Goal: Information Seeking & Learning: Check status

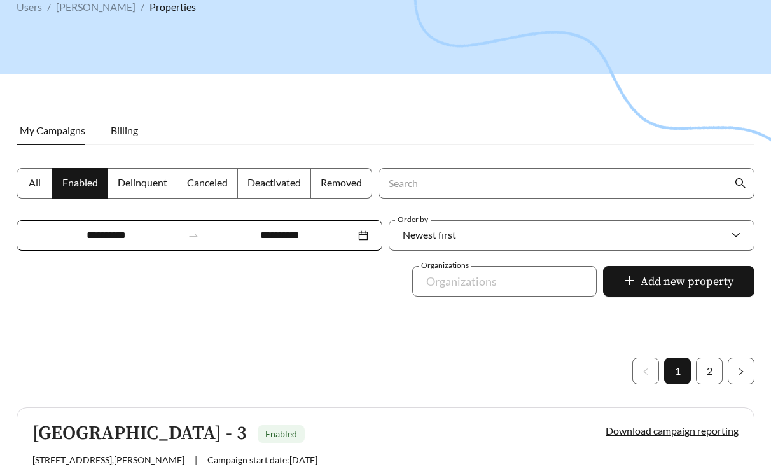
scroll to position [37, 0]
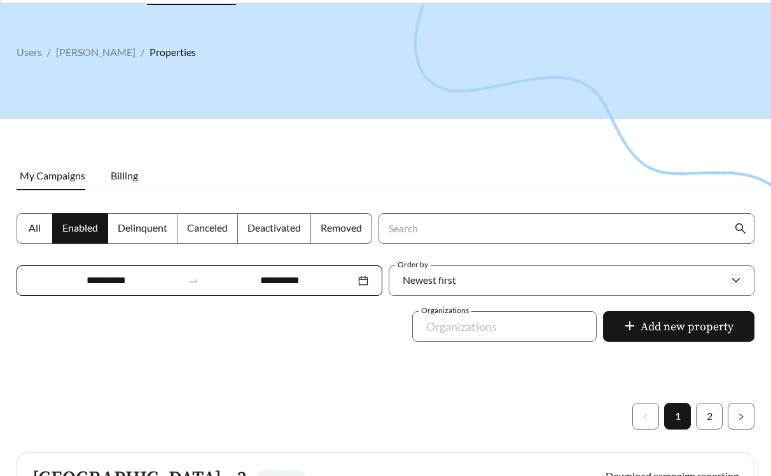
click at [114, 290] on div "**********" at bounding box center [200, 280] width 366 height 31
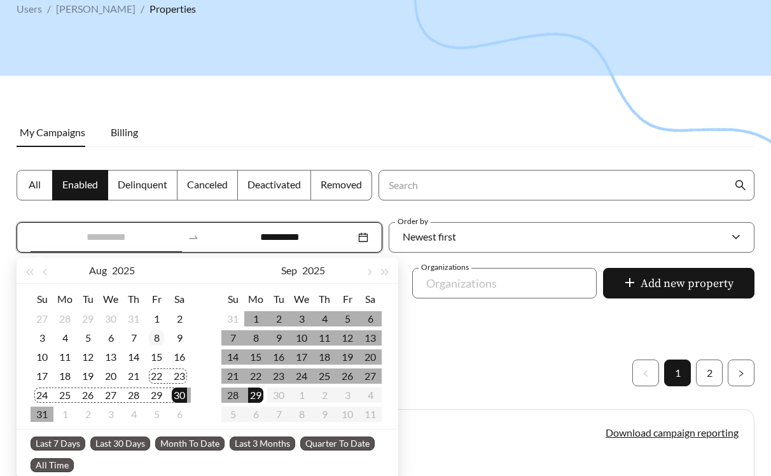
scroll to position [80, 0]
type input "**********"
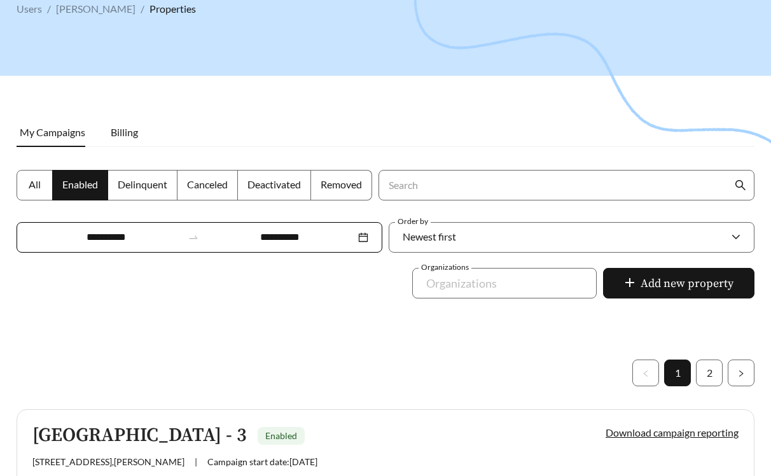
click at [190, 94] on div at bounding box center [385, 199] width 771 height 476
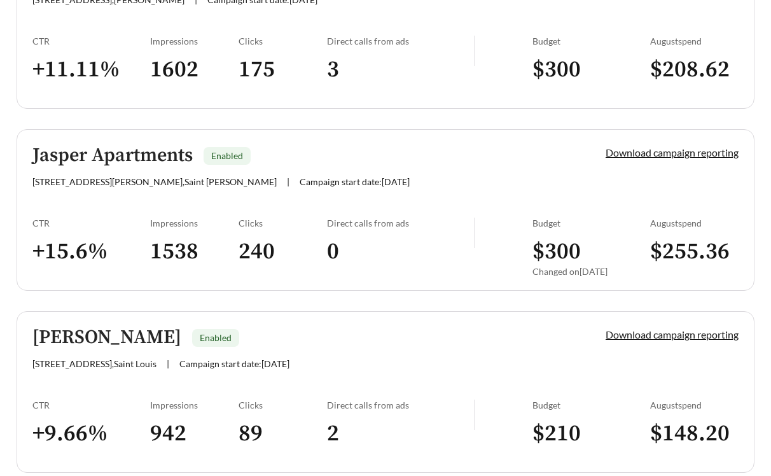
scroll to position [543, 0]
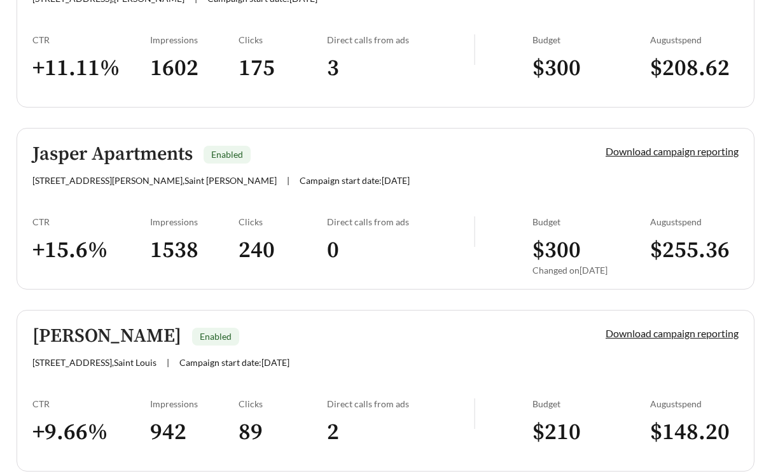
click at [158, 75] on h3 "1602" at bounding box center [194, 68] width 88 height 29
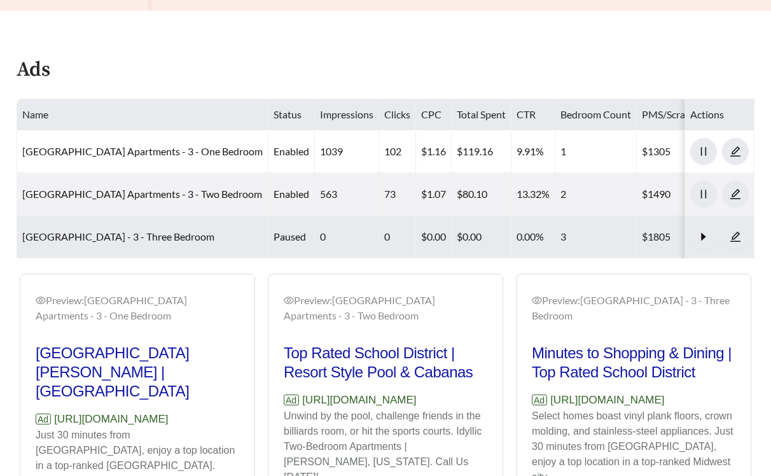
scroll to position [757, 0]
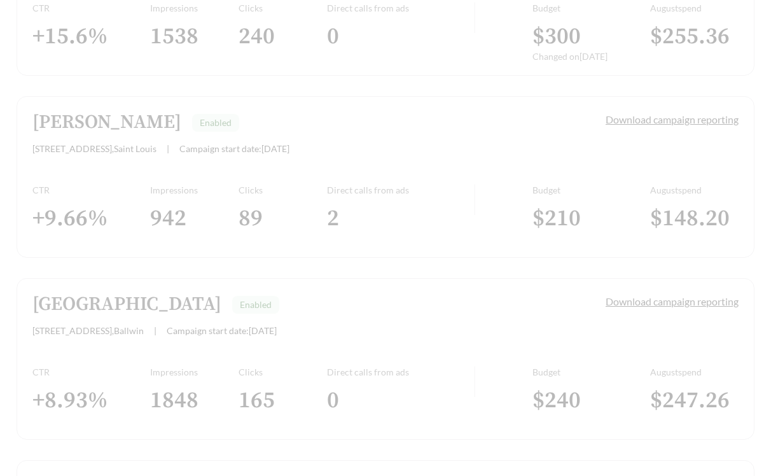
scroll to position [543, 0]
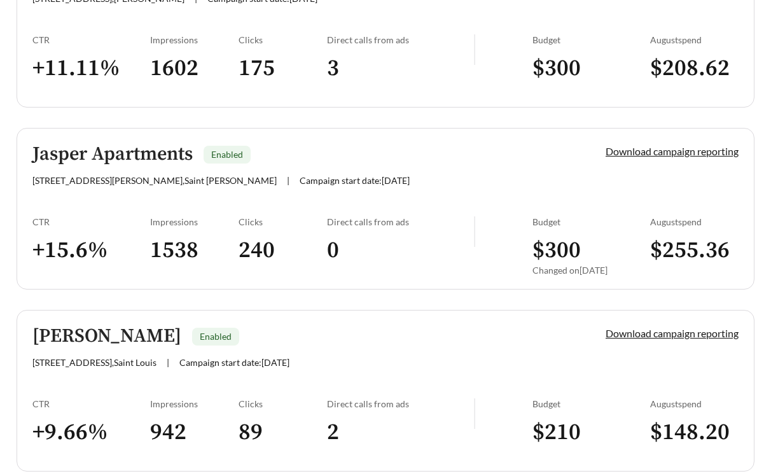
click at [197, 213] on link "Jasper Apartments Enabled 1000 Jasper Lane , Saint Peters | Campaign start date…" at bounding box center [386, 209] width 738 height 162
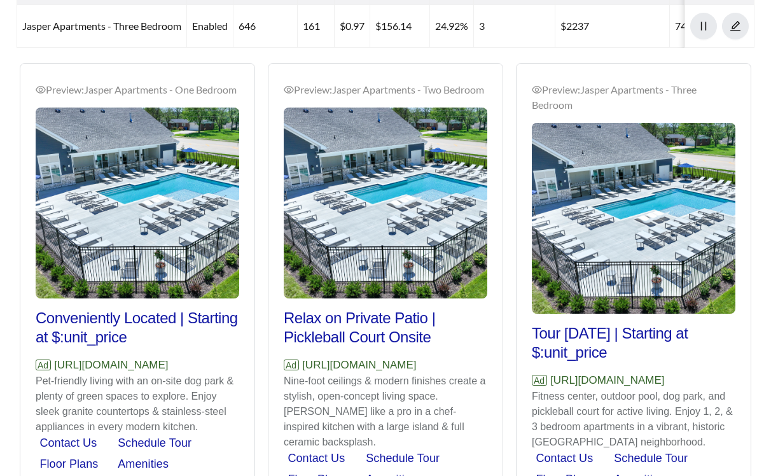
scroll to position [897, 0]
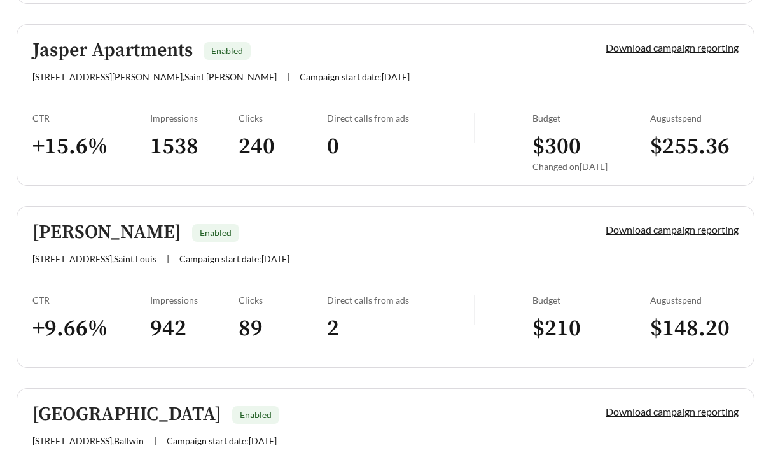
scroll to position [648, 0]
click at [279, 266] on link "Beau Jardin Enabled 10347 Sannois Dr. , Saint Louis | Campaign start date: 2025…" at bounding box center [386, 286] width 738 height 162
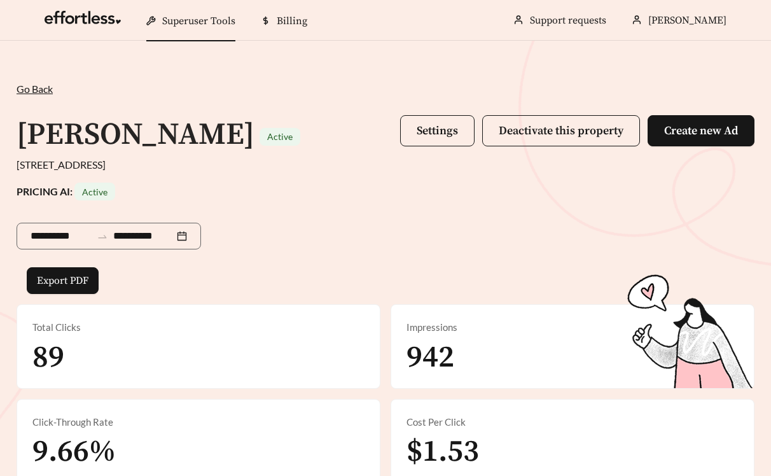
scroll to position [721, 0]
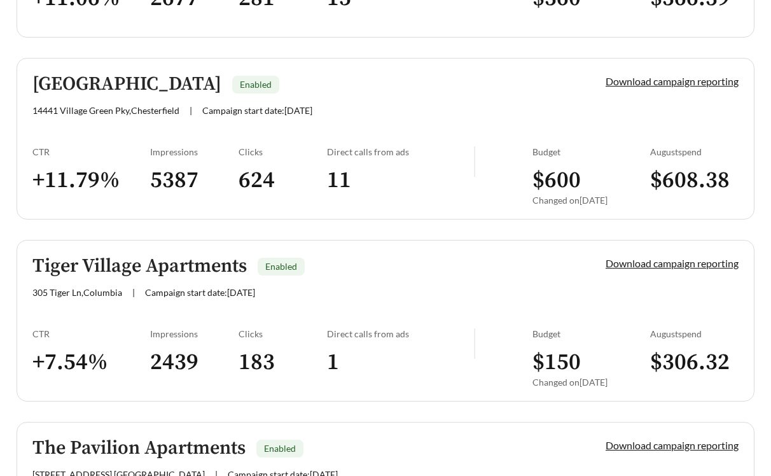
scroll to position [1447, 0]
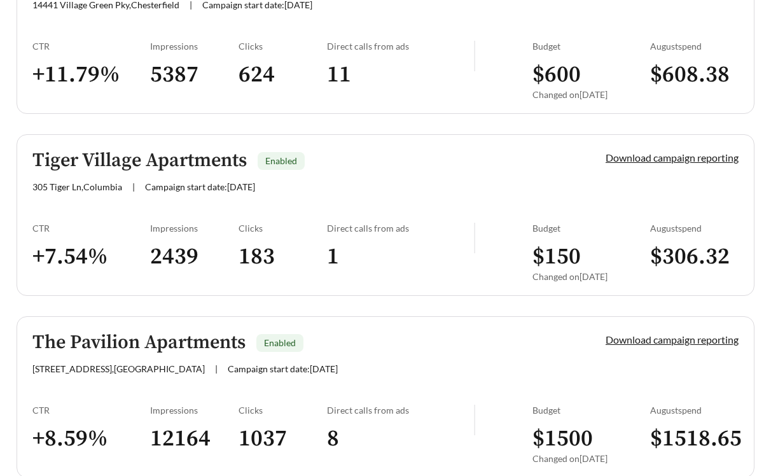
click at [179, 68] on h3 "5387" at bounding box center [194, 74] width 88 height 29
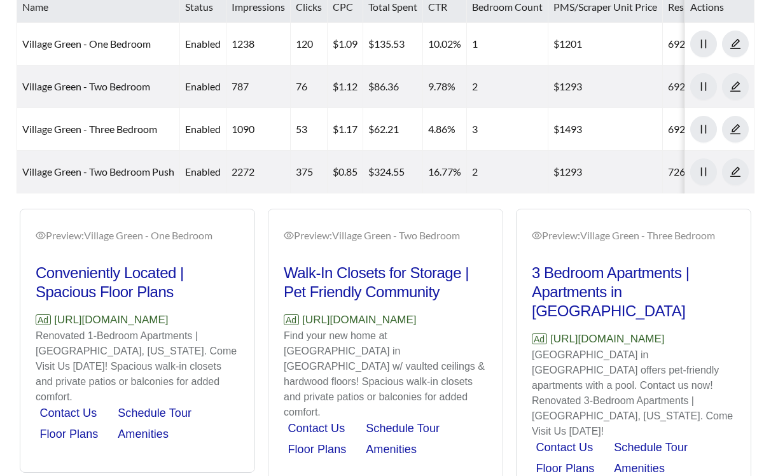
scroll to position [749, 0]
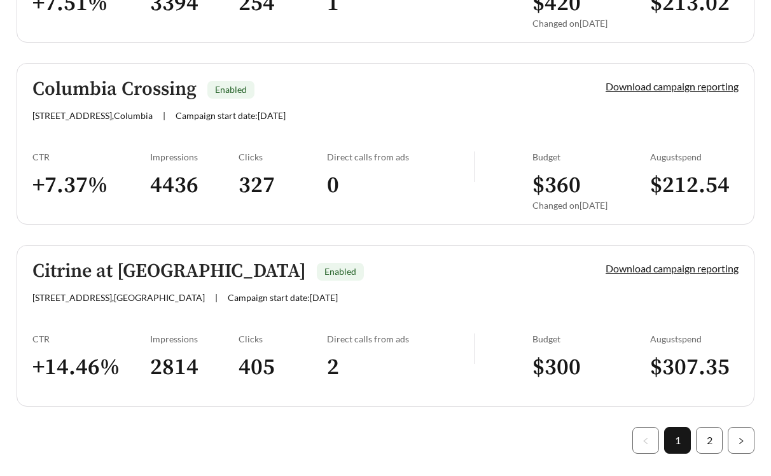
scroll to position [3734, 0]
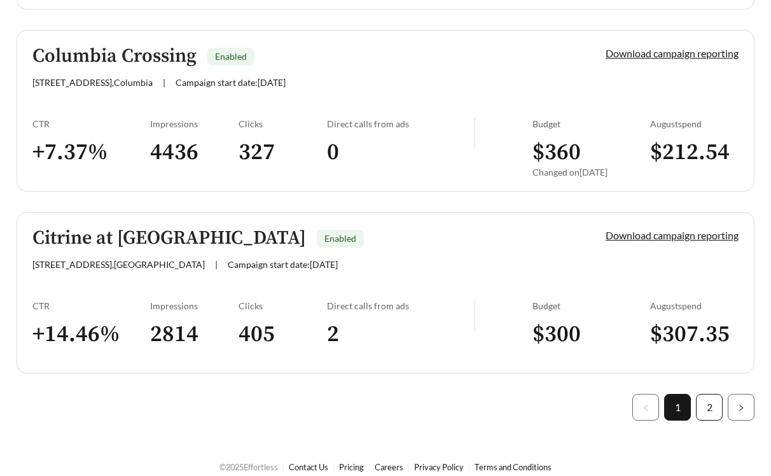
click at [711, 394] on link "2" at bounding box center [709, 406] width 25 height 25
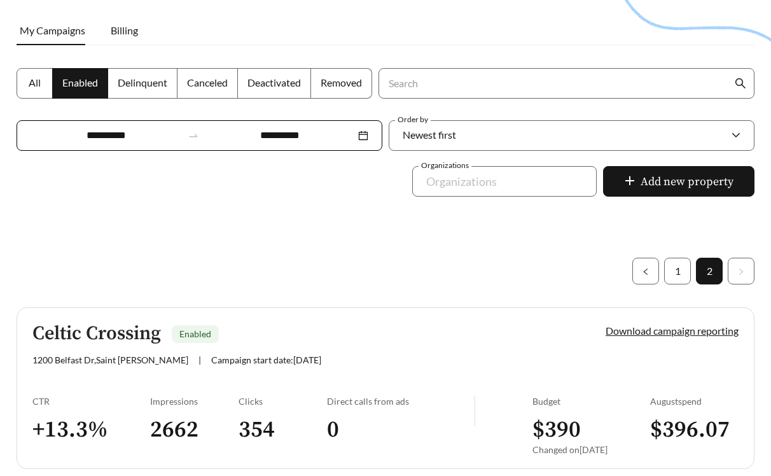
scroll to position [135, 0]
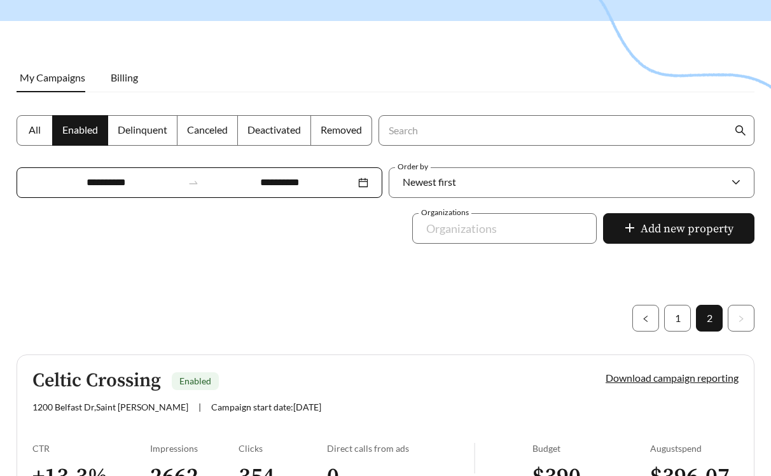
click at [233, 465] on h3 "2662" at bounding box center [194, 476] width 88 height 29
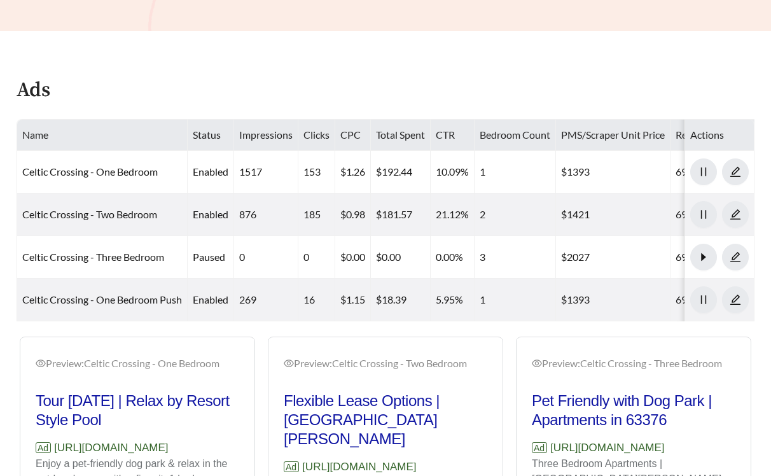
scroll to position [774, 0]
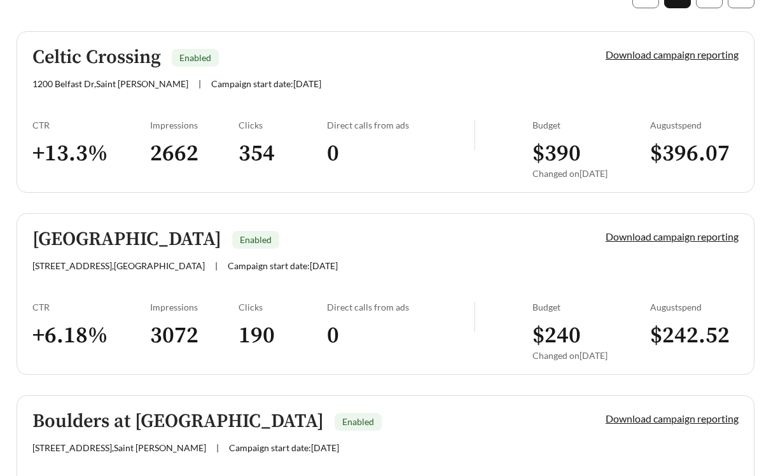
scroll to position [461, 0]
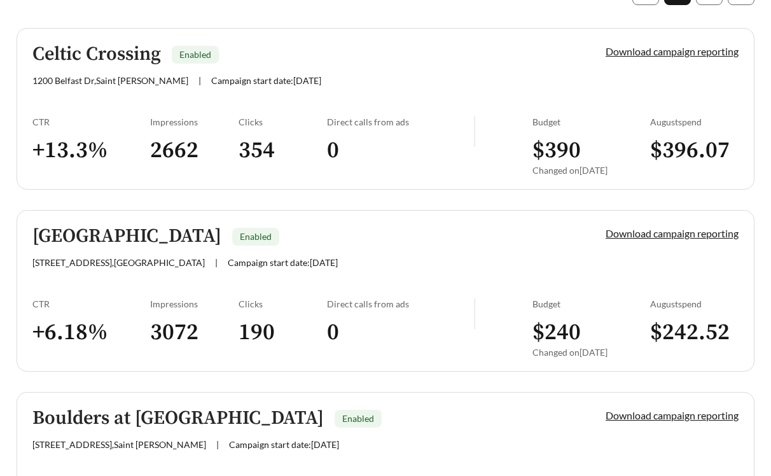
click at [232, 255] on div "Brentwood Place Enabled 72D VanMark Way , St Louis | Campaign start date: 2024-…" at bounding box center [297, 247] width 530 height 42
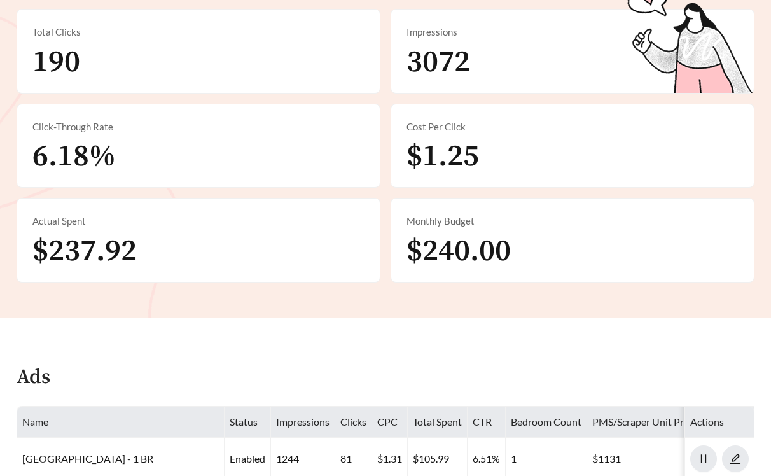
scroll to position [742, 0]
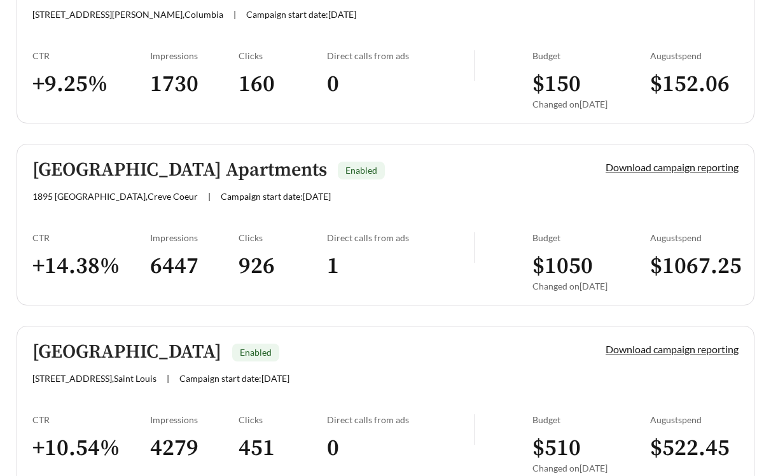
scroll to position [1077, 0]
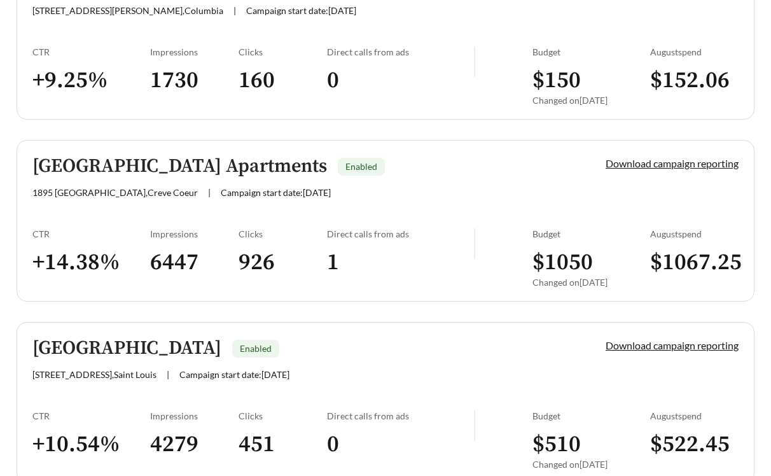
click at [226, 228] on div "Impressions" at bounding box center [194, 233] width 88 height 11
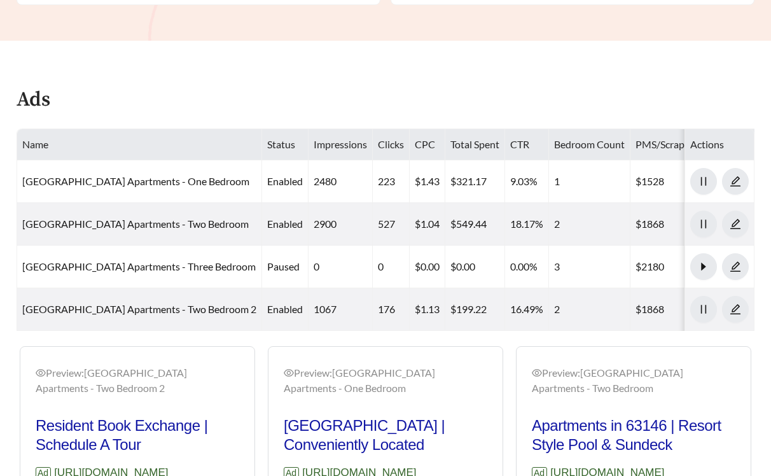
scroll to position [842, 0]
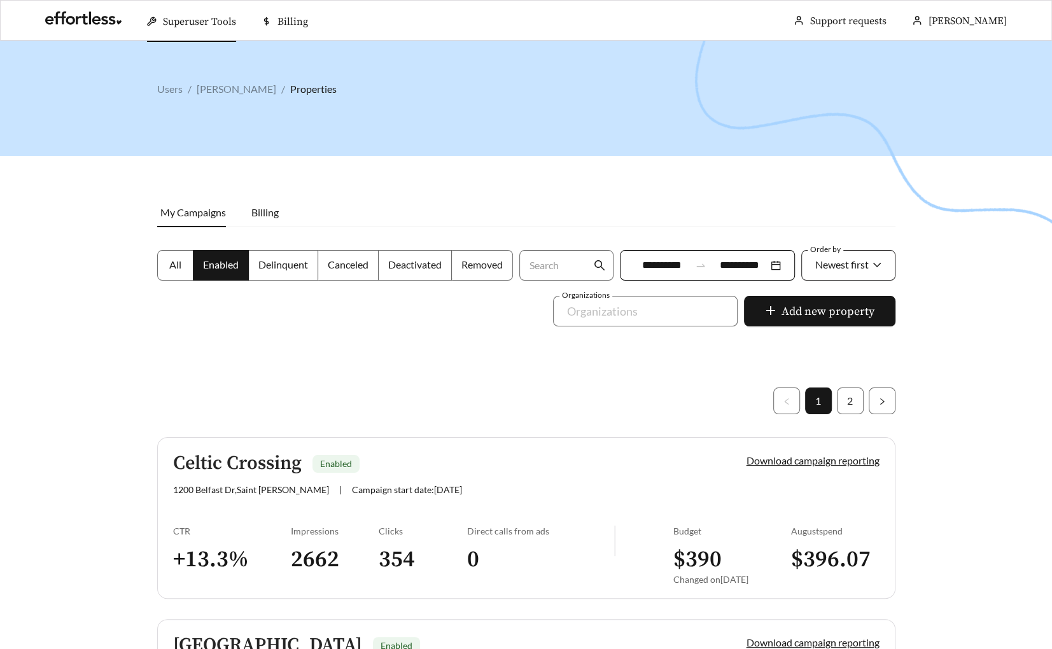
click at [770, 260] on span "Newest first" at bounding box center [841, 264] width 53 height 12
click at [770, 265] on span "Newest first" at bounding box center [841, 264] width 53 height 12
click at [770, 336] on div "A-Z" at bounding box center [847, 337] width 67 height 14
click at [485, 475] on h3 "2" at bounding box center [540, 559] width 147 height 29
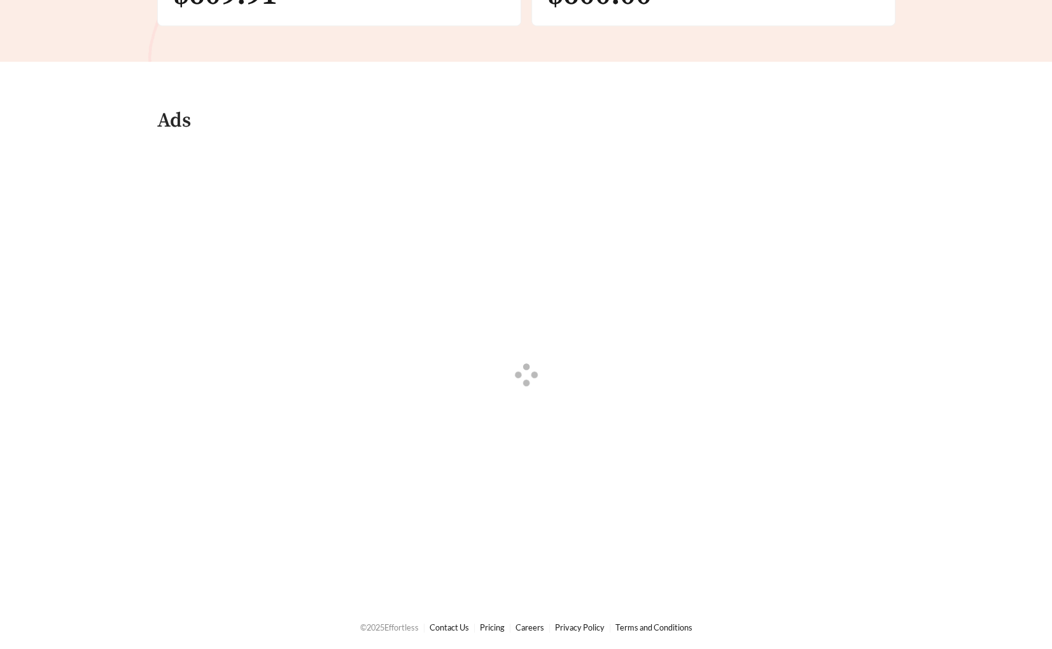
scroll to position [647, 0]
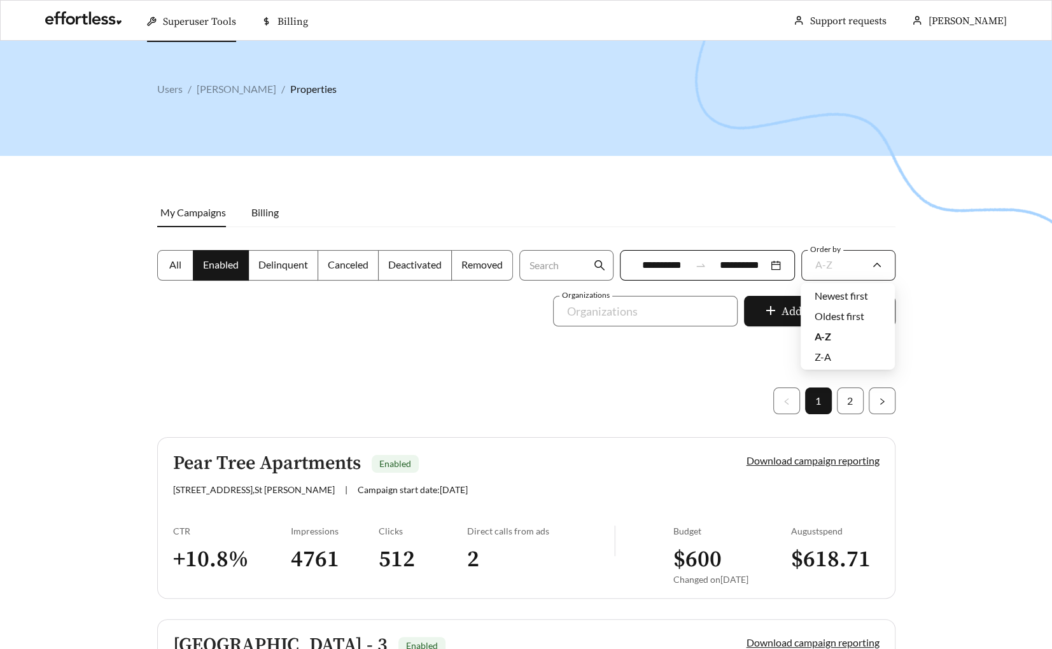
click at [770, 265] on span "A-Z" at bounding box center [823, 264] width 17 height 12
click at [770, 316] on div "Oldest first" at bounding box center [847, 316] width 66 height 14
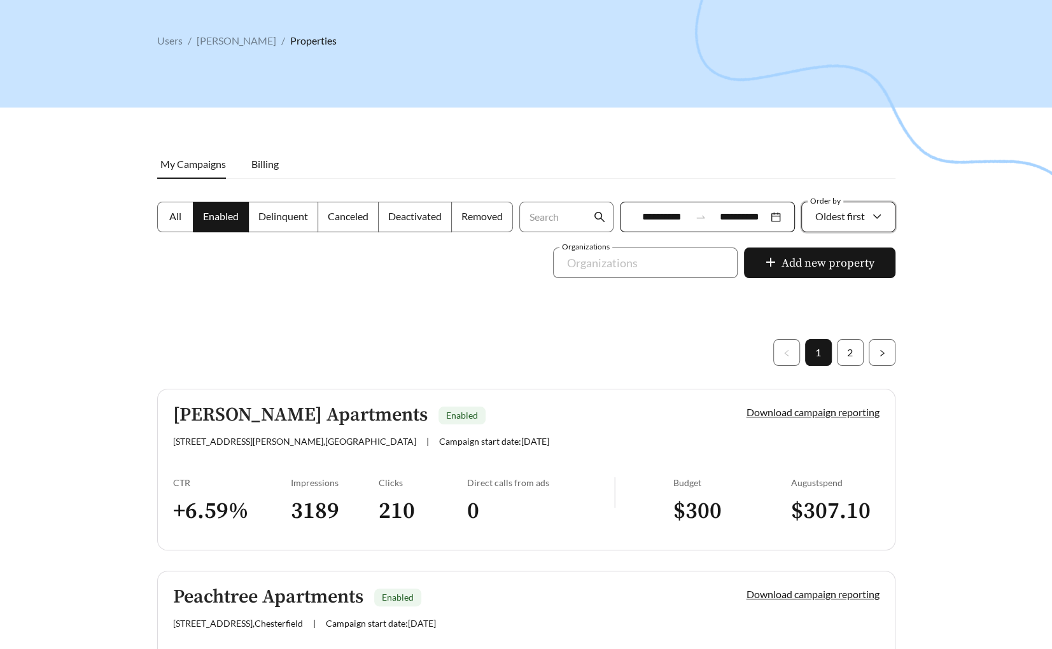
scroll to position [41, 0]
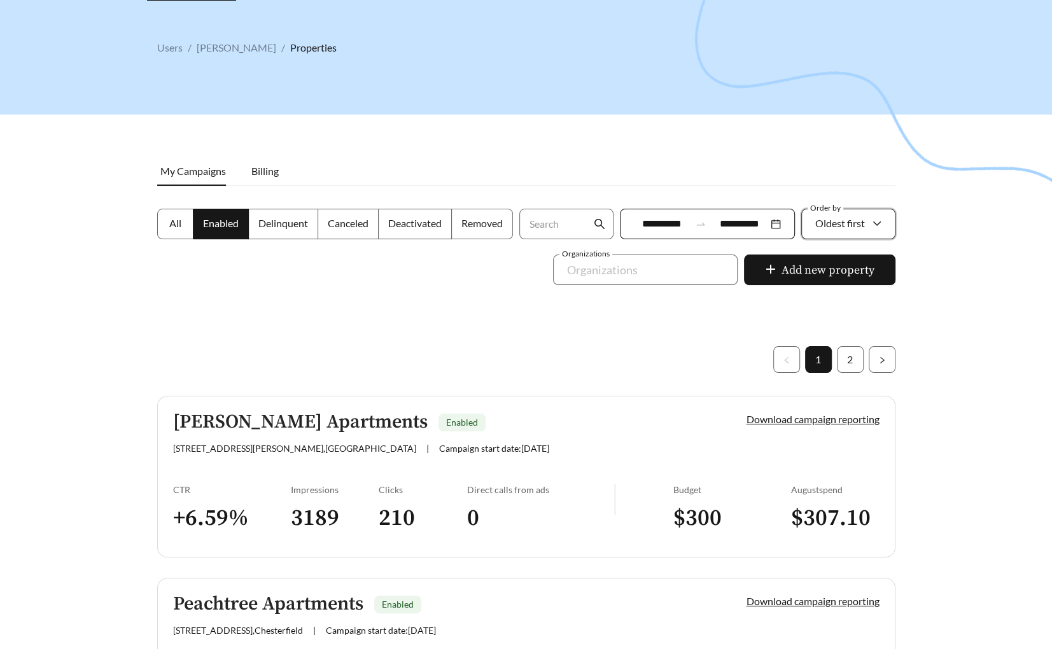
click at [719, 216] on input "**********" at bounding box center [739, 223] width 57 height 15
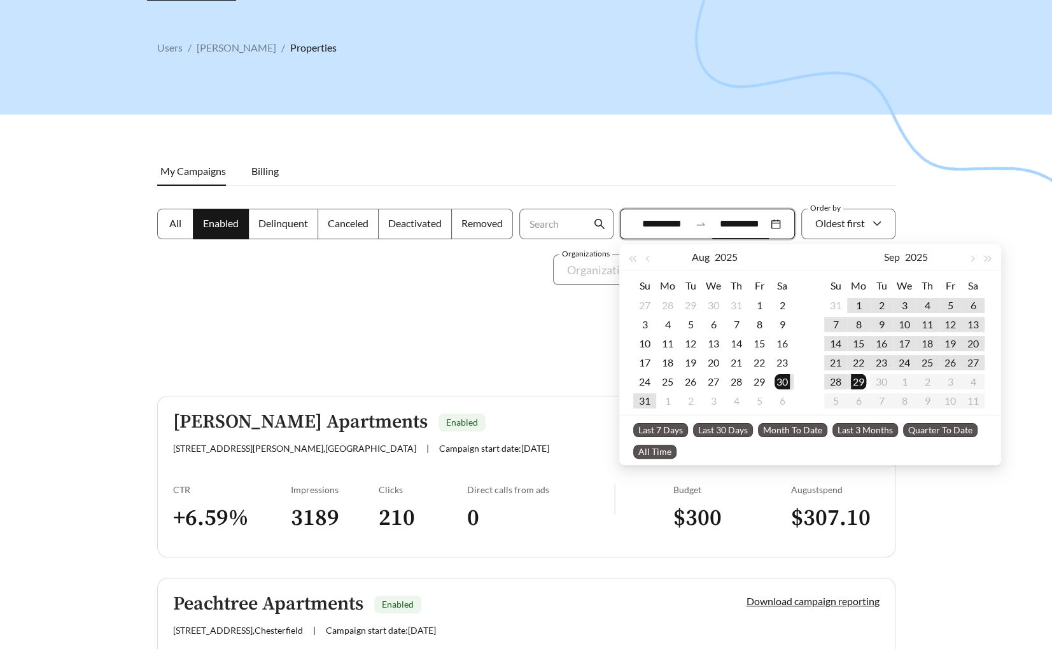
click at [770, 175] on div at bounding box center [526, 323] width 1052 height 649
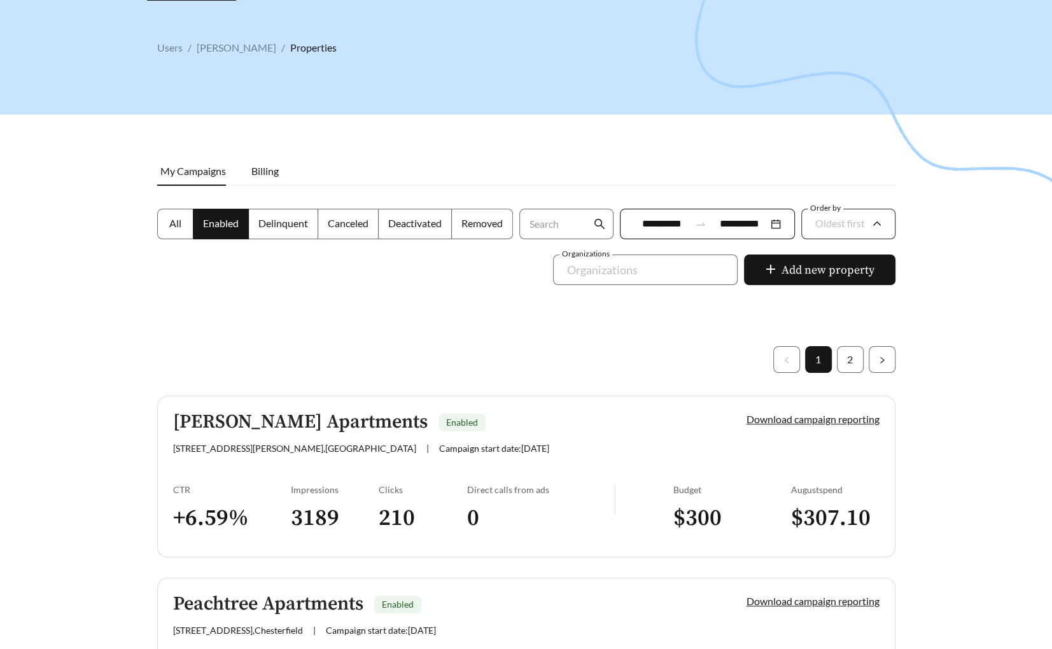
click at [770, 227] on span "Oldest first" at bounding box center [840, 223] width 50 height 12
click at [770, 323] on div "Z-A" at bounding box center [847, 315] width 94 height 20
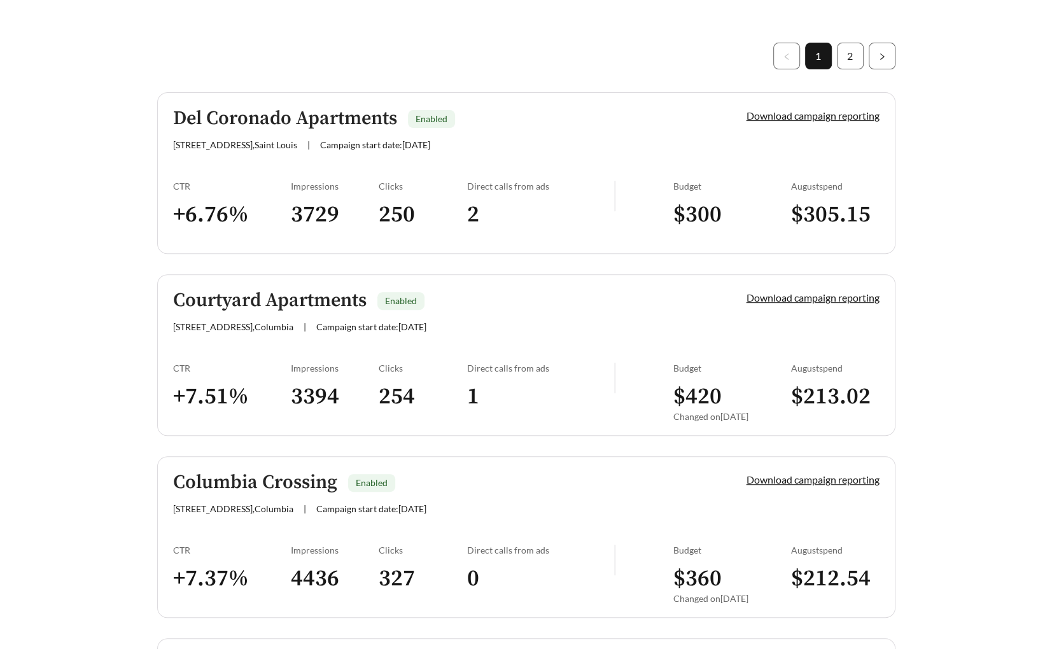
scroll to position [342, 0]
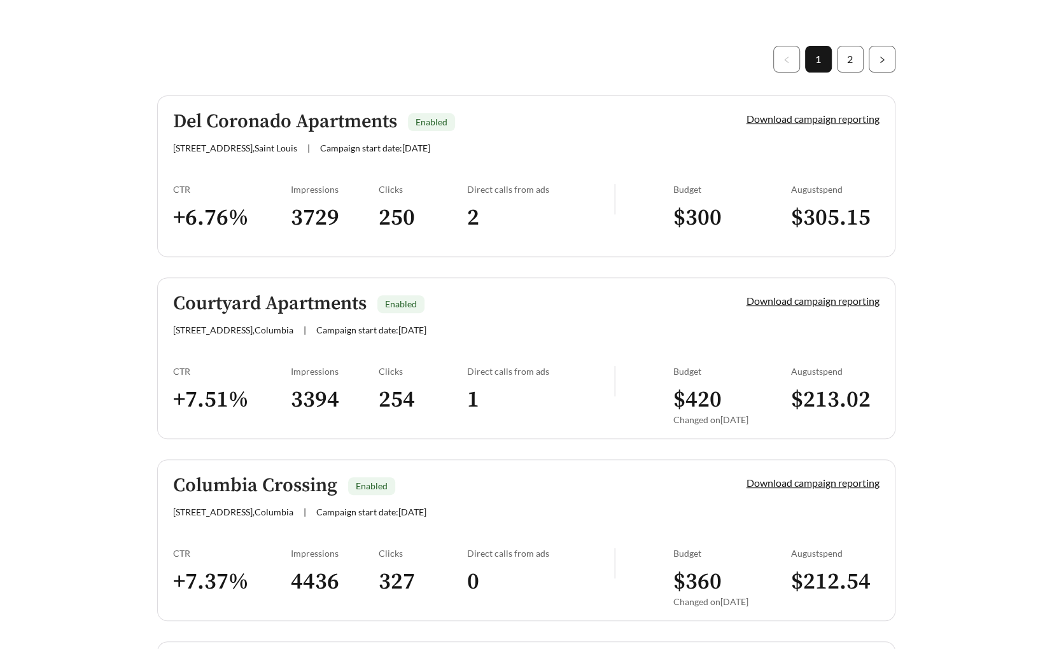
click at [342, 177] on link "Del Coronado Apartments Enabled 4949 W Pine Blvd. , Saint Louis | Campaign star…" at bounding box center [526, 176] width 738 height 162
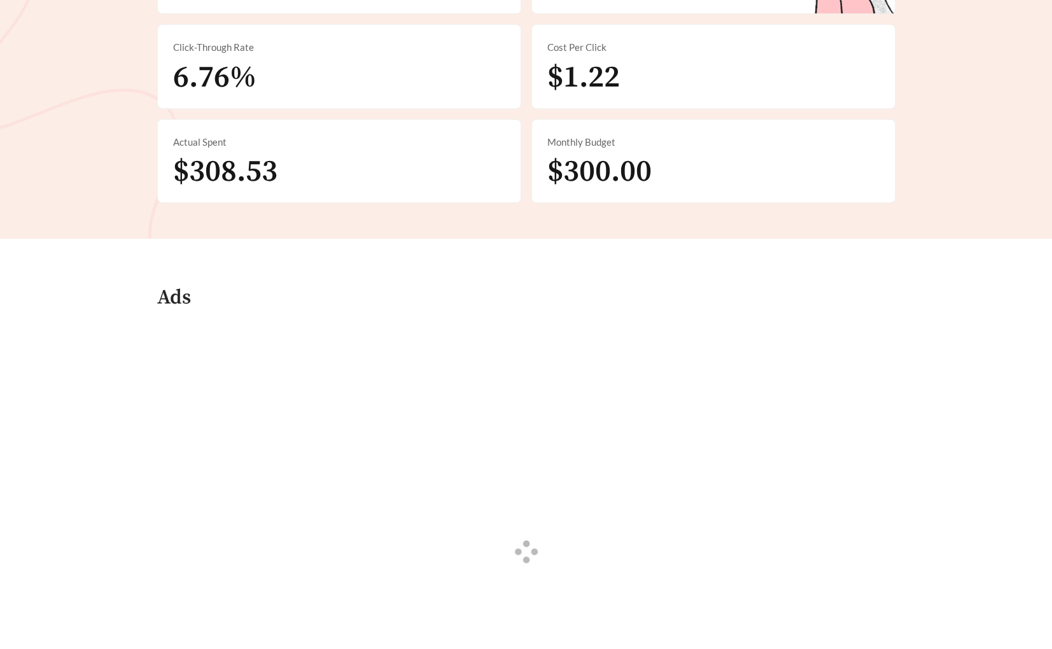
scroll to position [679, 0]
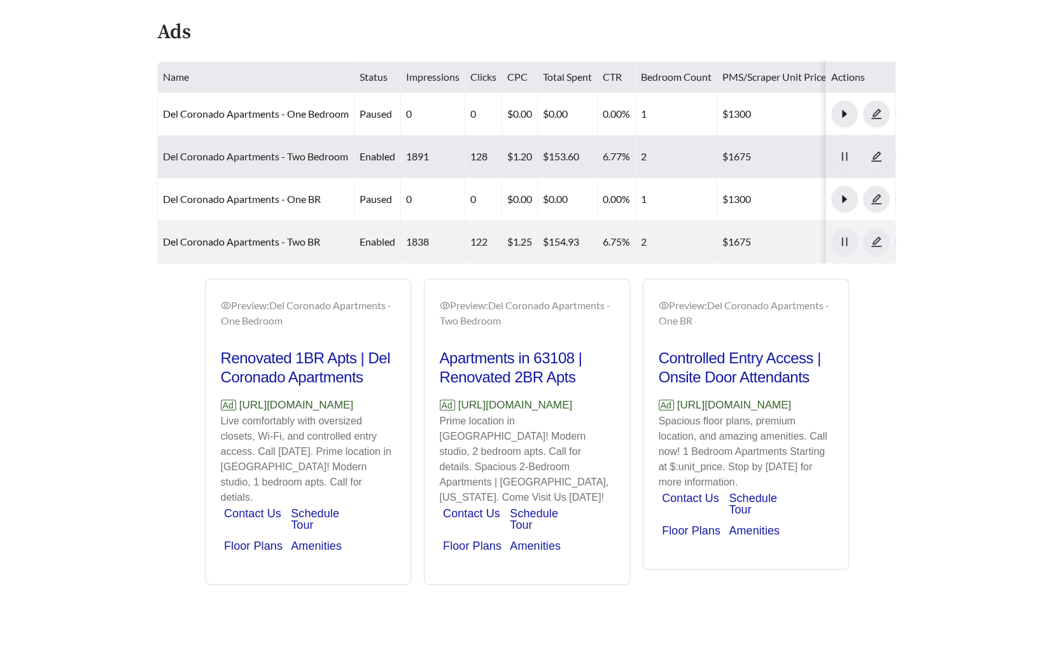
click at [221, 156] on link "Del Coronado Apartments - Two Bedroom" at bounding box center [255, 156] width 185 height 12
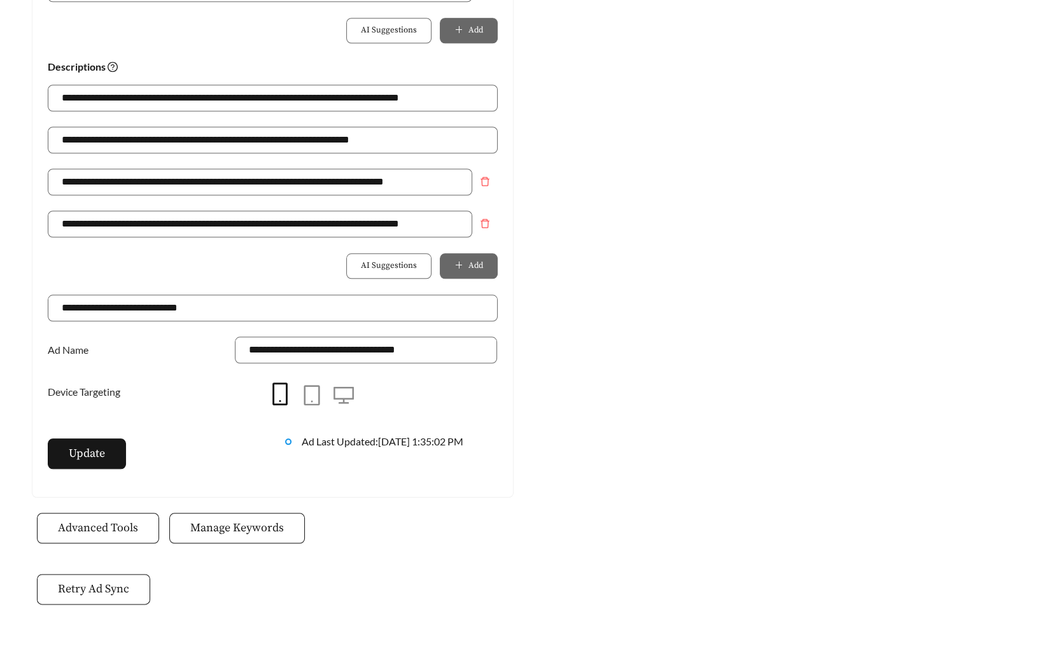
scroll to position [911, 0]
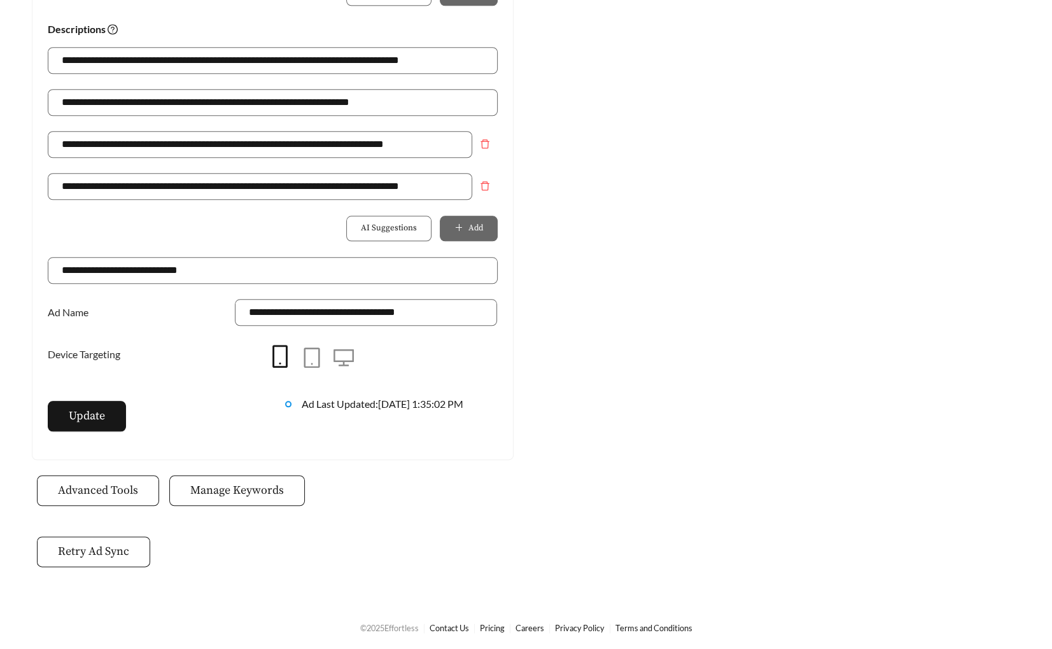
scroll to position [679, 0]
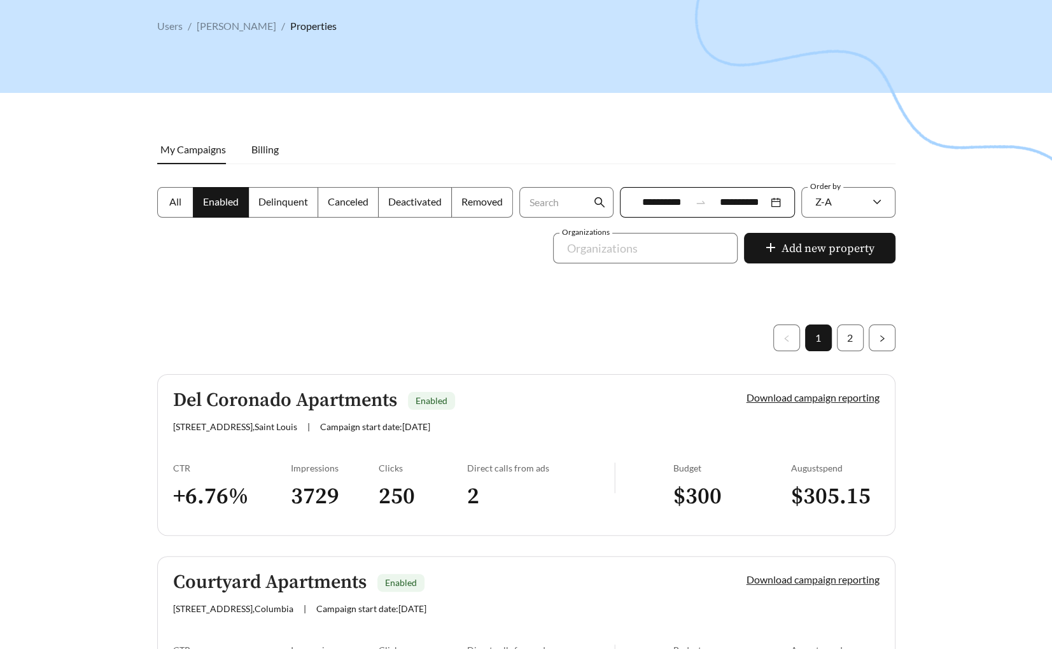
scroll to position [55, 0]
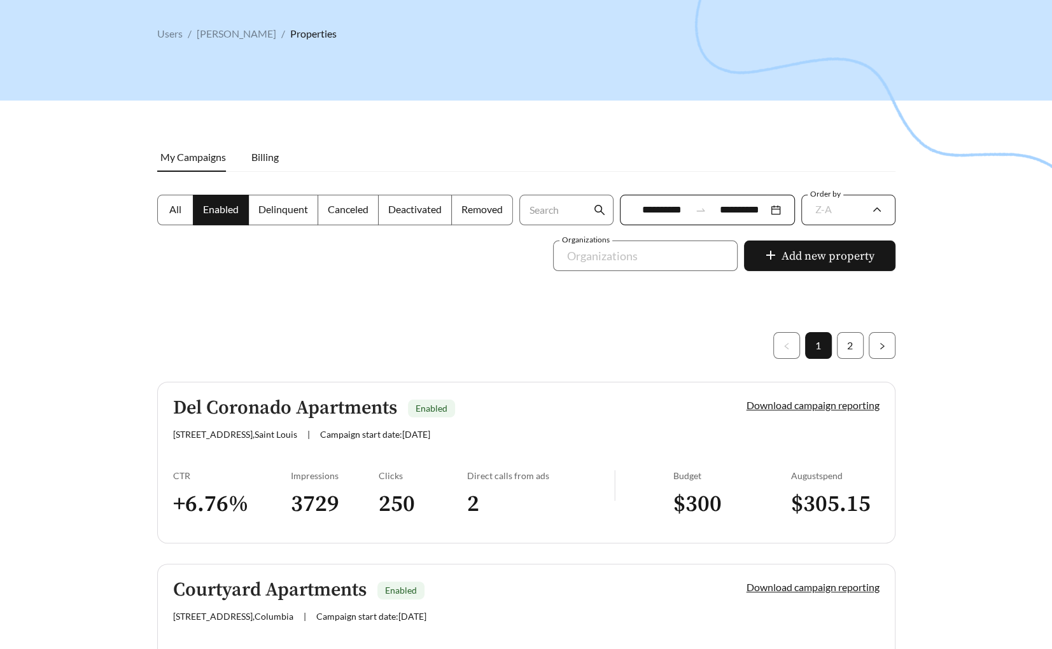
click at [770, 198] on span "Z-A" at bounding box center [848, 210] width 66 height 29
click at [770, 281] on div "A-Z" at bounding box center [847, 281] width 66 height 14
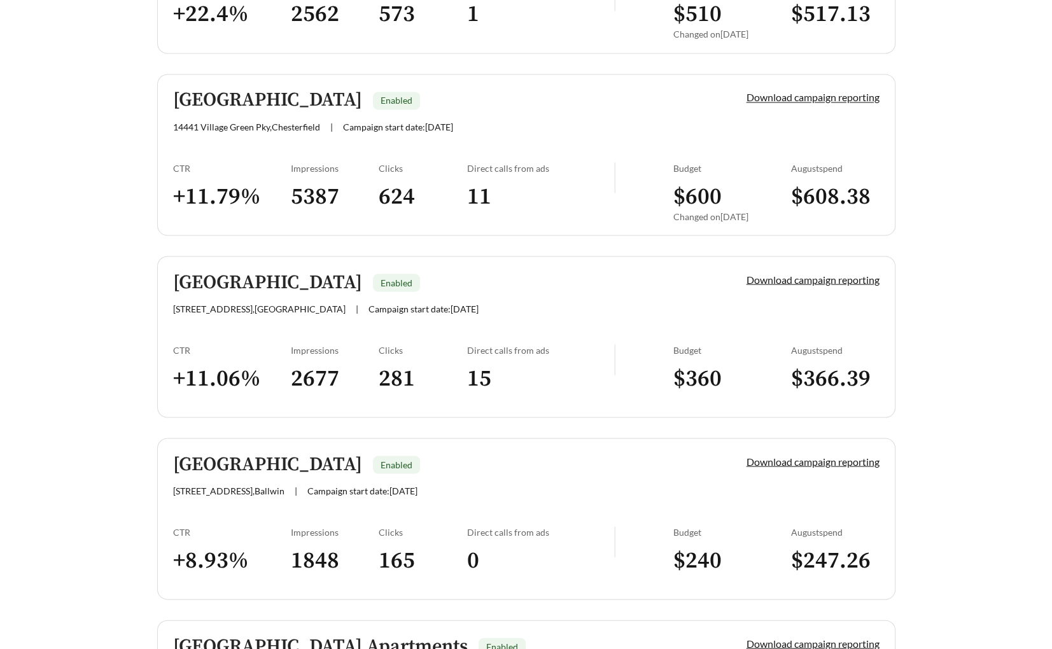
scroll to position [2060, 0]
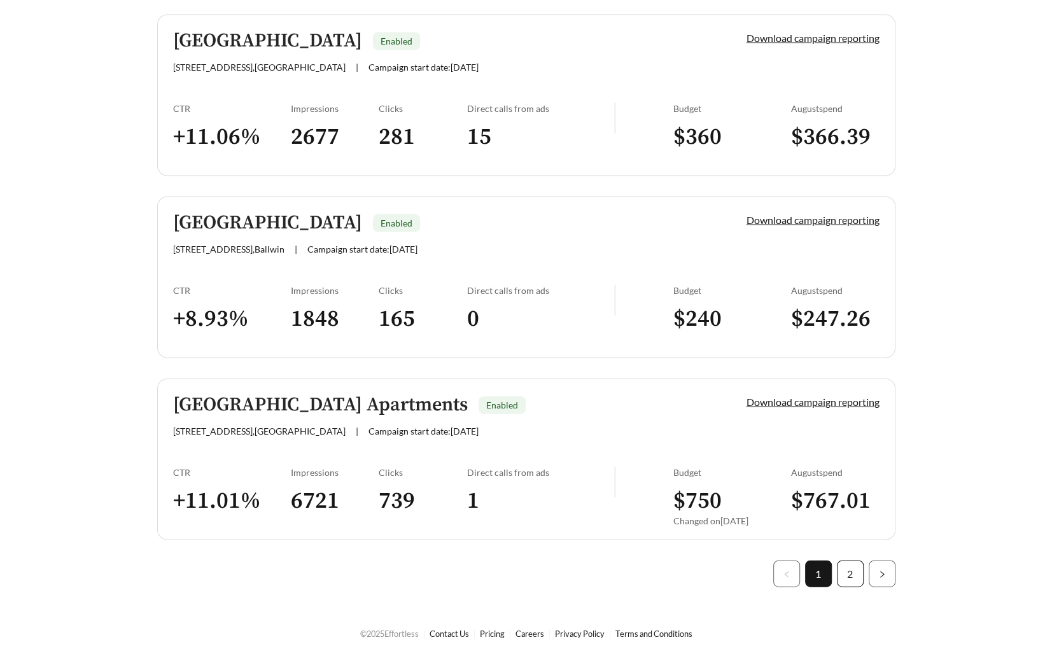
click at [770, 475] on link "2" at bounding box center [849, 573] width 25 height 25
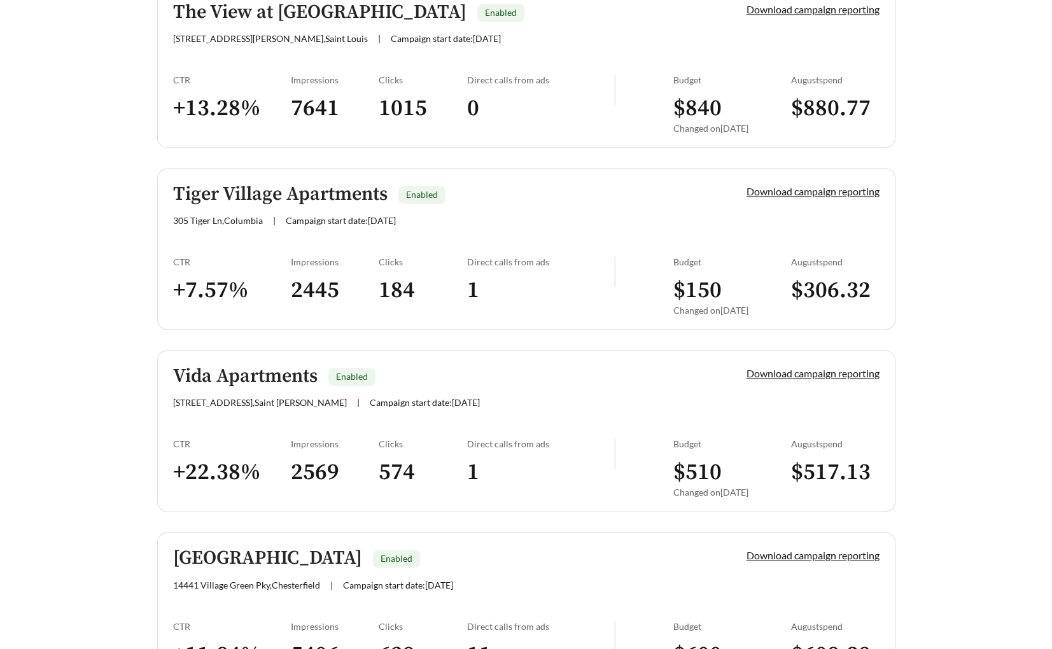
scroll to position [1359, 0]
click at [263, 253] on link "Tiger Village Apartments Enabled 305 Tiger Ln , Columbia | Campaign start date:…" at bounding box center [526, 250] width 738 height 162
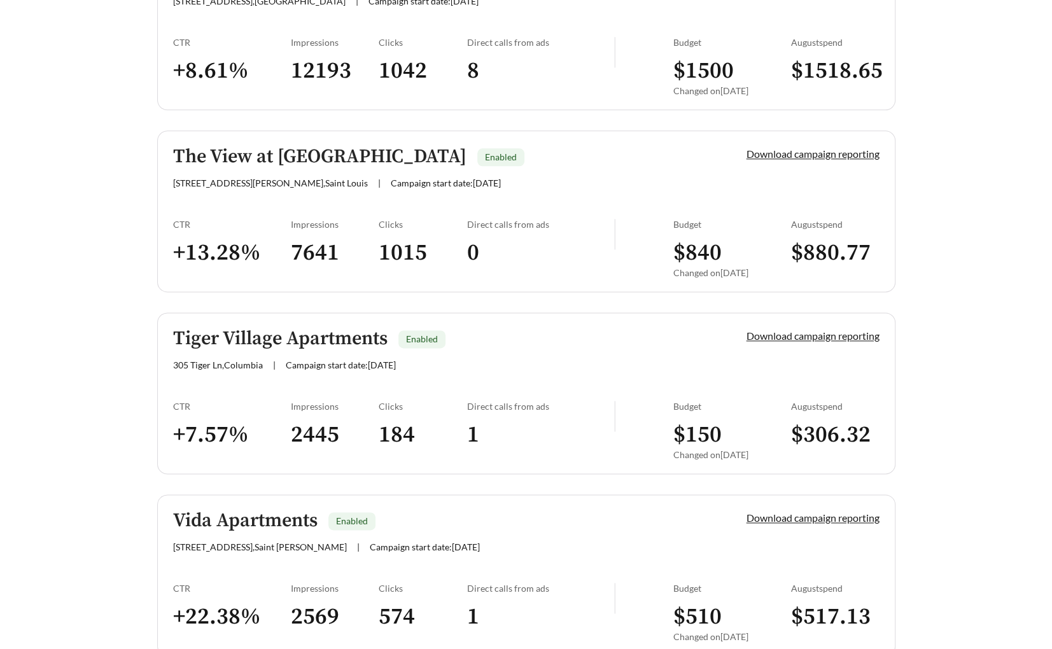
scroll to position [1232, 0]
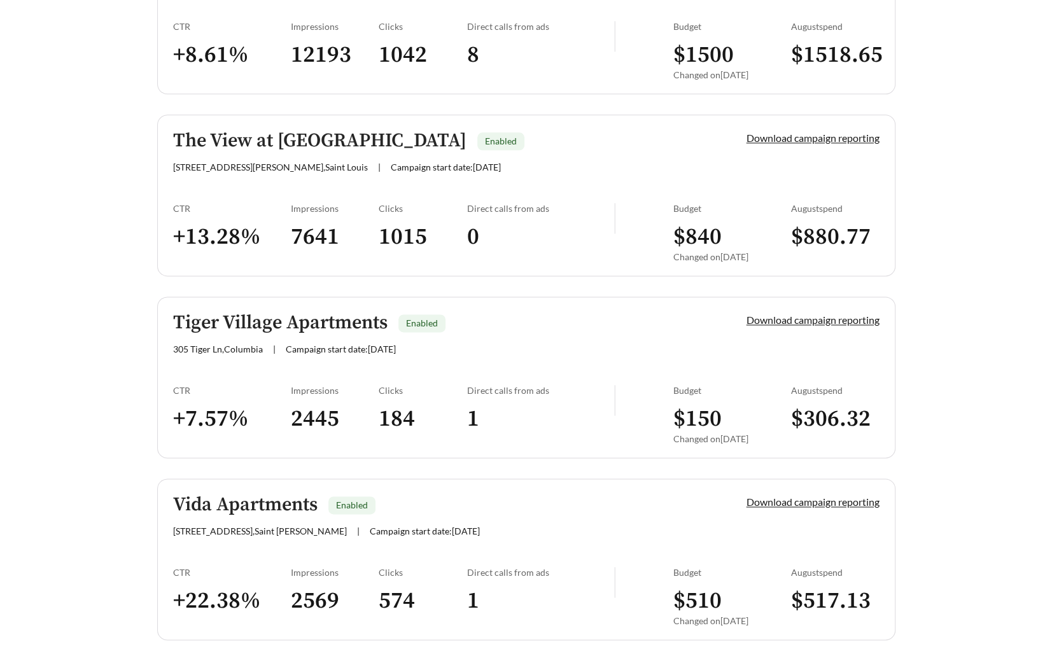
click at [270, 385] on div "CTR" at bounding box center [232, 390] width 118 height 11
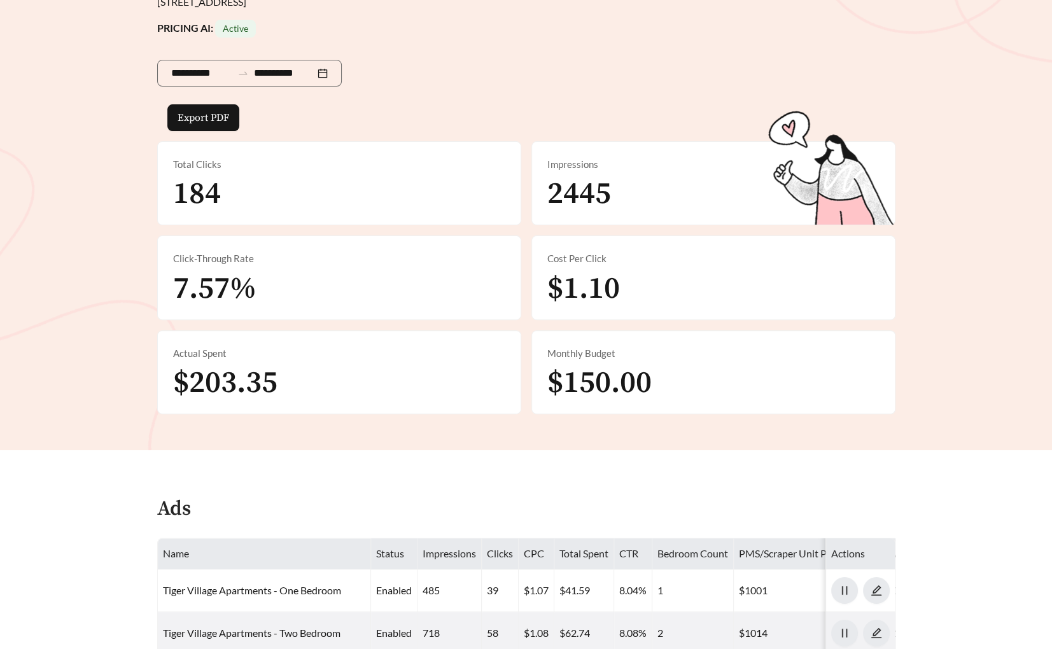
scroll to position [594, 0]
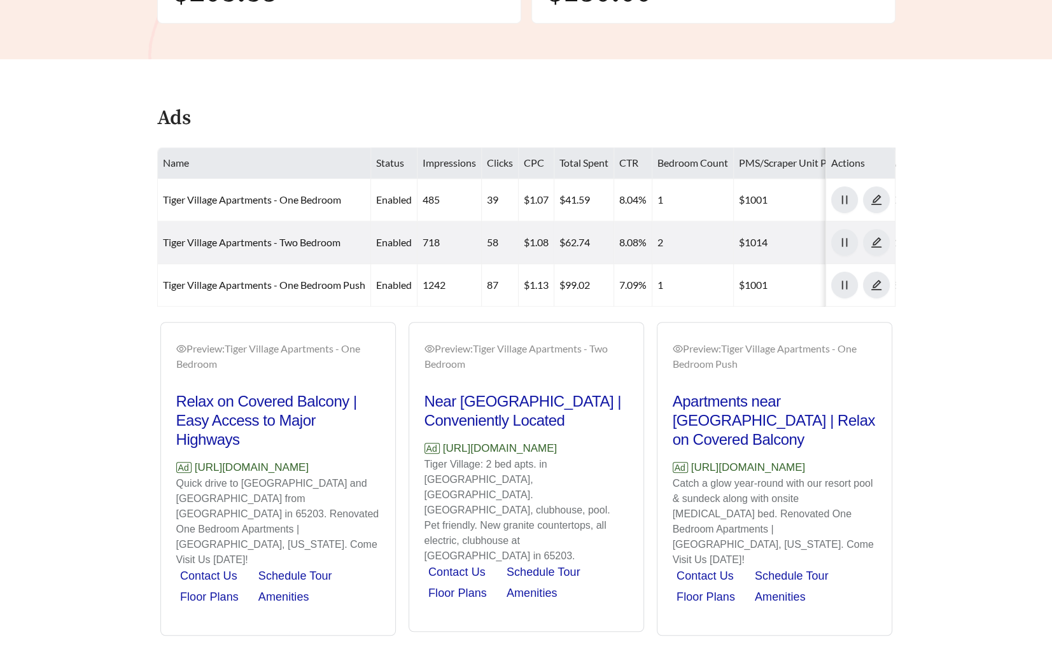
drag, startPoint x: 359, startPoint y: 450, endPoint x: 351, endPoint y: 466, distance: 17.4
click at [351, 466] on div "Relax on Covered Balcony | Easy Access to Major Highways Ad https://www.tigervi…" at bounding box center [278, 506] width 204 height 228
copy div "Ad https://www.tigervillagelife.com"
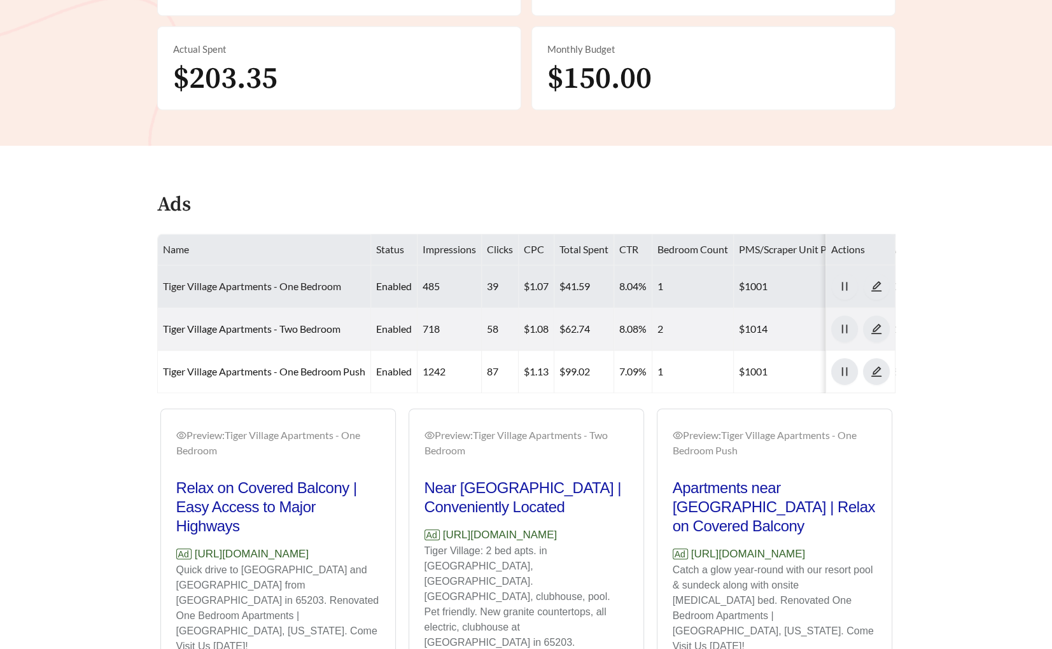
scroll to position [510, 0]
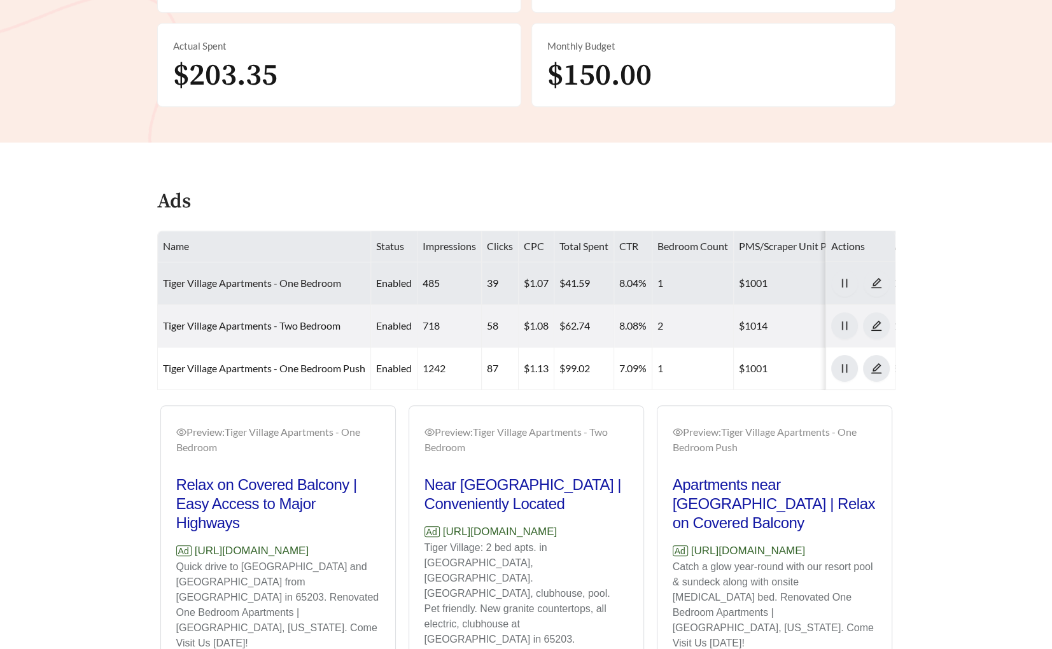
click at [223, 286] on link "Tiger Village Apartments - One Bedroom" at bounding box center [252, 283] width 178 height 12
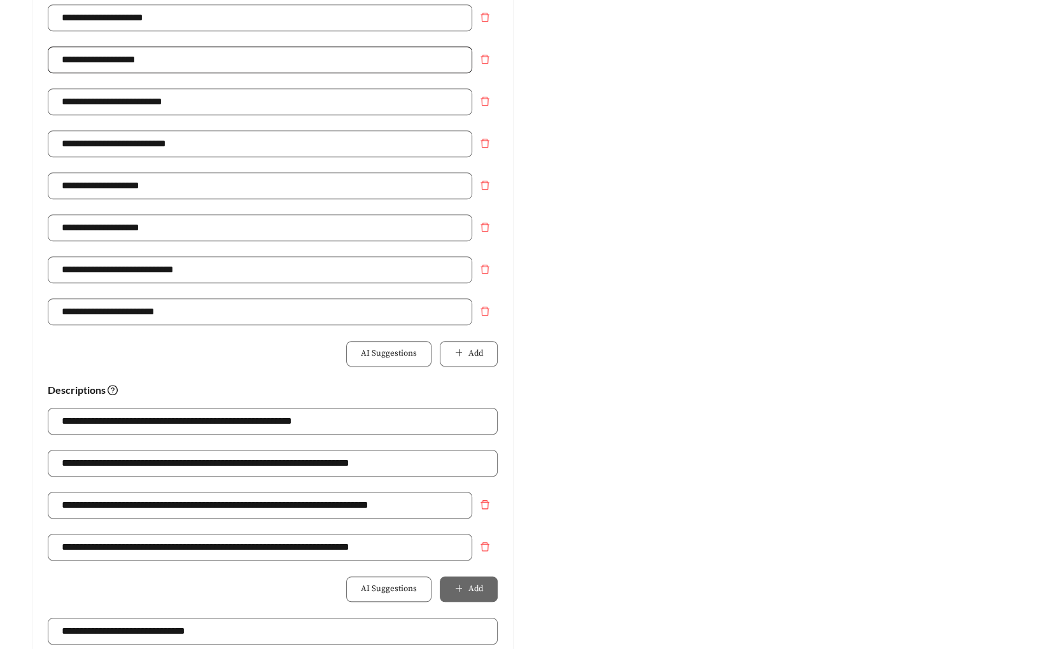
scroll to position [511, 0]
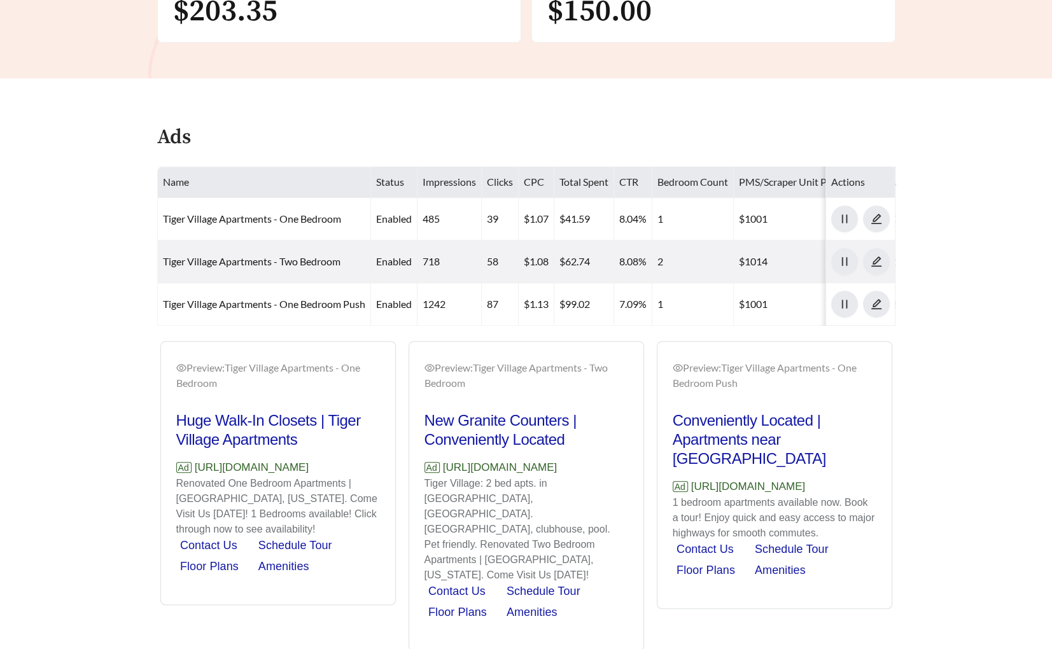
scroll to position [391, 0]
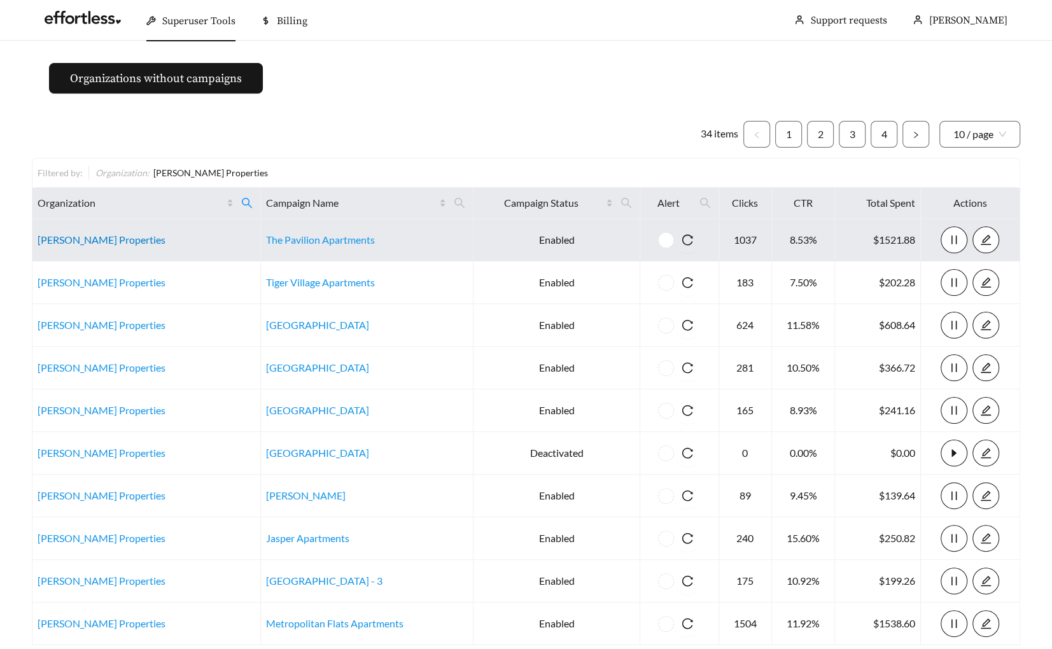
click at [81, 239] on link "Mills Properties" at bounding box center [102, 239] width 128 height 12
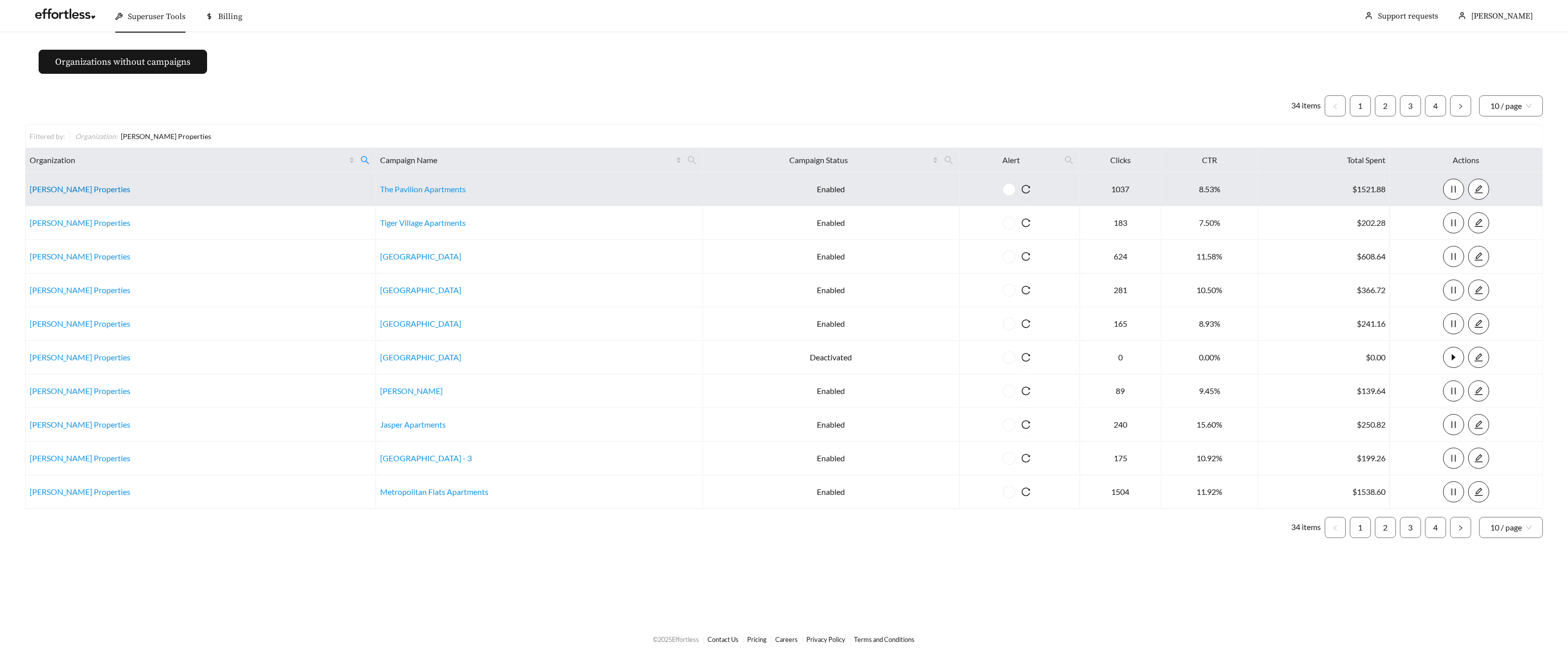
click at [54, 187] on link "Mills Properties" at bounding box center [80, 189] width 101 height 9
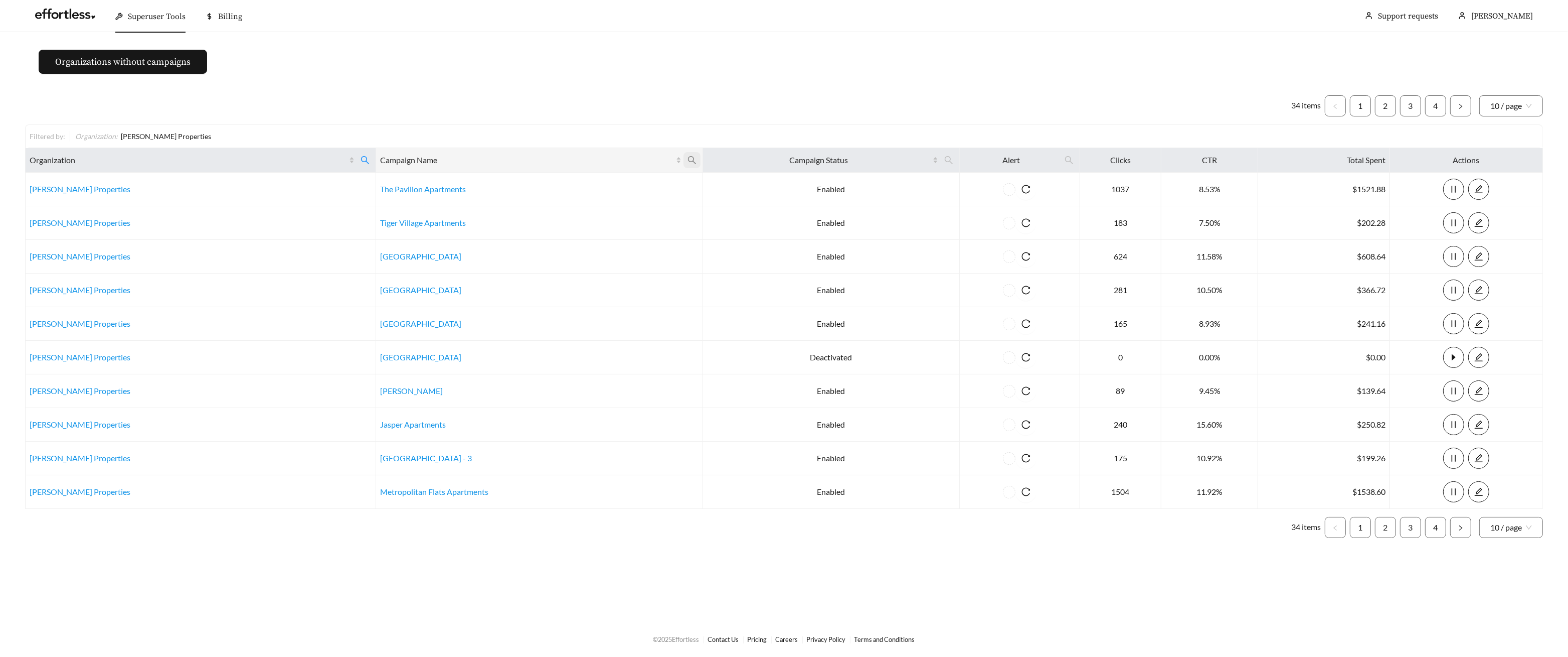
click at [690, 158] on icon "search" at bounding box center [691, 159] width 9 height 9
click at [632, 181] on input "text" at bounding box center [638, 185] width 102 height 21
type input "*********"
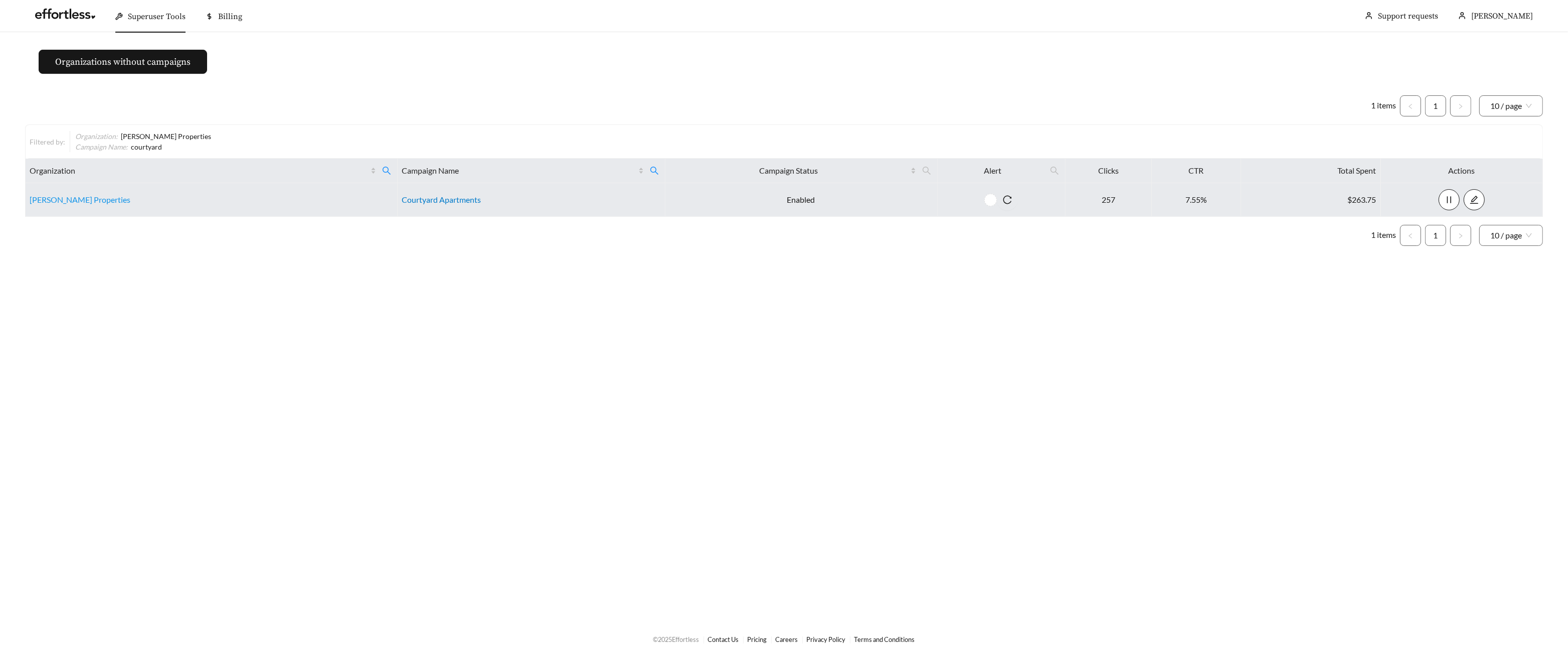
click at [449, 200] on link "Courtyard Apartments" at bounding box center [441, 200] width 80 height 9
click at [445, 194] on td "Courtyard Apartments" at bounding box center [531, 200] width 268 height 34
click at [434, 196] on link "Courtyard Apartments" at bounding box center [441, 200] width 80 height 9
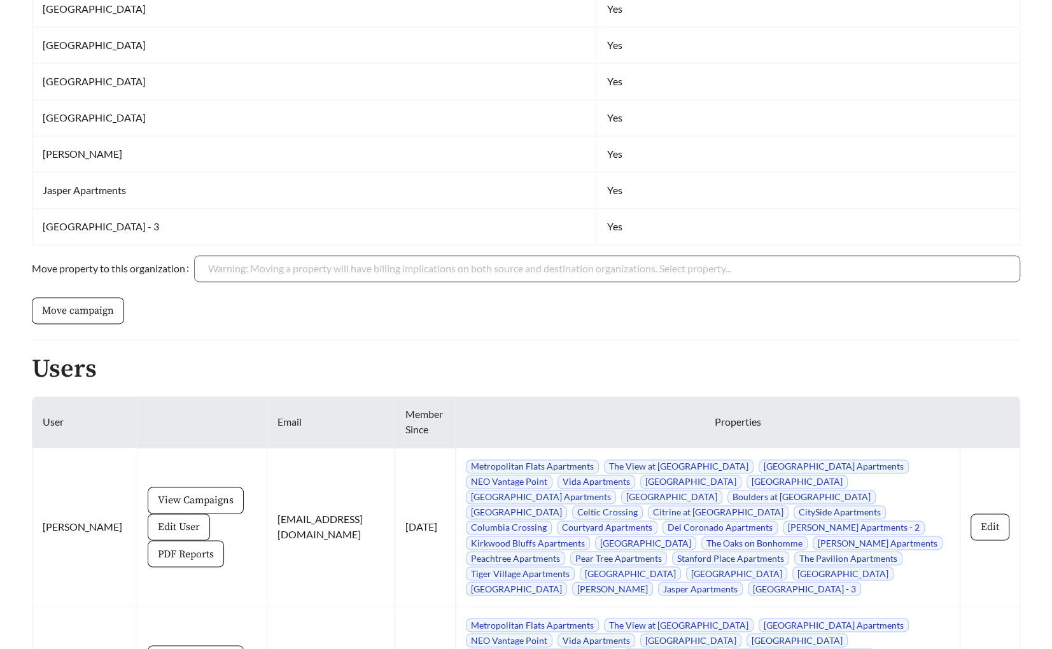
scroll to position [1416, 0]
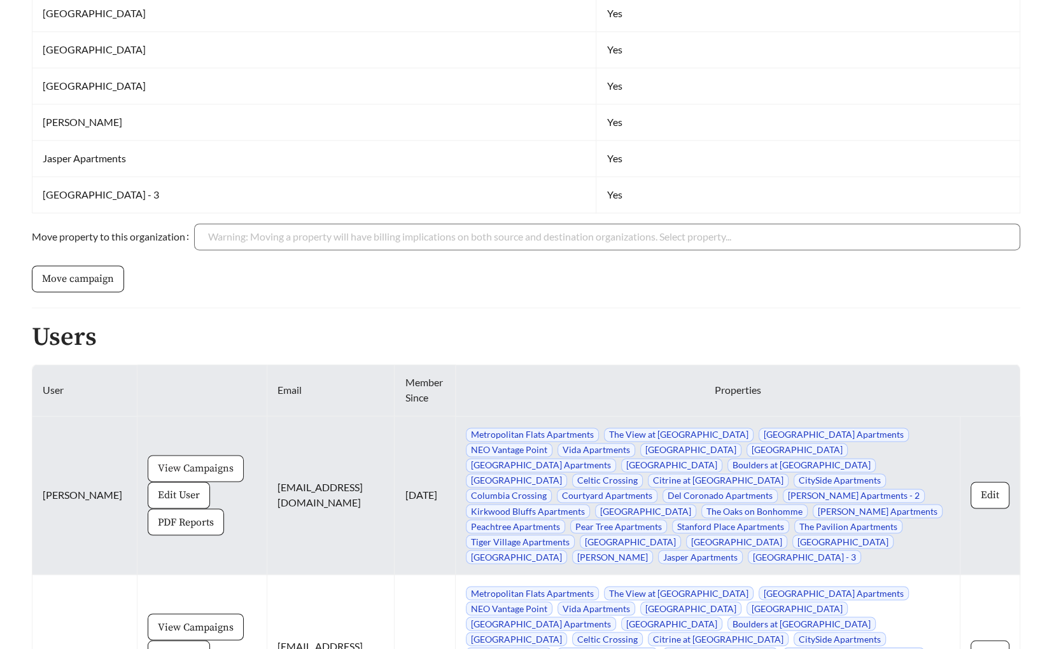
click at [165, 461] on span "View Campaigns" at bounding box center [196, 468] width 76 height 15
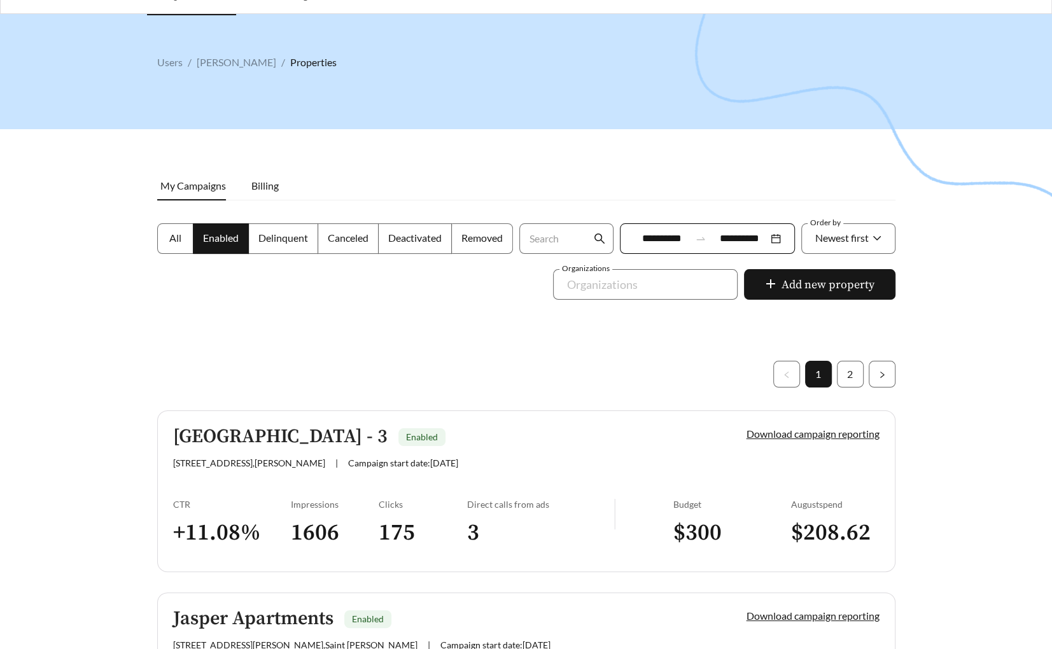
scroll to position [30, 0]
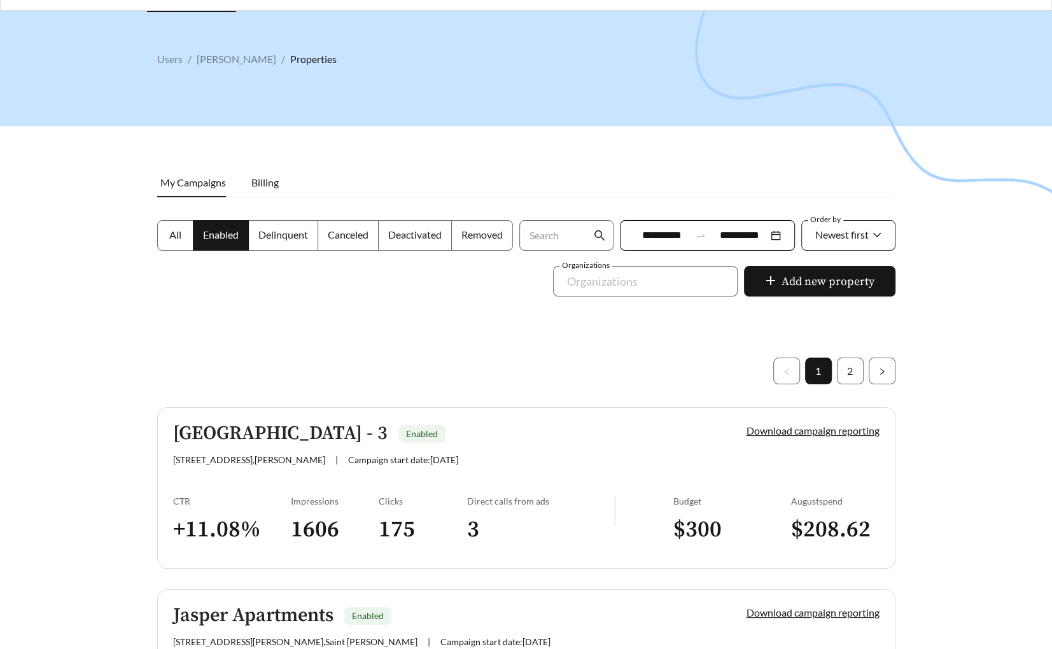
click at [842, 250] on div "Newest first" at bounding box center [848, 235] width 94 height 31
click at [835, 305] on div "A-Z" at bounding box center [847, 307] width 67 height 14
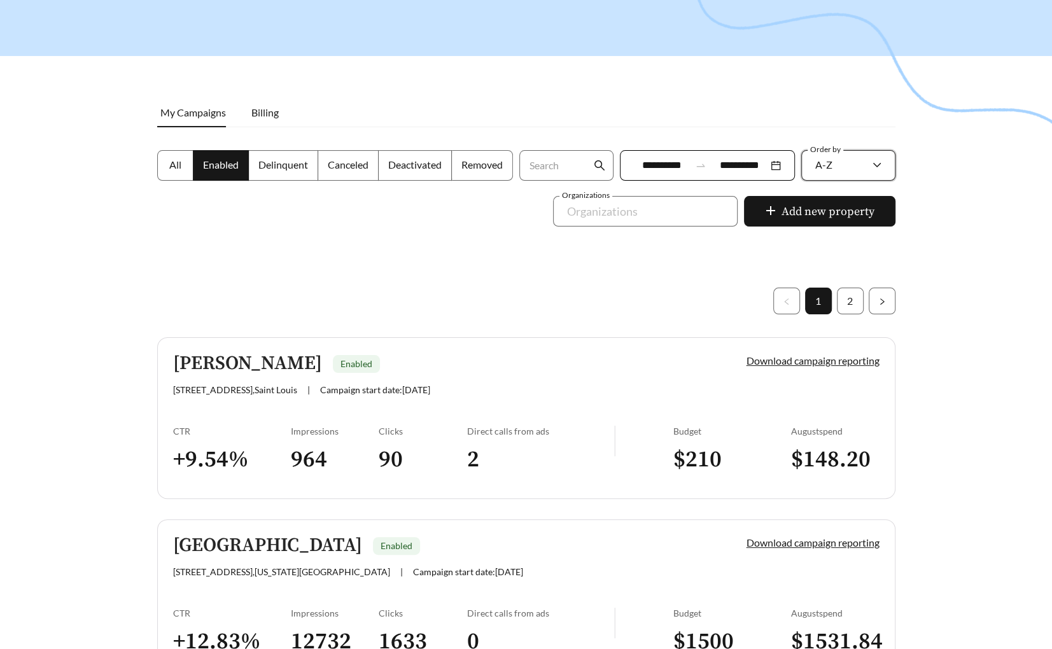
scroll to position [98, 0]
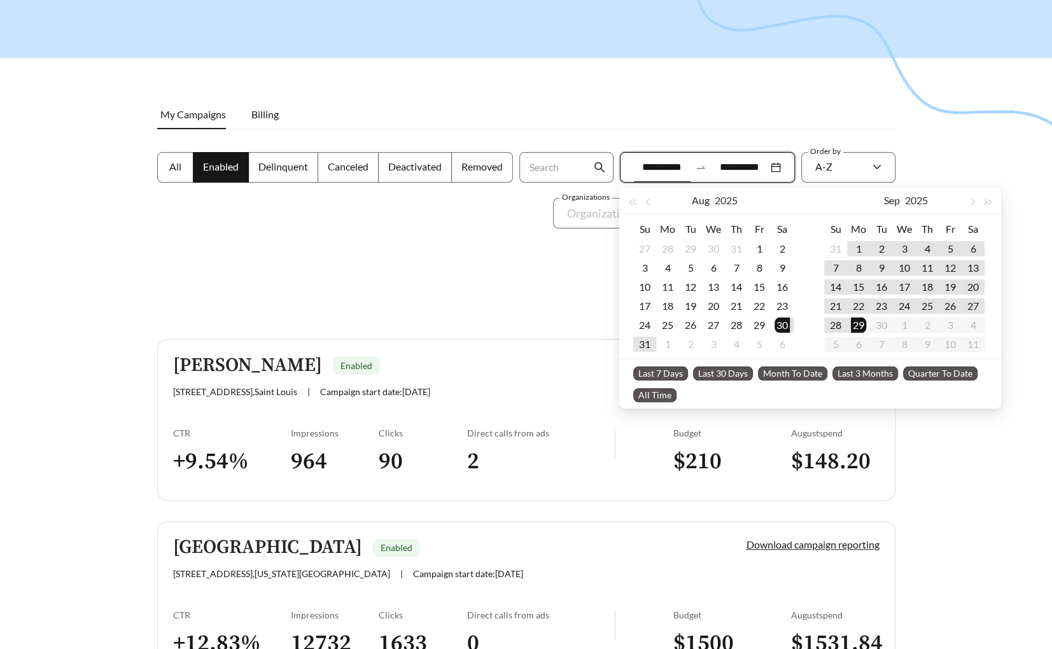
click at [649, 167] on input "**********" at bounding box center [662, 167] width 57 height 15
click at [887, 288] on div "16" at bounding box center [880, 286] width 15 height 15
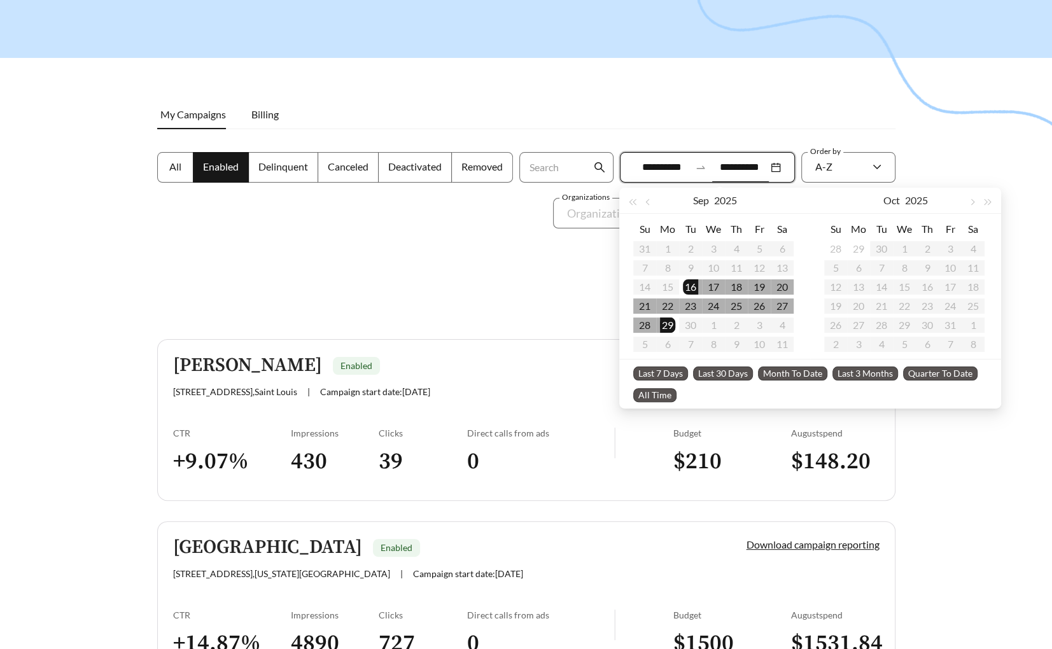
click at [452, 286] on div at bounding box center [526, 267] width 1052 height 649
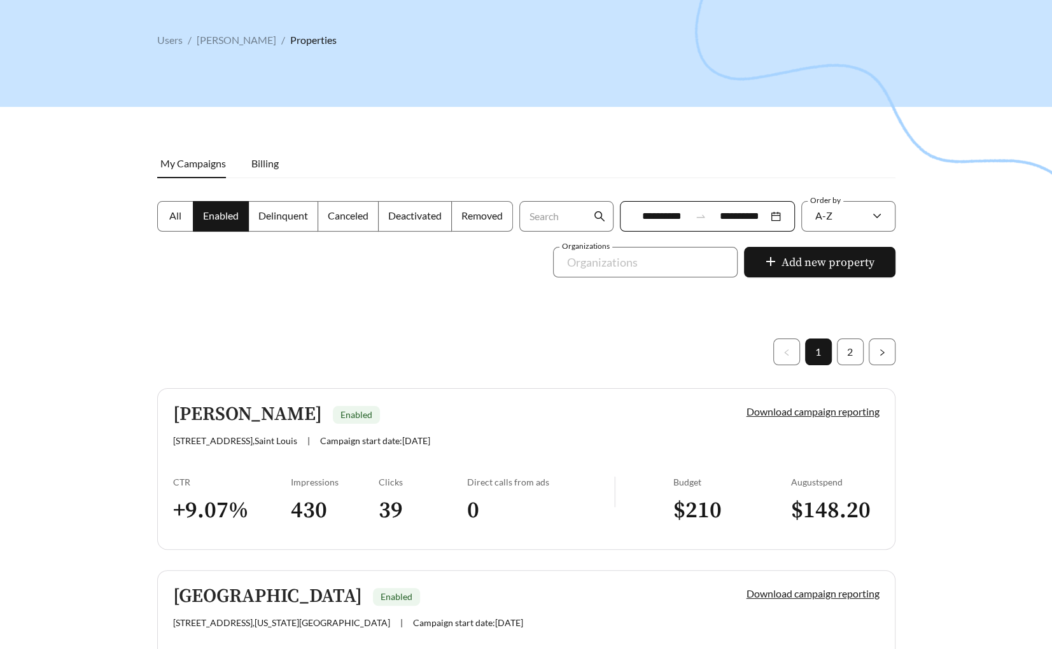
scroll to position [46, 0]
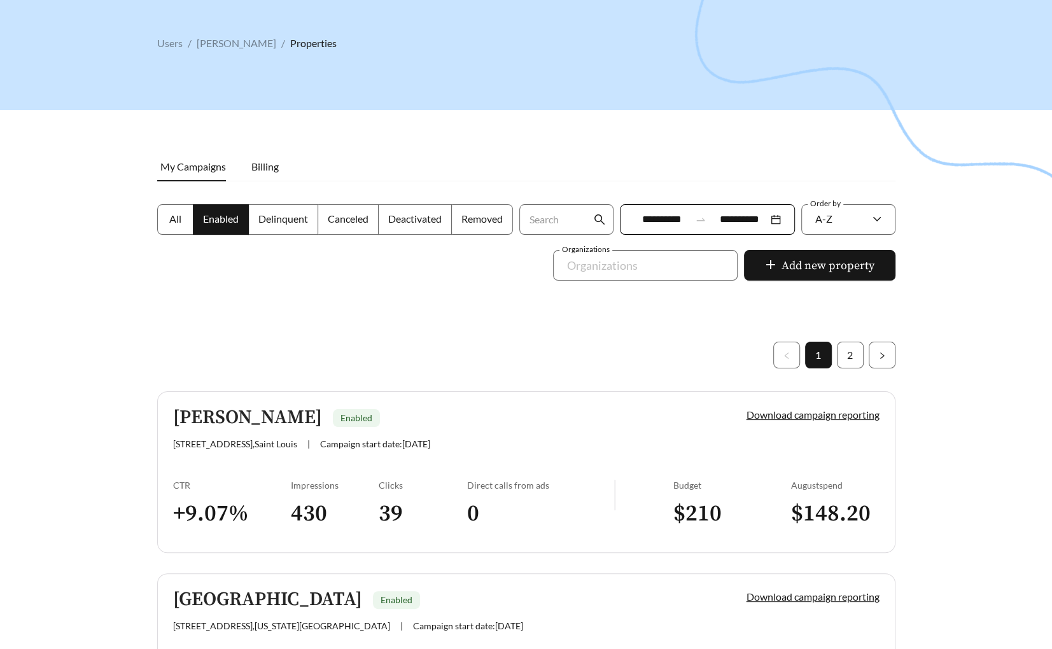
click at [656, 219] on input "**********" at bounding box center [662, 219] width 57 height 15
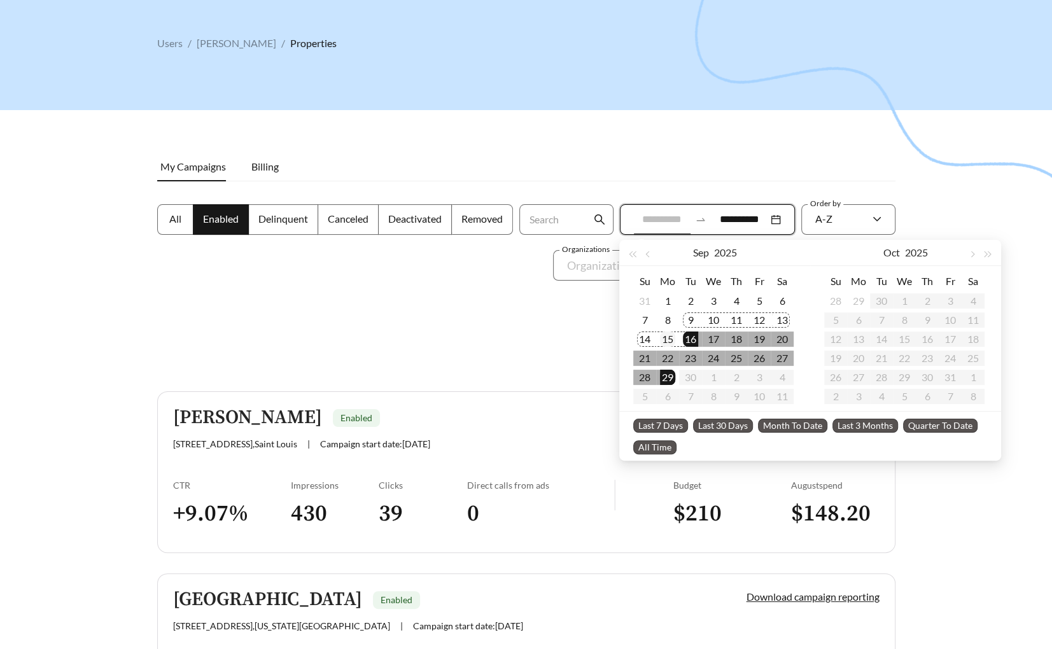
type input "**********"
click at [674, 337] on div "15" at bounding box center [667, 338] width 15 height 15
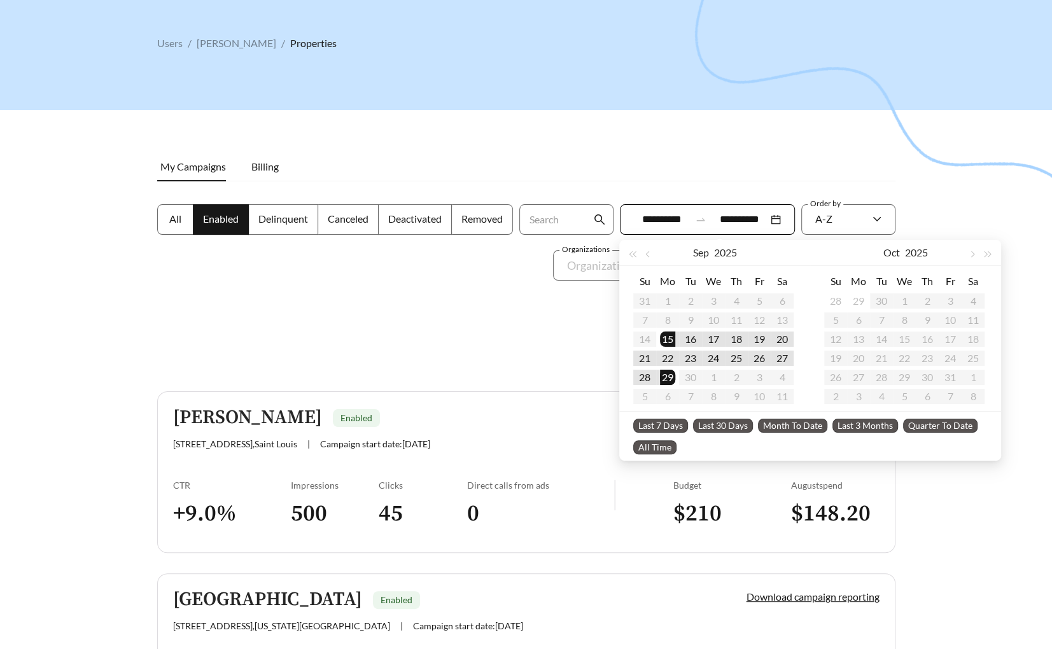
click at [527, 326] on div at bounding box center [526, 319] width 1052 height 649
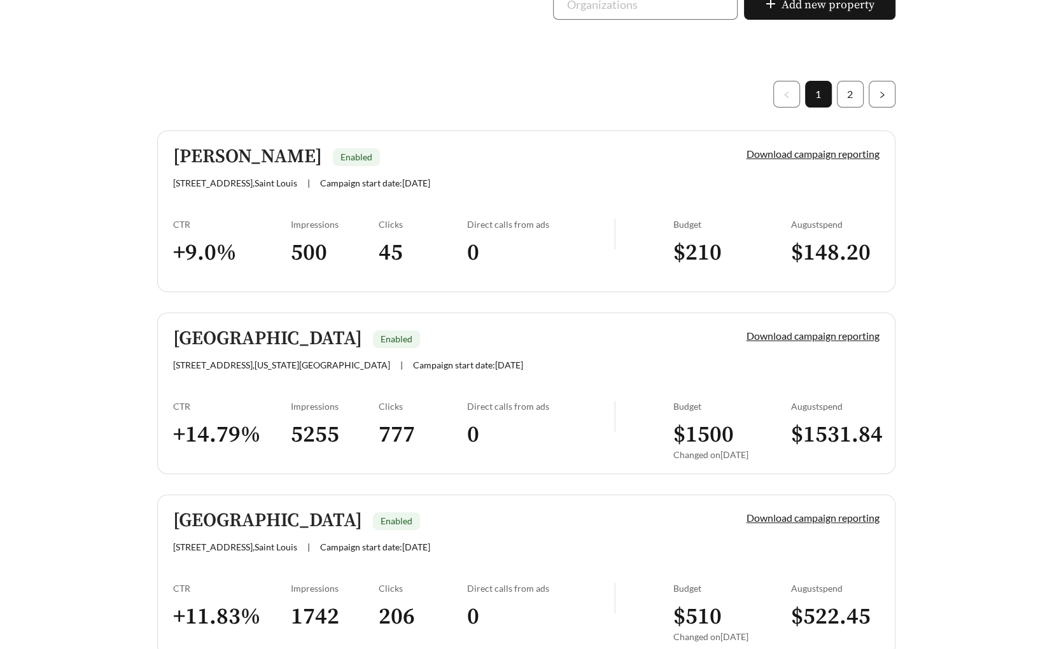
scroll to position [310, 0]
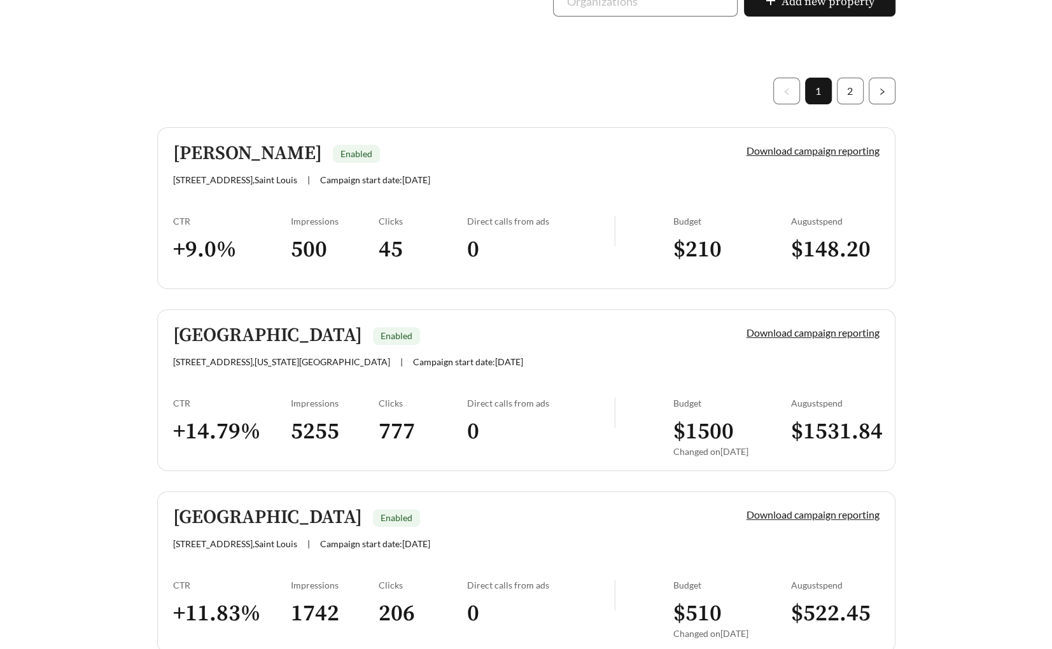
click at [277, 375] on link "Bennington Heights Enabled 2037 Chablis Drive , Maryland Heights | Campaign sta…" at bounding box center [526, 390] width 738 height 162
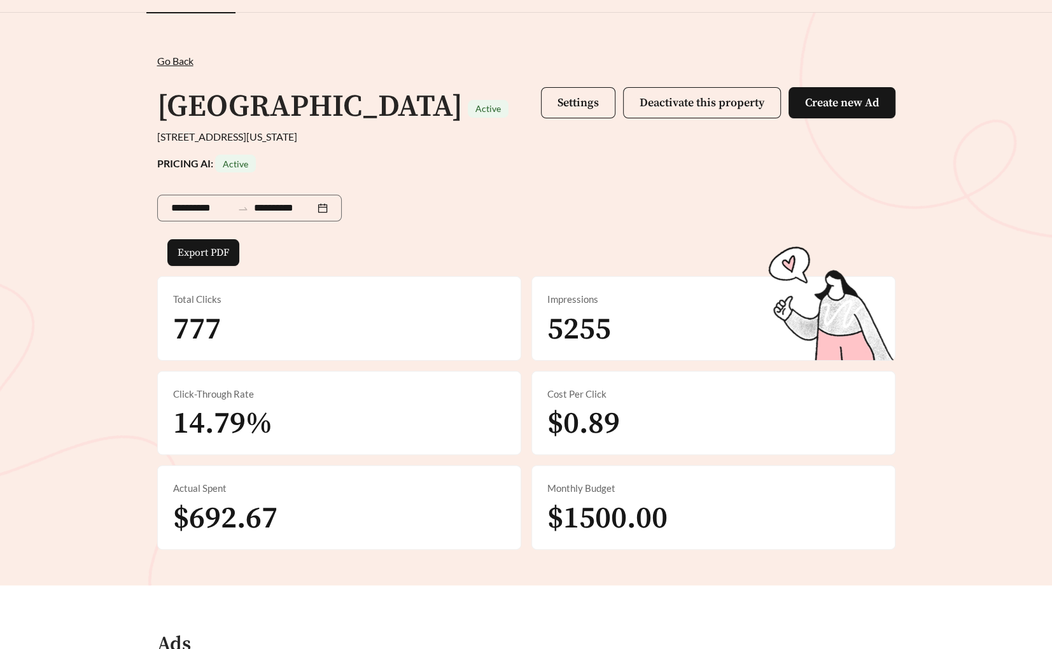
scroll to position [32, 0]
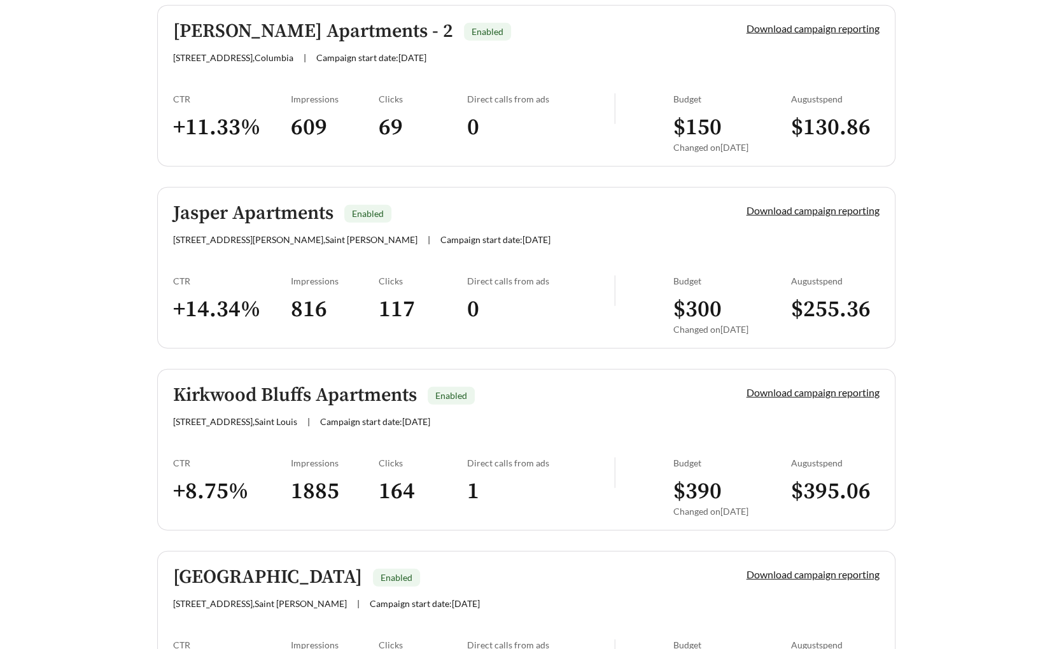
scroll to position [2614, 0]
click at [240, 254] on link "Jasper Apartments Enabled 1000 Jasper Lane , Saint Peters | Campaign start date…" at bounding box center [526, 269] width 738 height 162
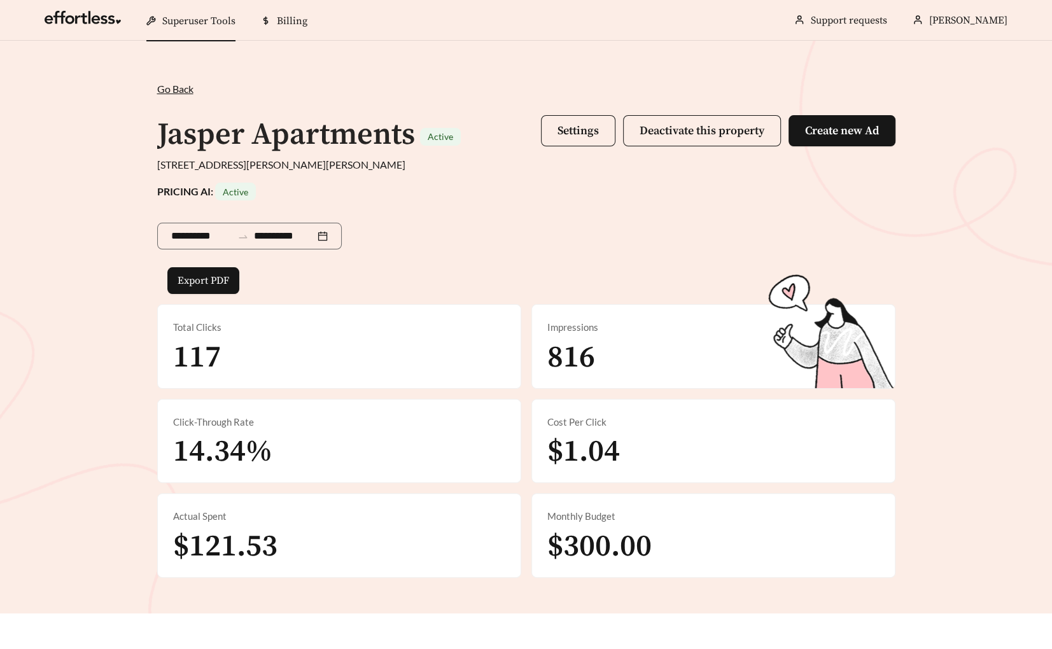
scroll to position [5, 0]
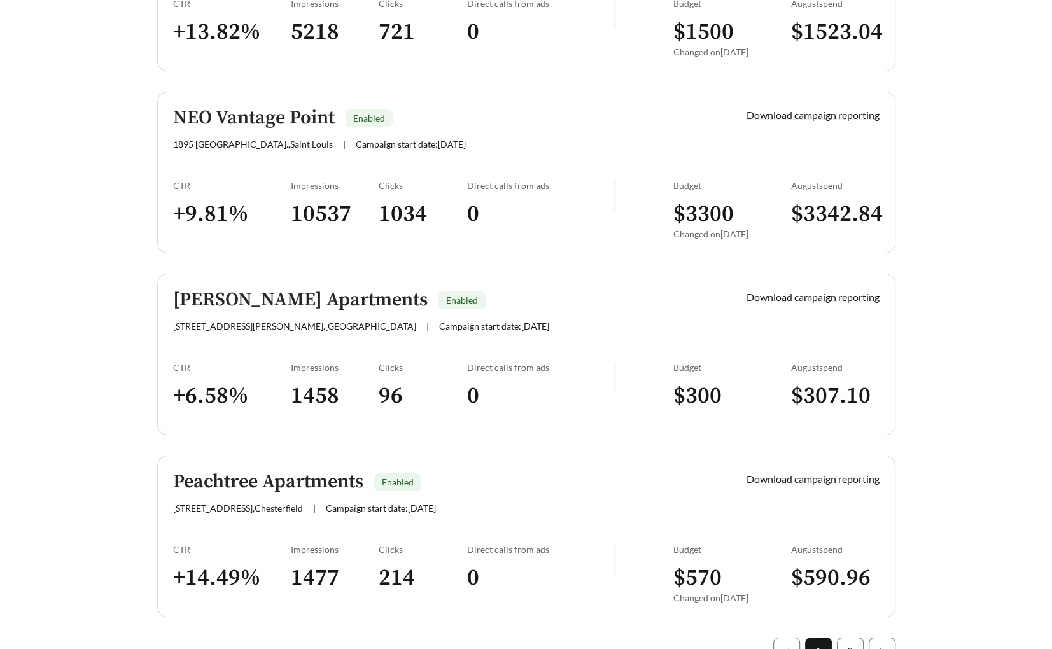
scroll to position [3511, 0]
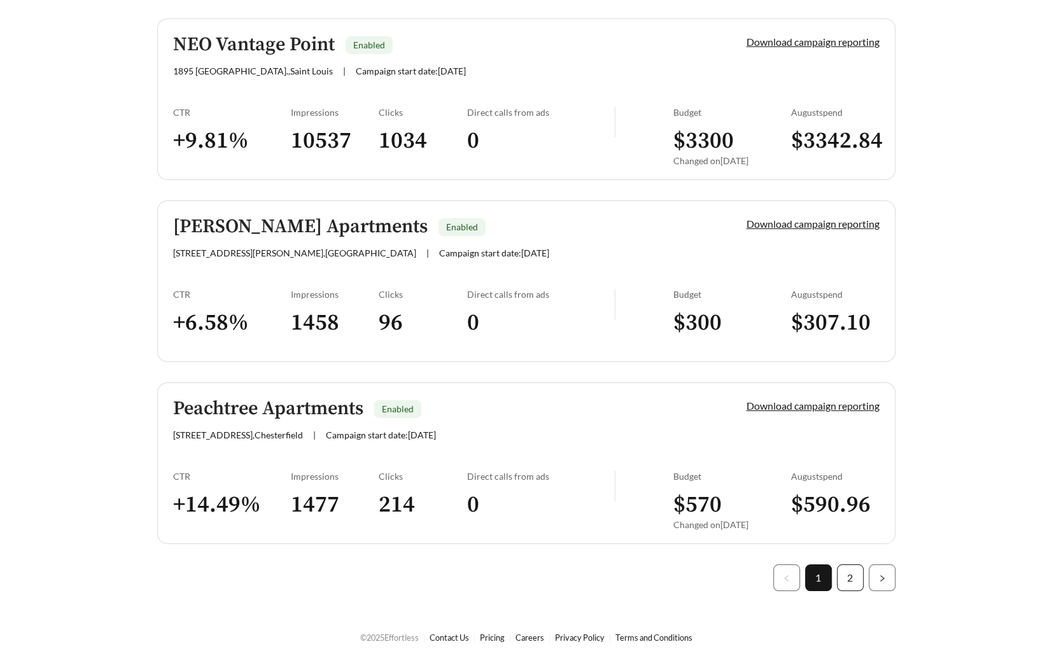
click at [855, 571] on link "2" at bounding box center [849, 577] width 25 height 25
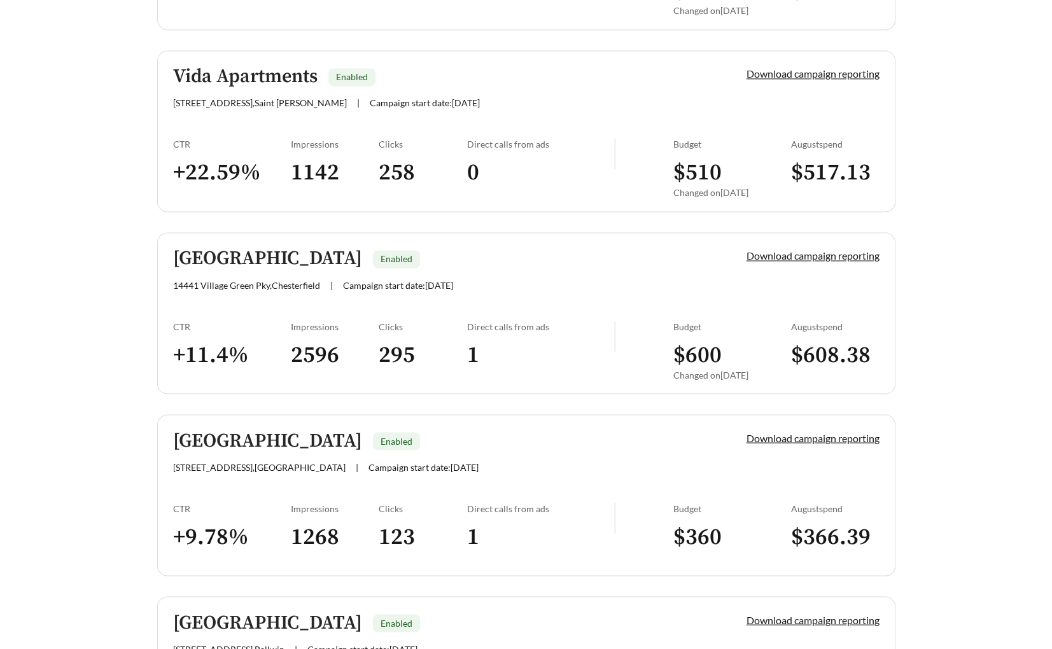
scroll to position [1660, 0]
click at [256, 313] on link "Village Green Enabled 14441 Village Green Pky , Chesterfield | Campaign start d…" at bounding box center [526, 314] width 738 height 162
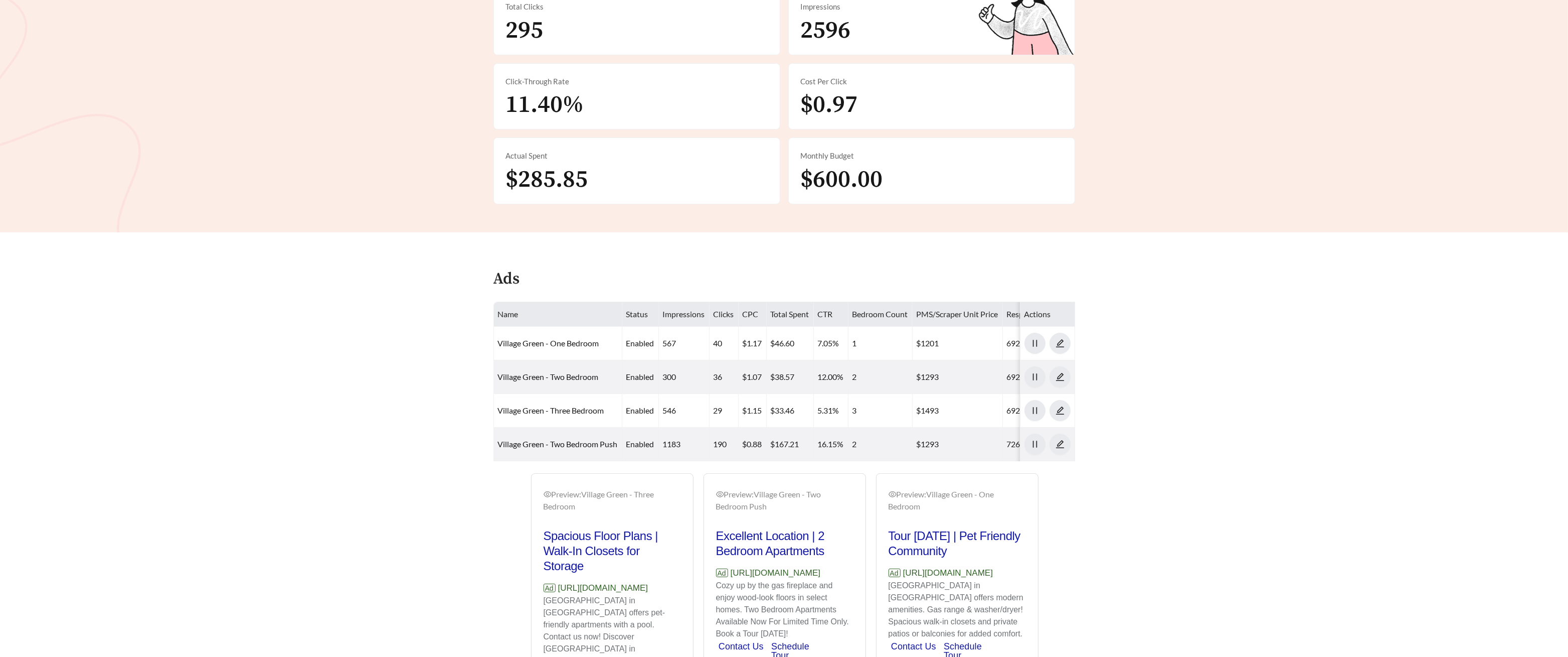
scroll to position [360, 0]
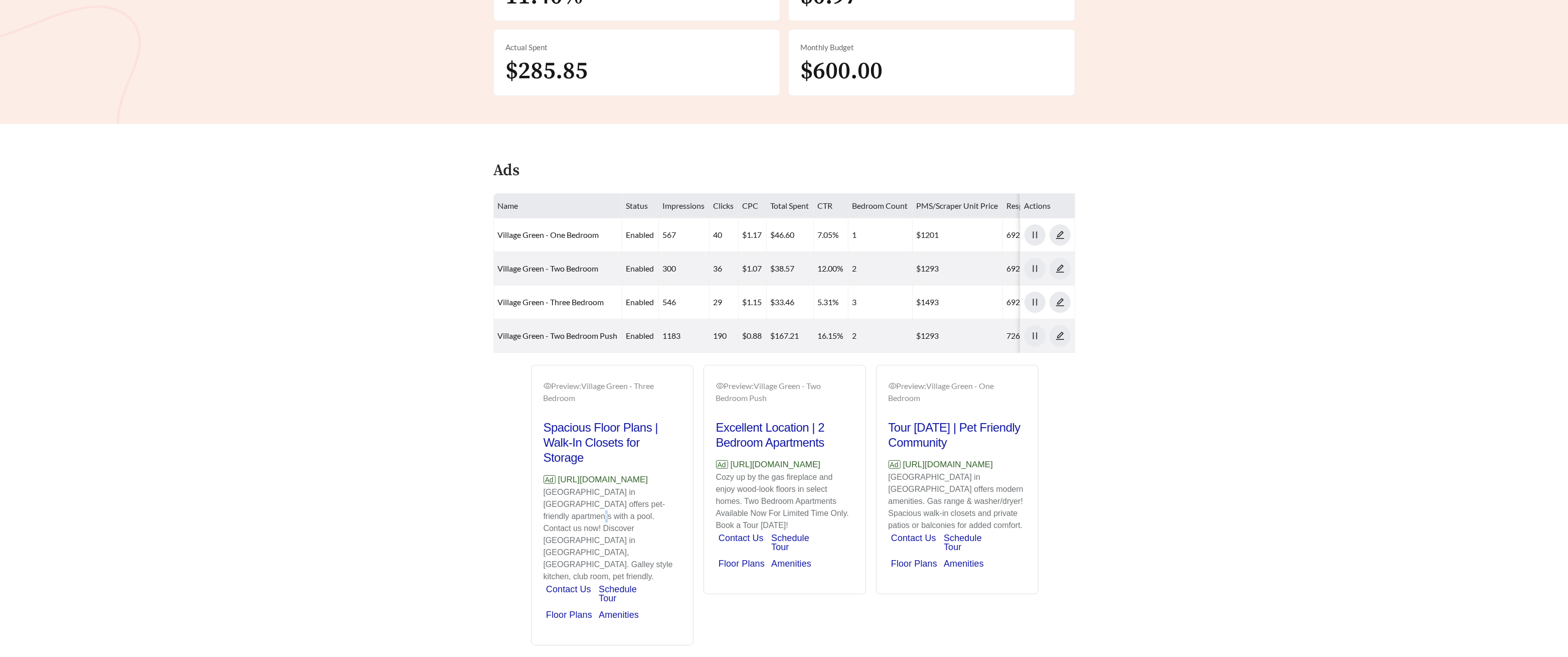
click at [651, 511] on p "Village Green in Chesterfield offers pet-friendly apartments with a pool. Conta…" at bounding box center [613, 534] width 137 height 96
drag, startPoint x: 671, startPoint y: 489, endPoint x: 544, endPoint y: 495, distance: 127.1
click at [544, 486] on p "Ad https://www.villagegreenlife.com" at bounding box center [613, 480] width 137 height 13
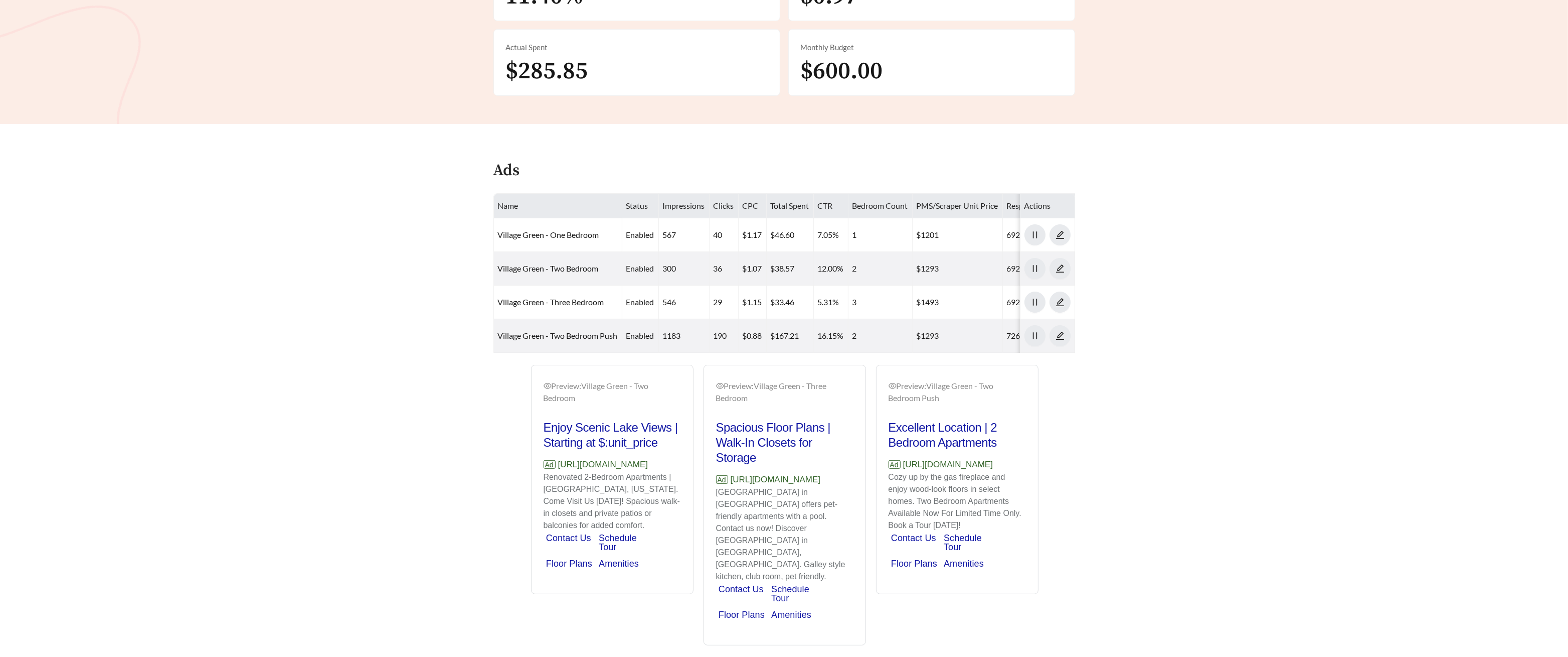
click at [492, 383] on div "Preview: Village Green - Two Bedroom Village Green Apts | Tour Today Ad https:/…" at bounding box center [784, 505] width 587 height 281
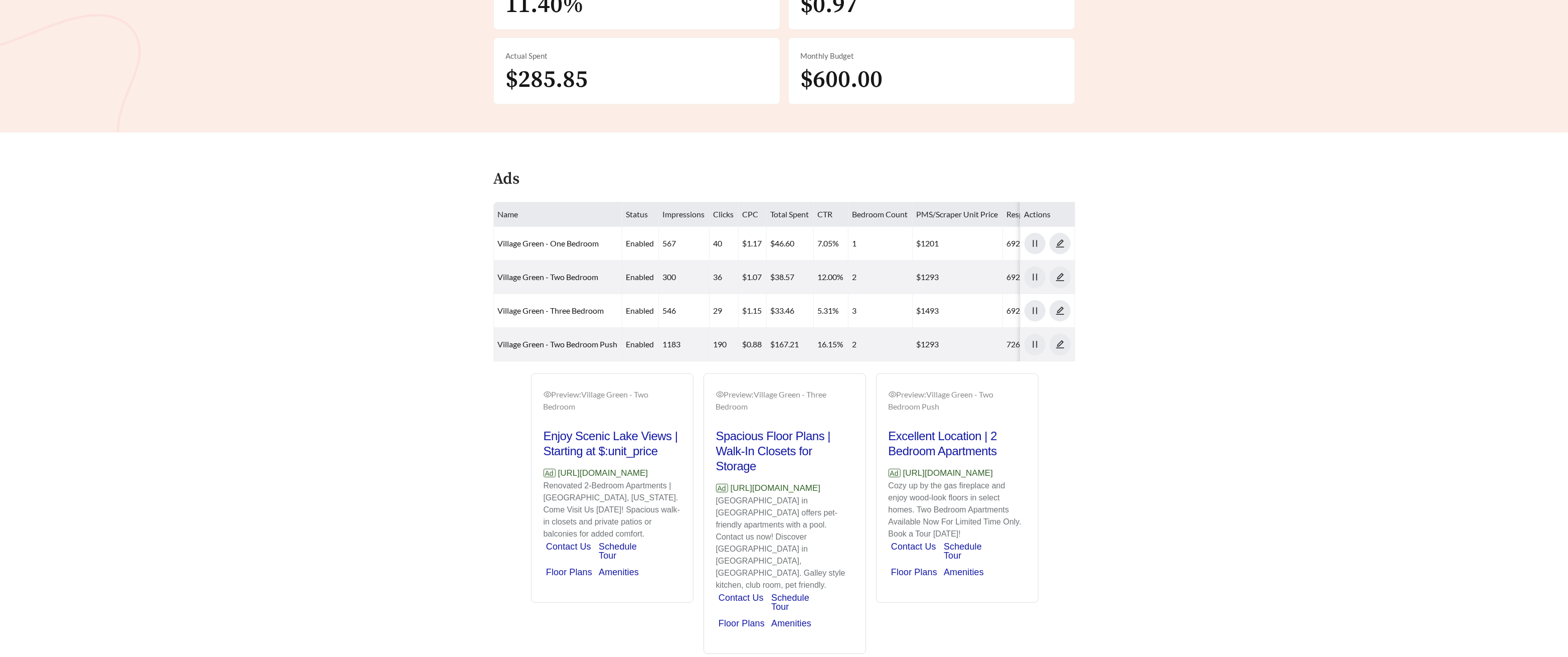
scroll to position [348, 0]
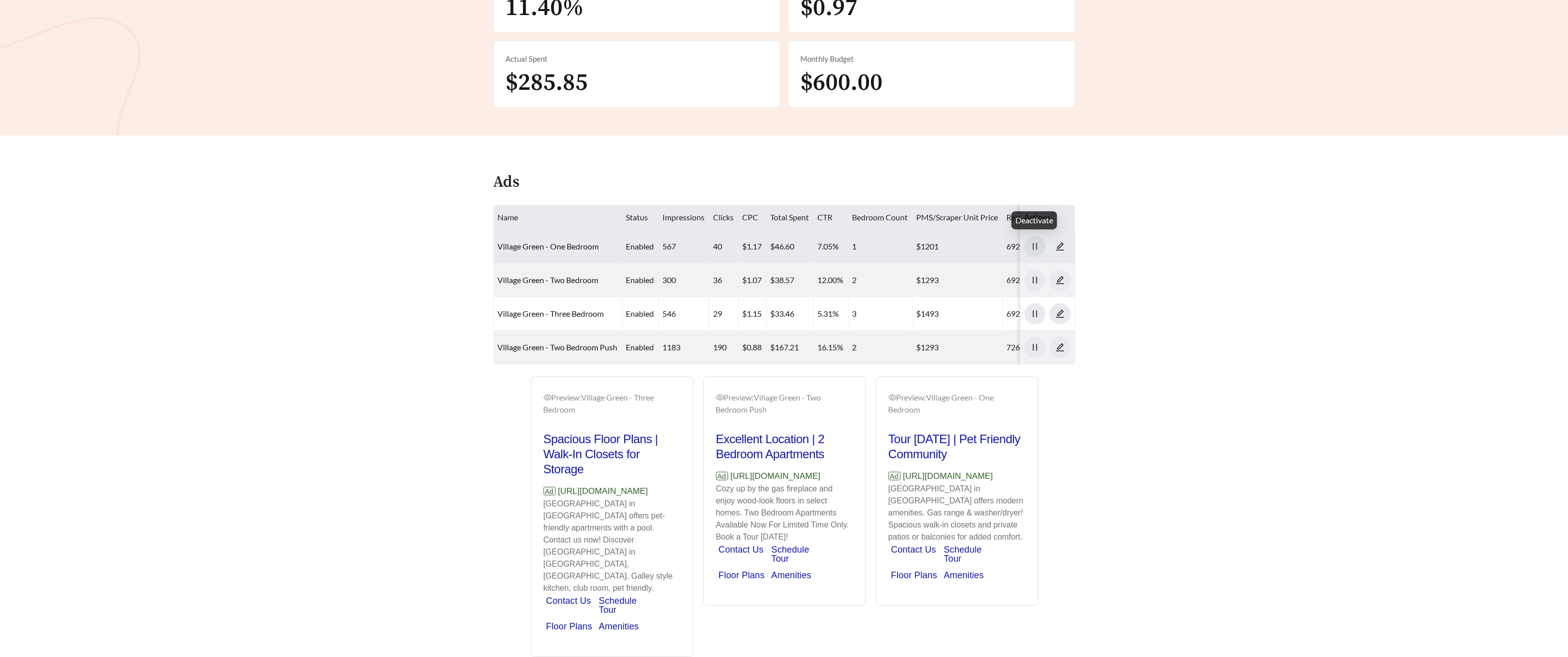
click at [829, 245] on icon "pause" at bounding box center [1034, 246] width 9 height 9
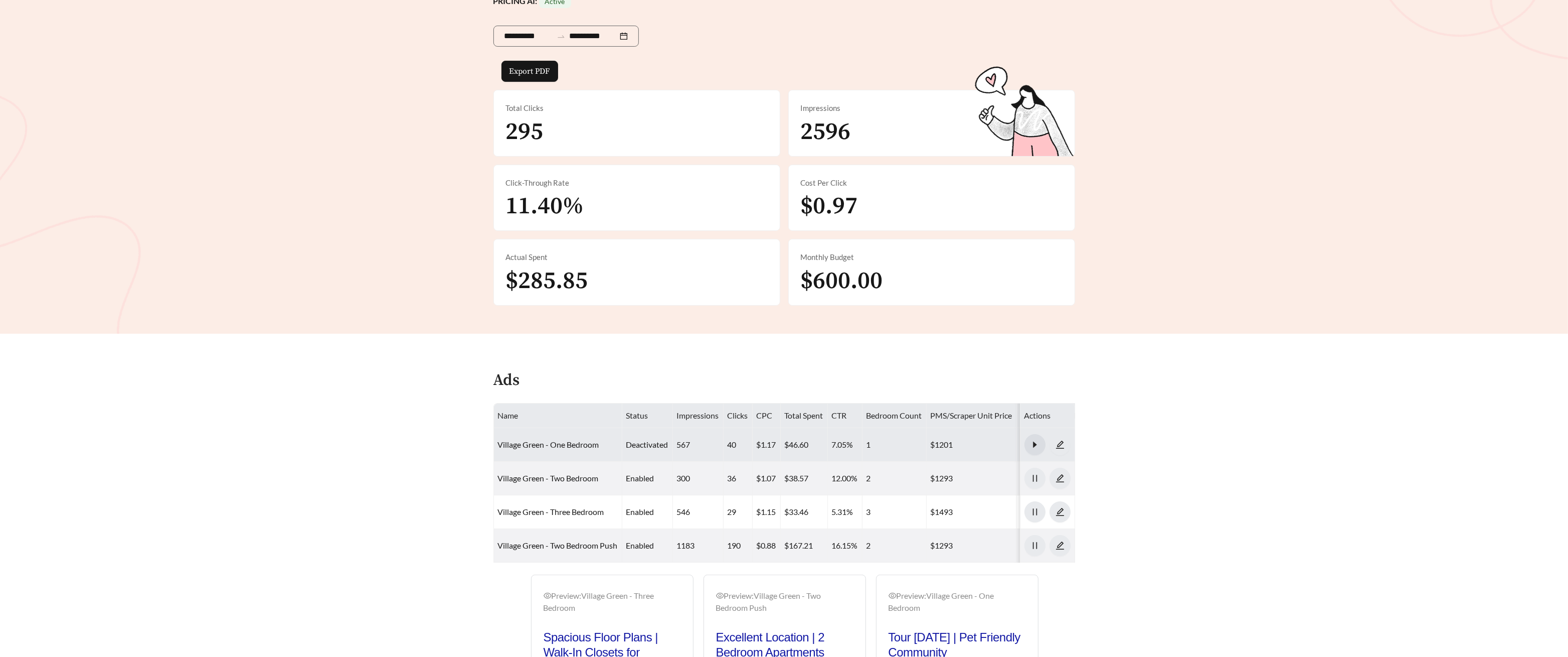
scroll to position [0, 0]
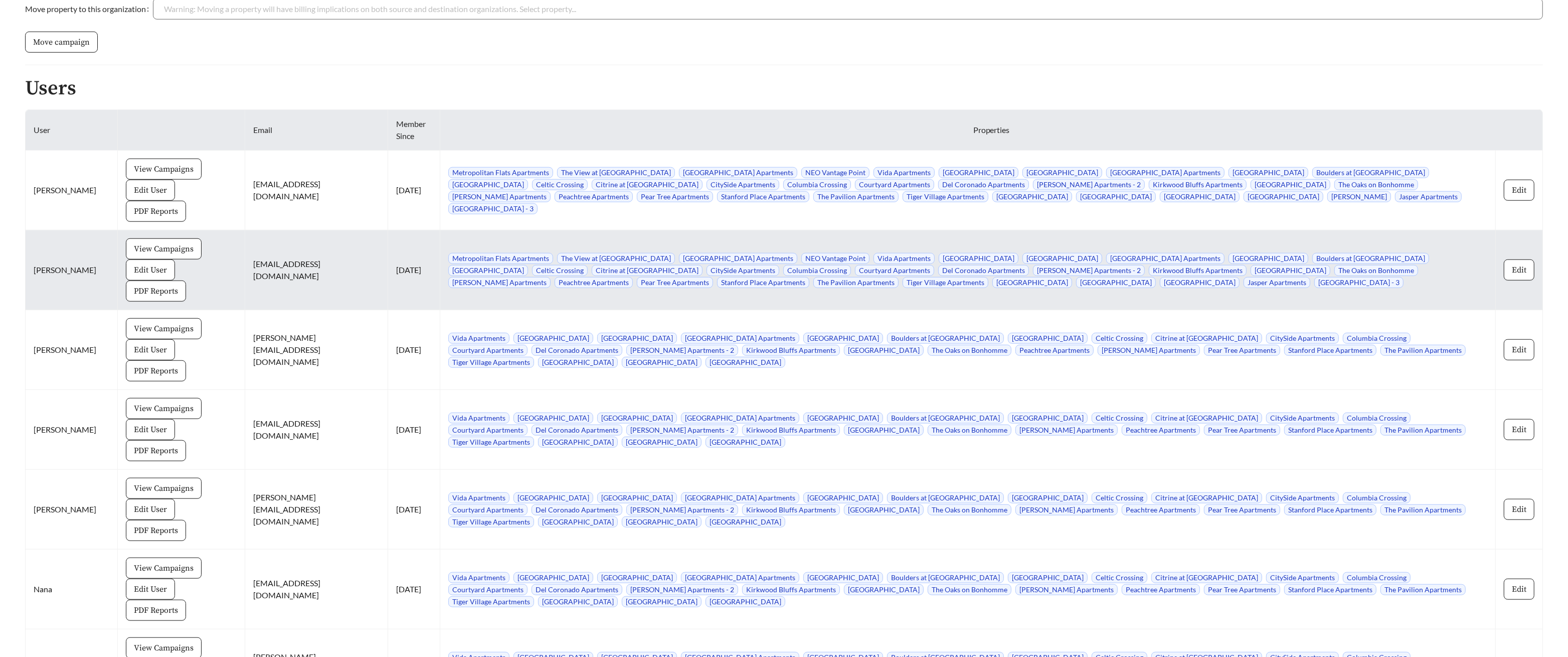
scroll to position [1297, 0]
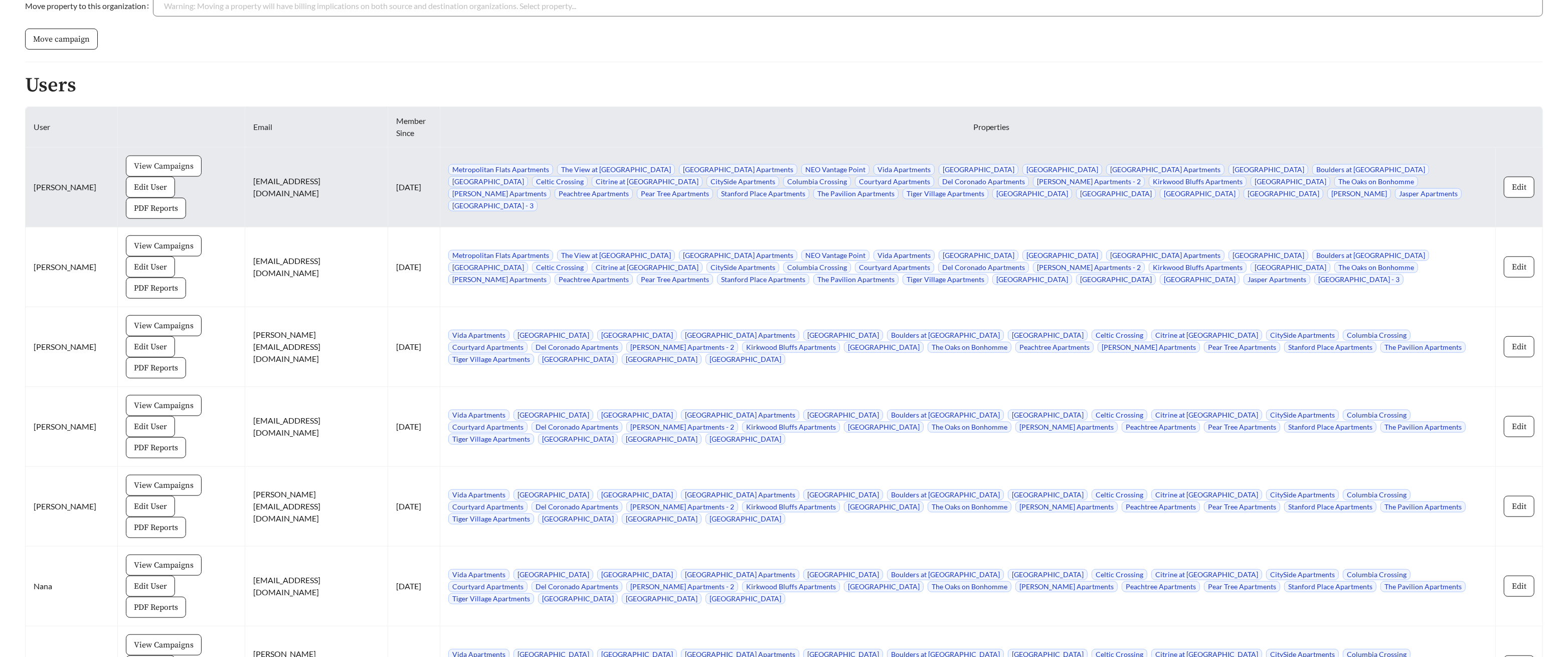
click at [140, 166] on span "View Campaigns" at bounding box center [164, 166] width 60 height 12
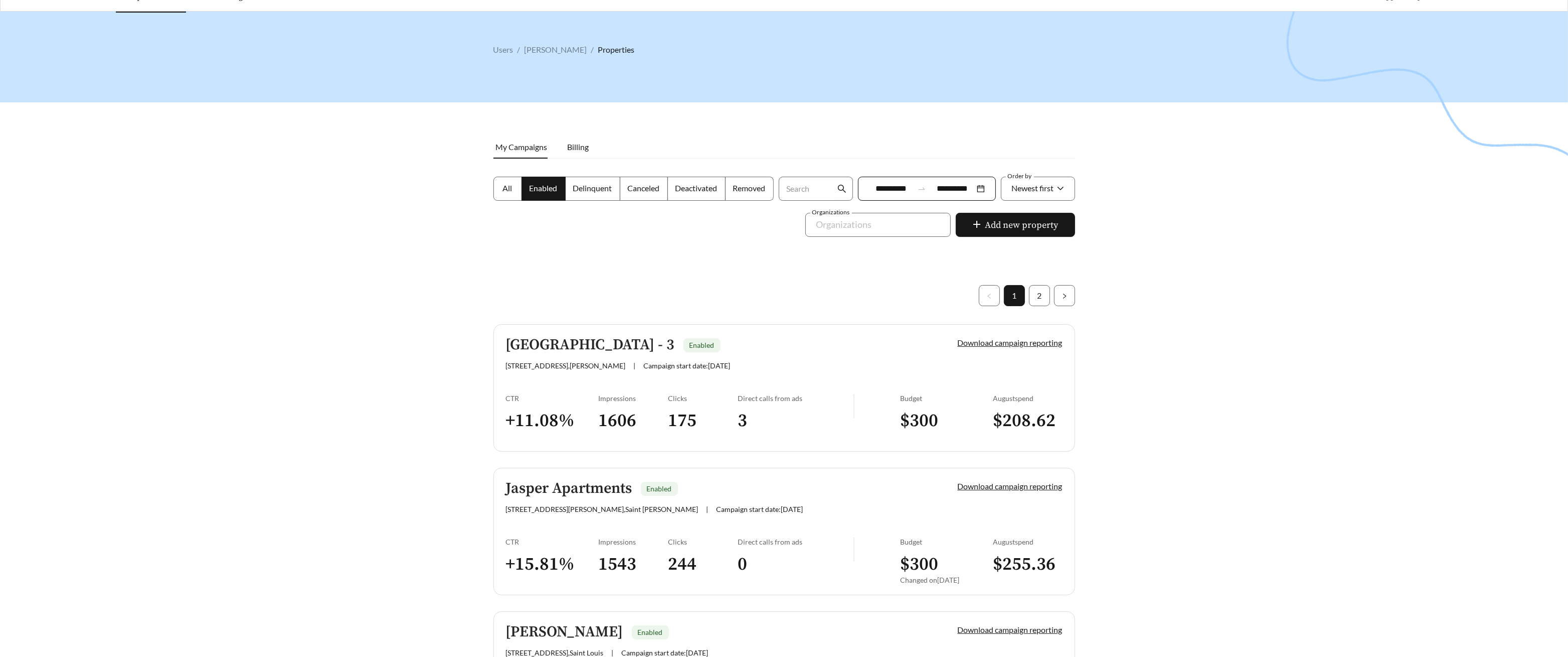
scroll to position [17, 0]
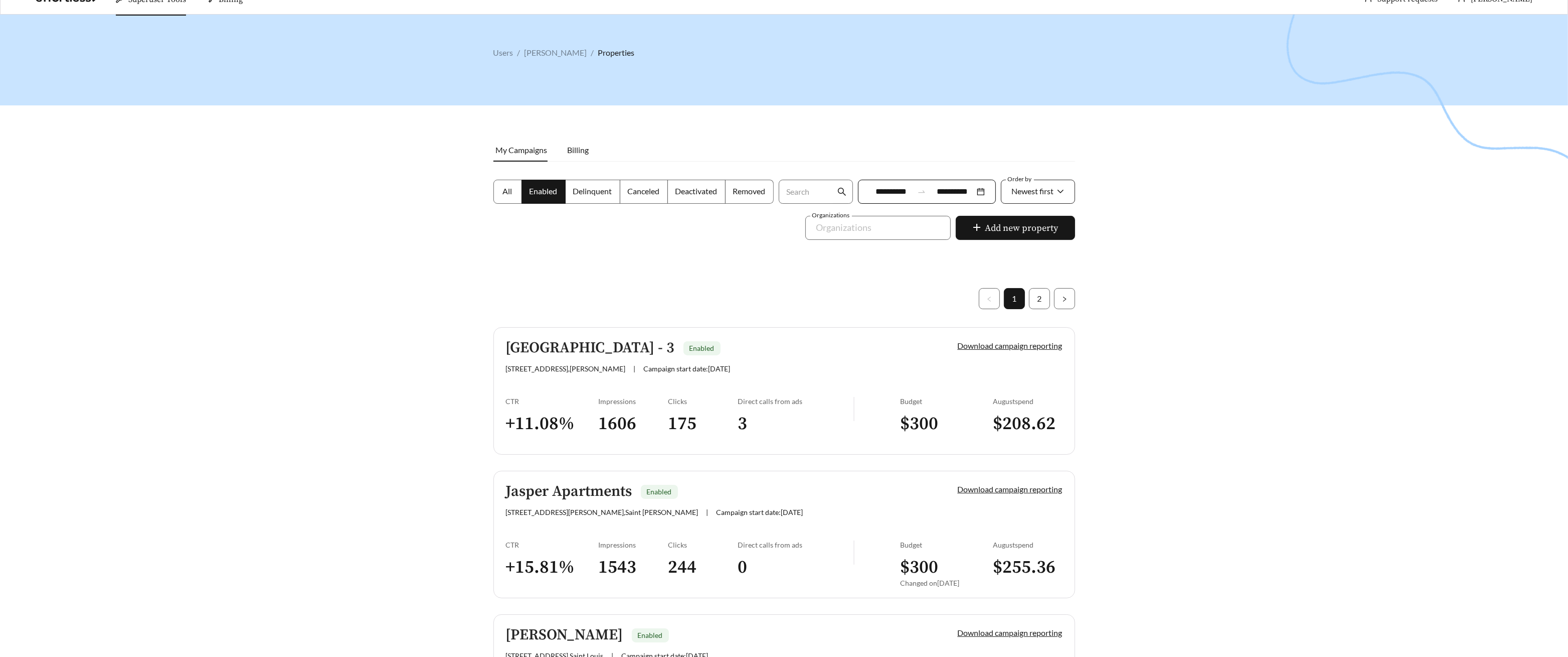
click at [1039, 200] on div "Newest first" at bounding box center [1033, 191] width 42 height 21
click at [1027, 242] on div "A-Z" at bounding box center [1037, 248] width 53 height 11
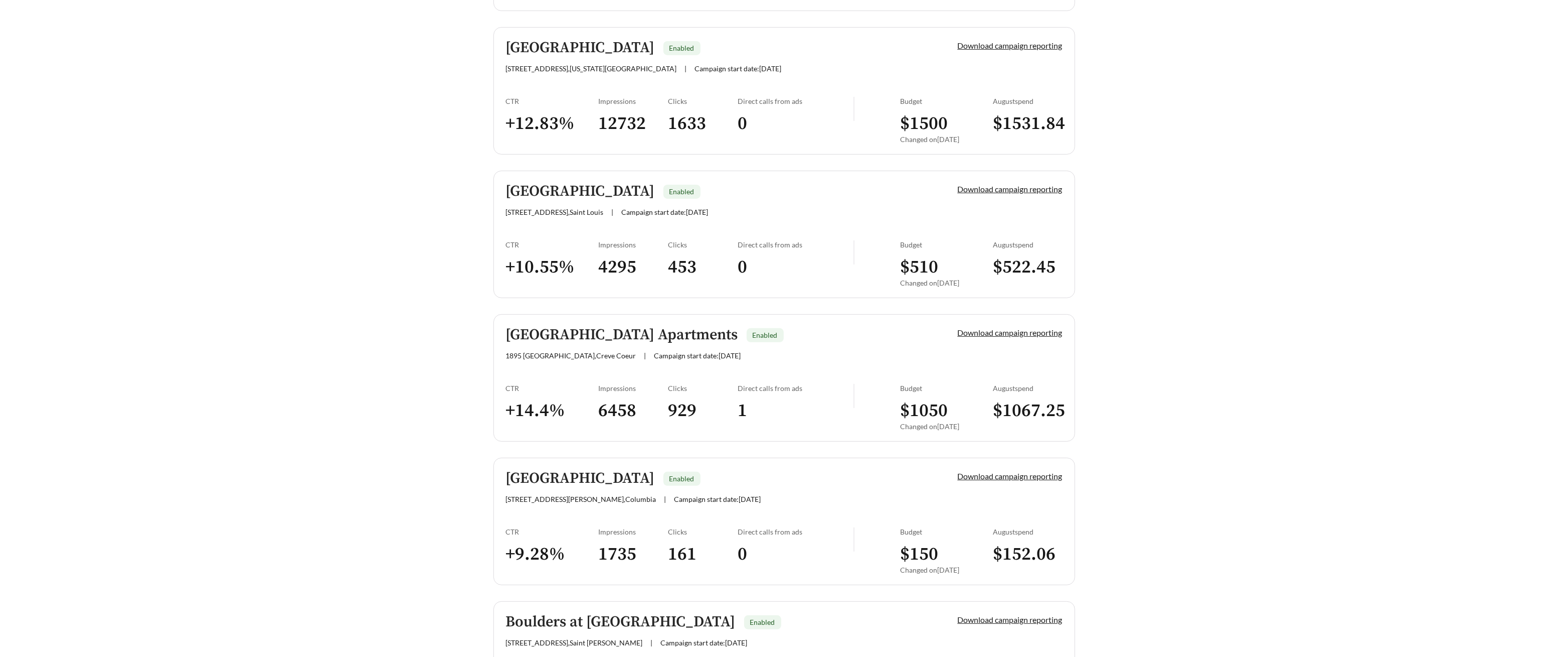
scroll to position [463, 0]
click at [575, 386] on div "CTR" at bounding box center [553, 386] width 93 height 9
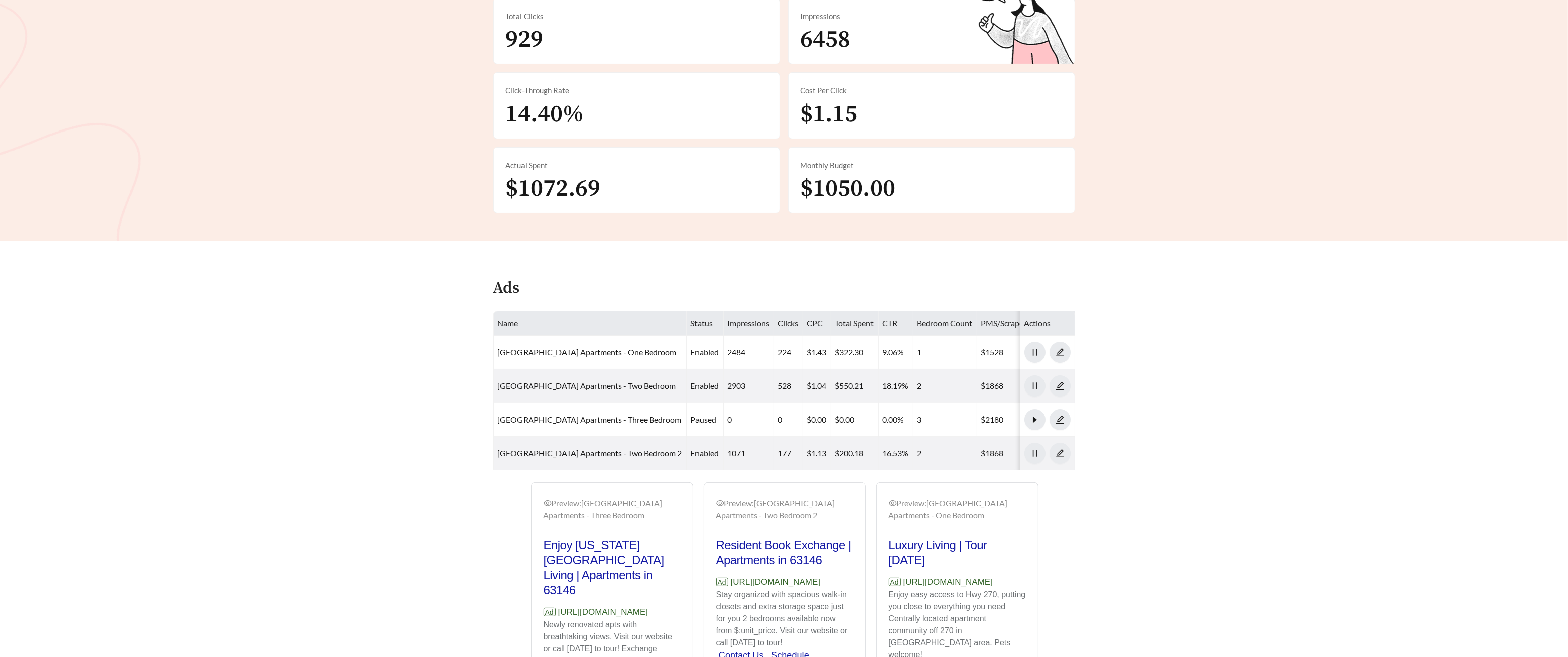
scroll to position [272, 0]
drag, startPoint x: 603, startPoint y: 621, endPoint x: 530, endPoint y: 616, distance: 73.2
click at [530, 614] on div "Preview: Boulder Springs Apartments - Three Bedroom Enjoy Maryland Heights Livi…" at bounding box center [612, 625] width 173 height 285
copy p "[URL][DOMAIN_NAME]"
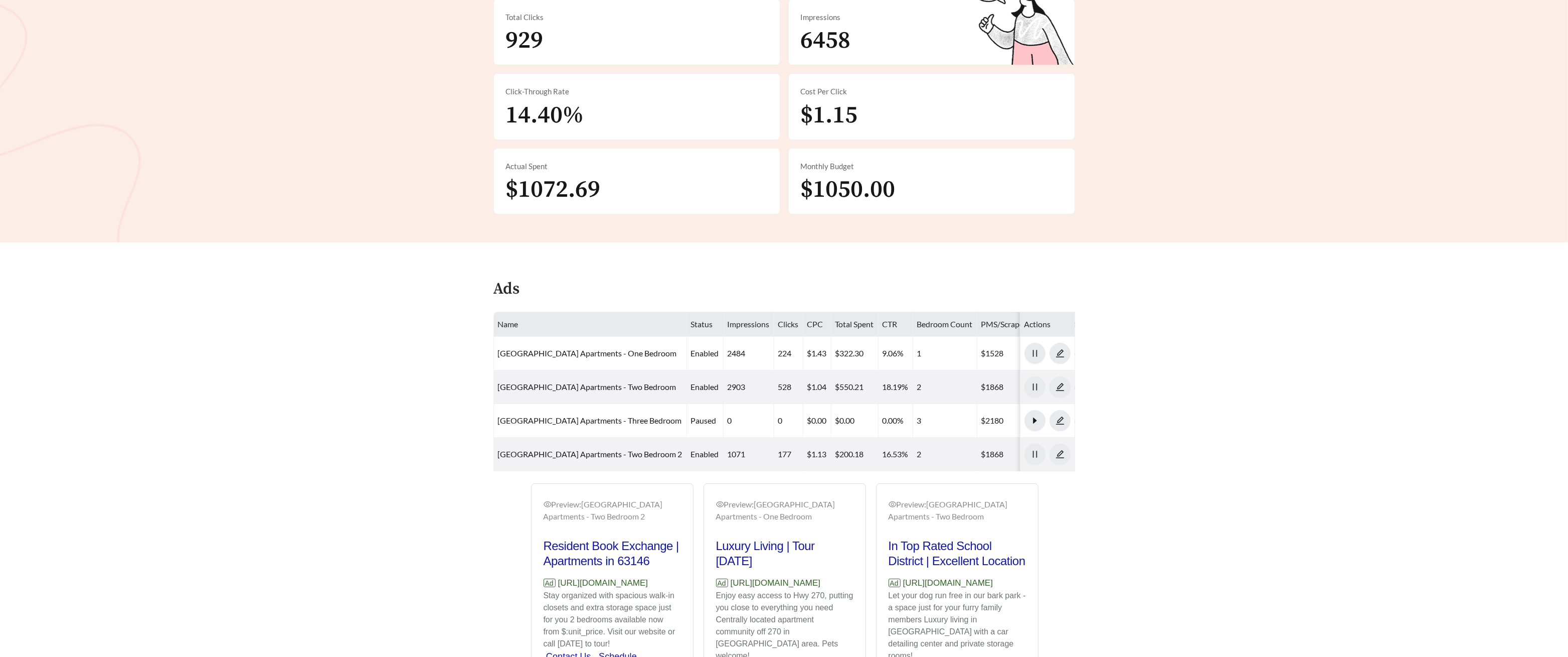
click at [250, 379] on main "**********" at bounding box center [784, 271] width 1568 height 1024
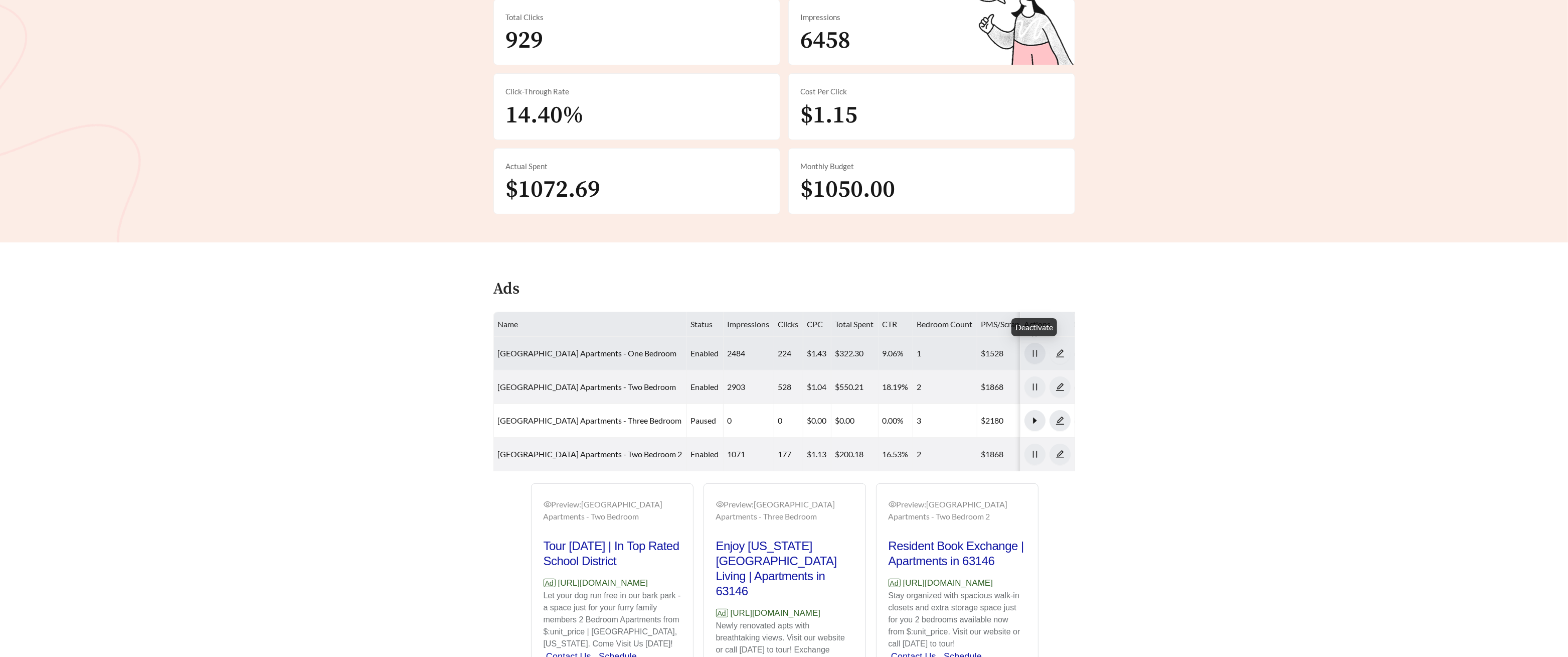
click at [1034, 351] on icon "pause" at bounding box center [1034, 353] width 9 height 9
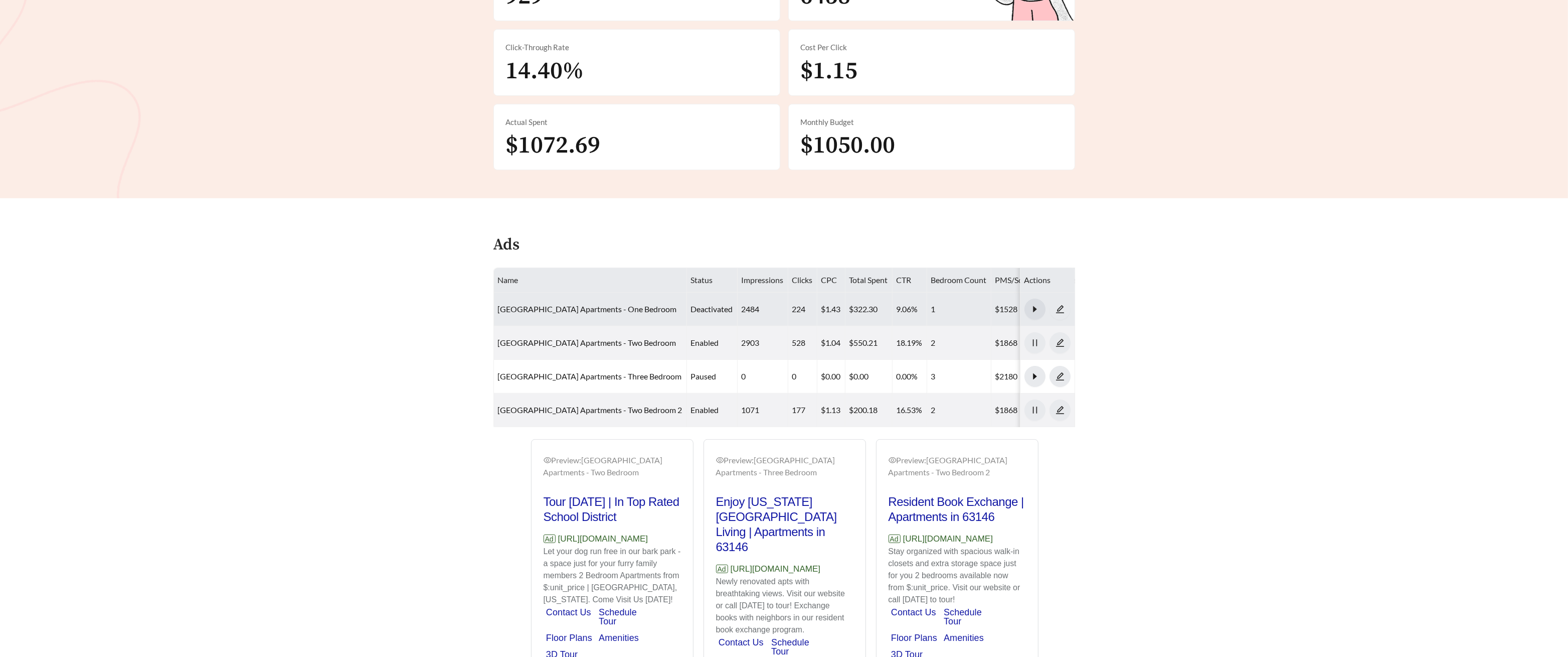
scroll to position [324, 0]
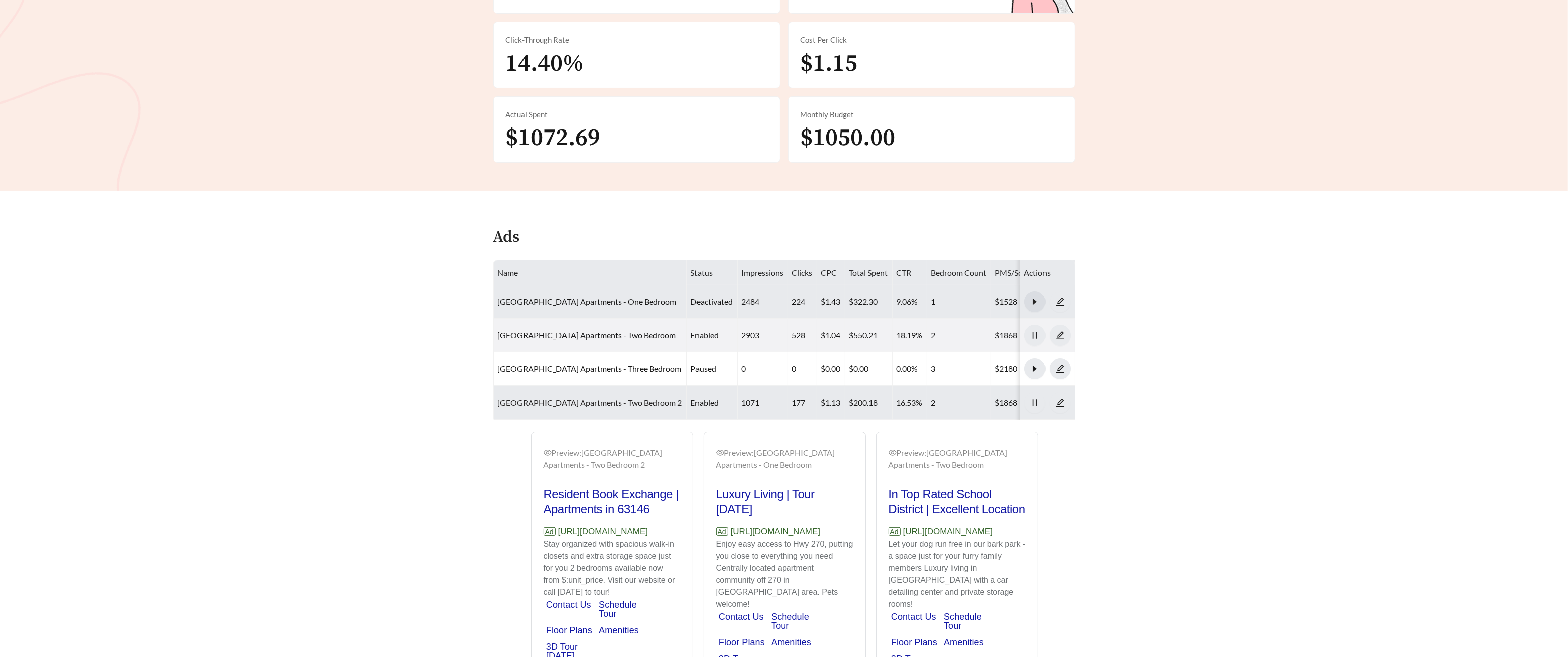
click at [598, 398] on link "Boulder Springs Apartments - Two Bedroom 2" at bounding box center [590, 402] width 184 height 9
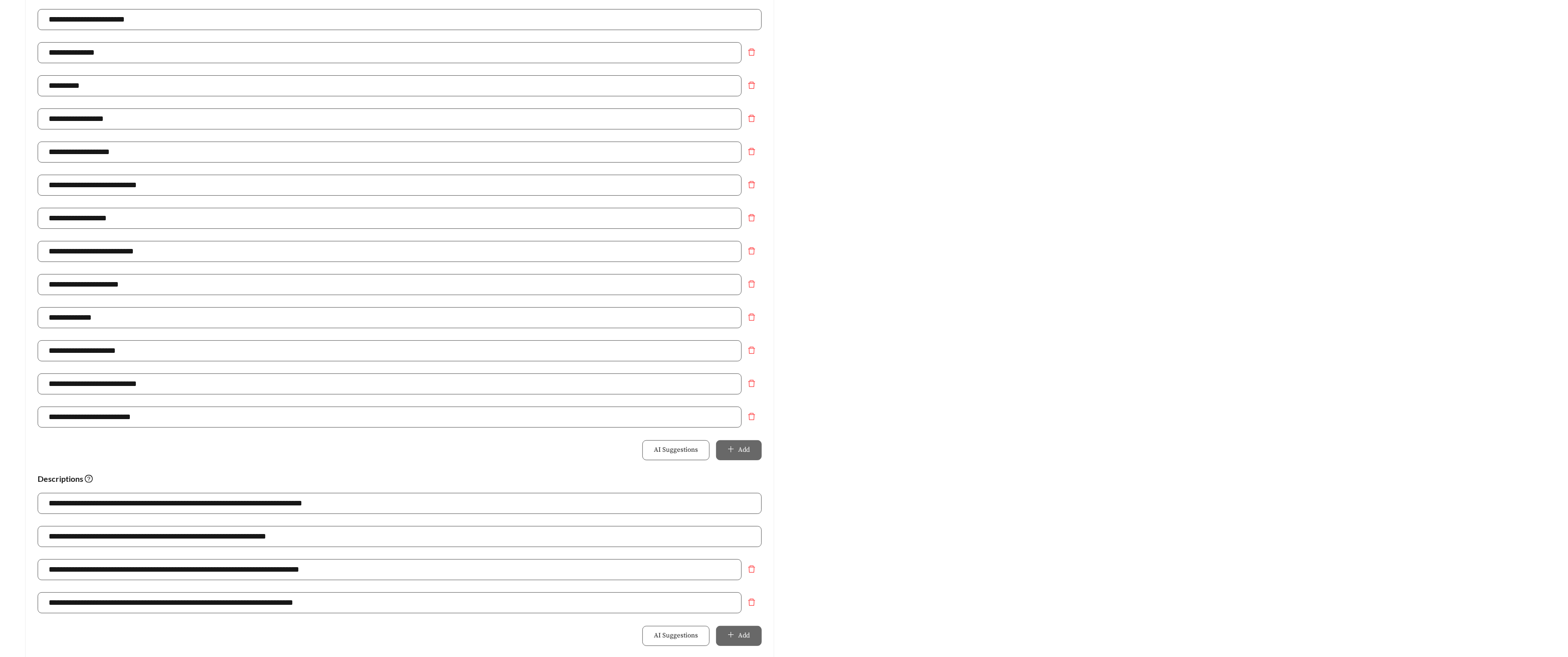
scroll to position [261, 0]
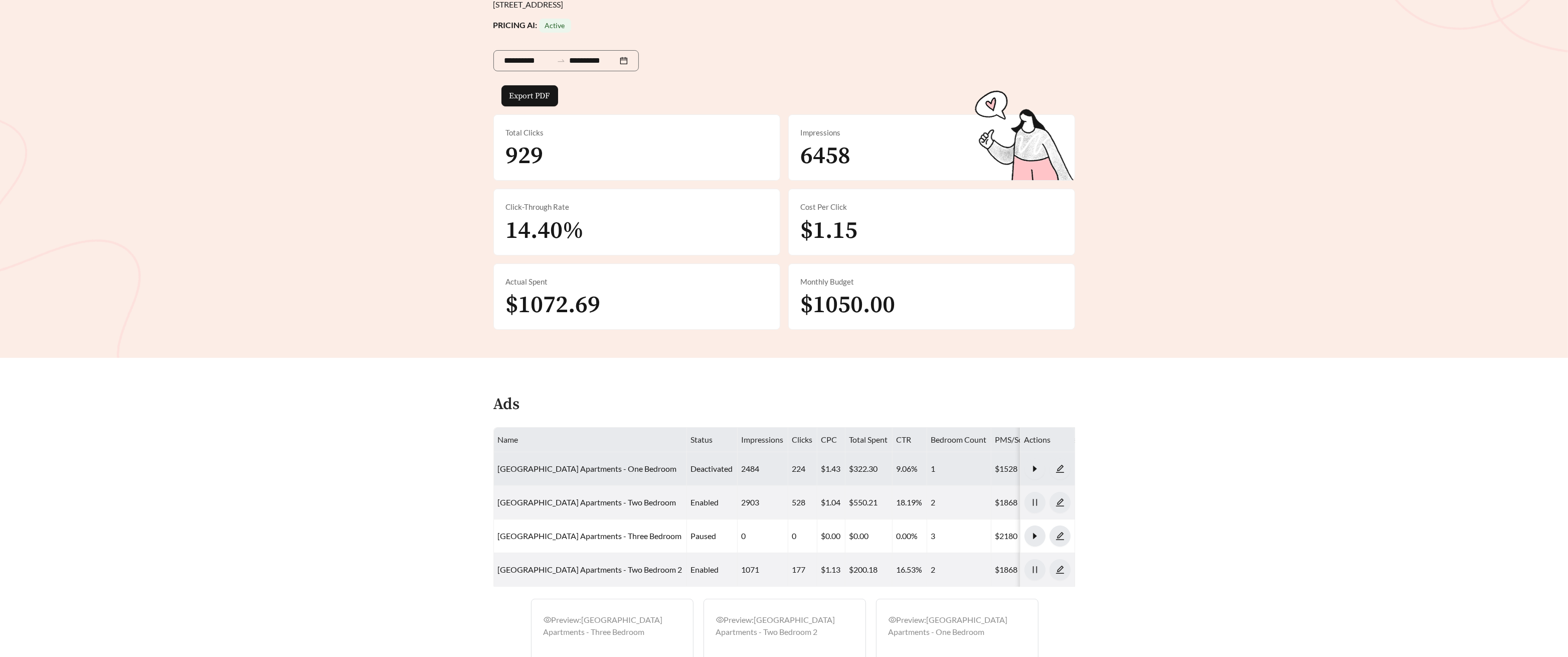
scroll to position [158, 0]
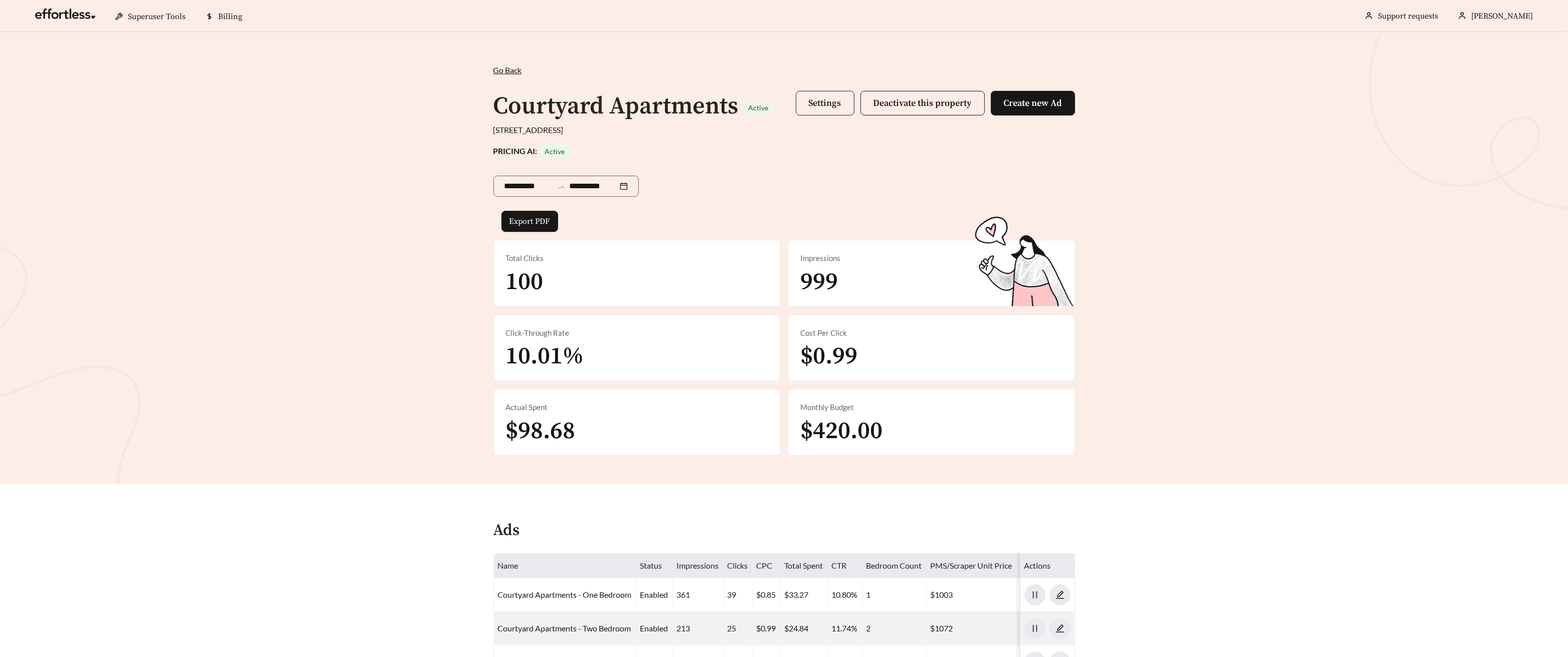
click at [810, 99] on span "Settings" at bounding box center [825, 103] width 32 height 12
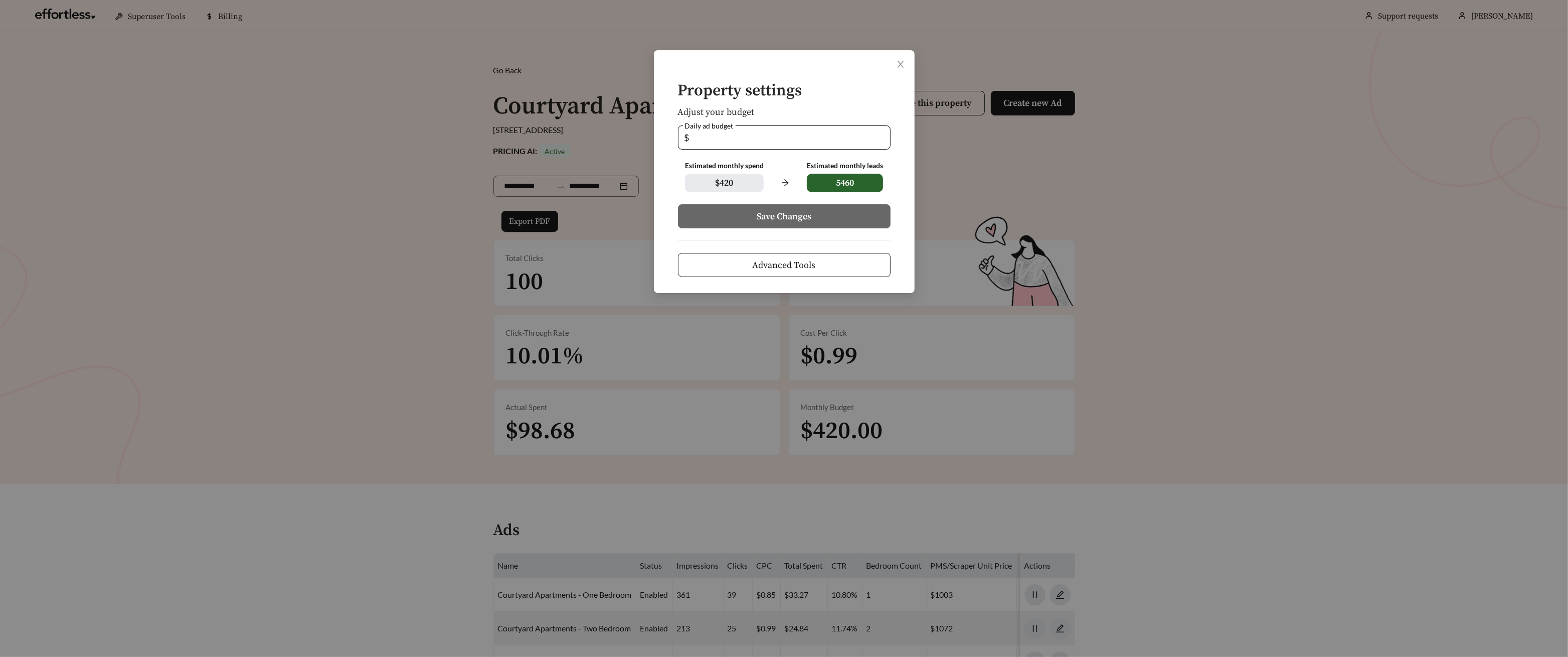
click at [786, 259] on span "Advanced Tools" at bounding box center [784, 265] width 63 height 13
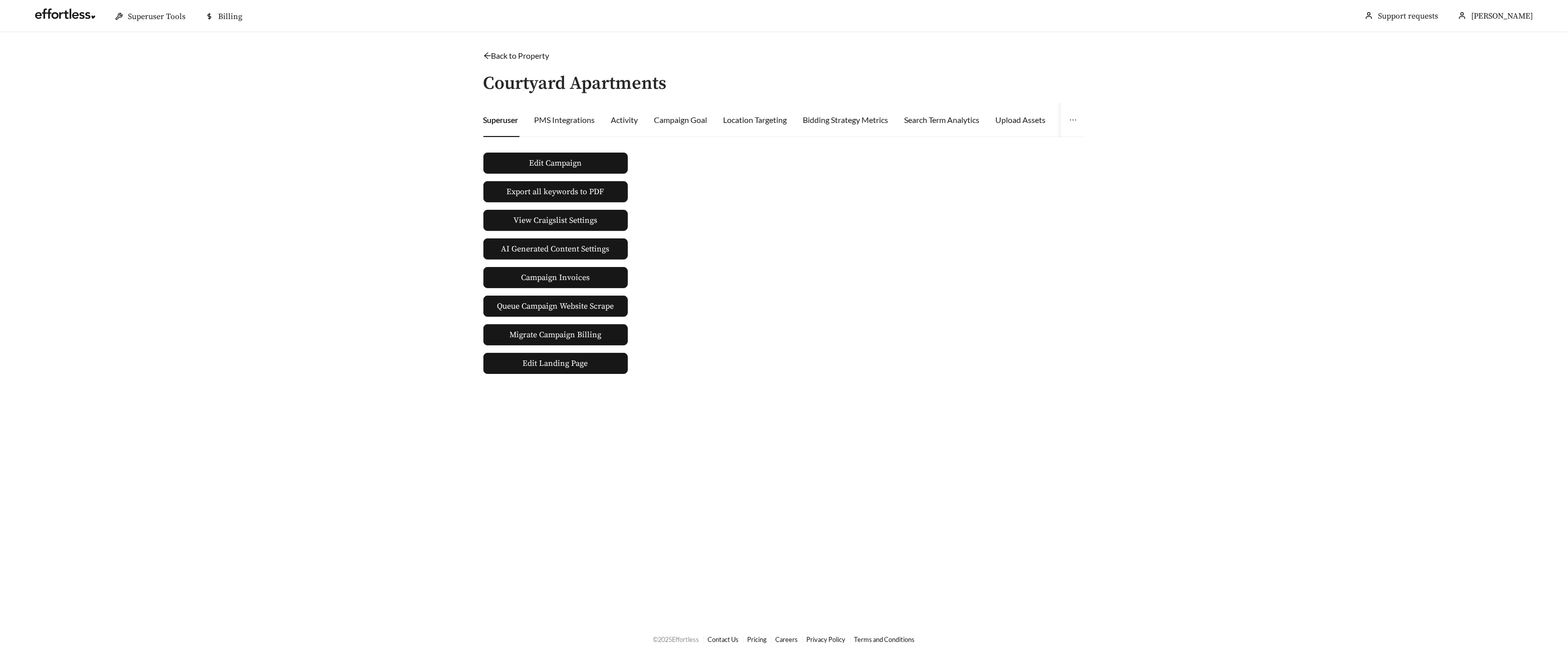
click at [609, 115] on div "Superuser PMS Integrations Activity Campaign Goal Location Targeting Bidding St…" at bounding box center [1112, 119] width 1259 height 34
click at [631, 117] on div "Activity" at bounding box center [624, 119] width 27 height 12
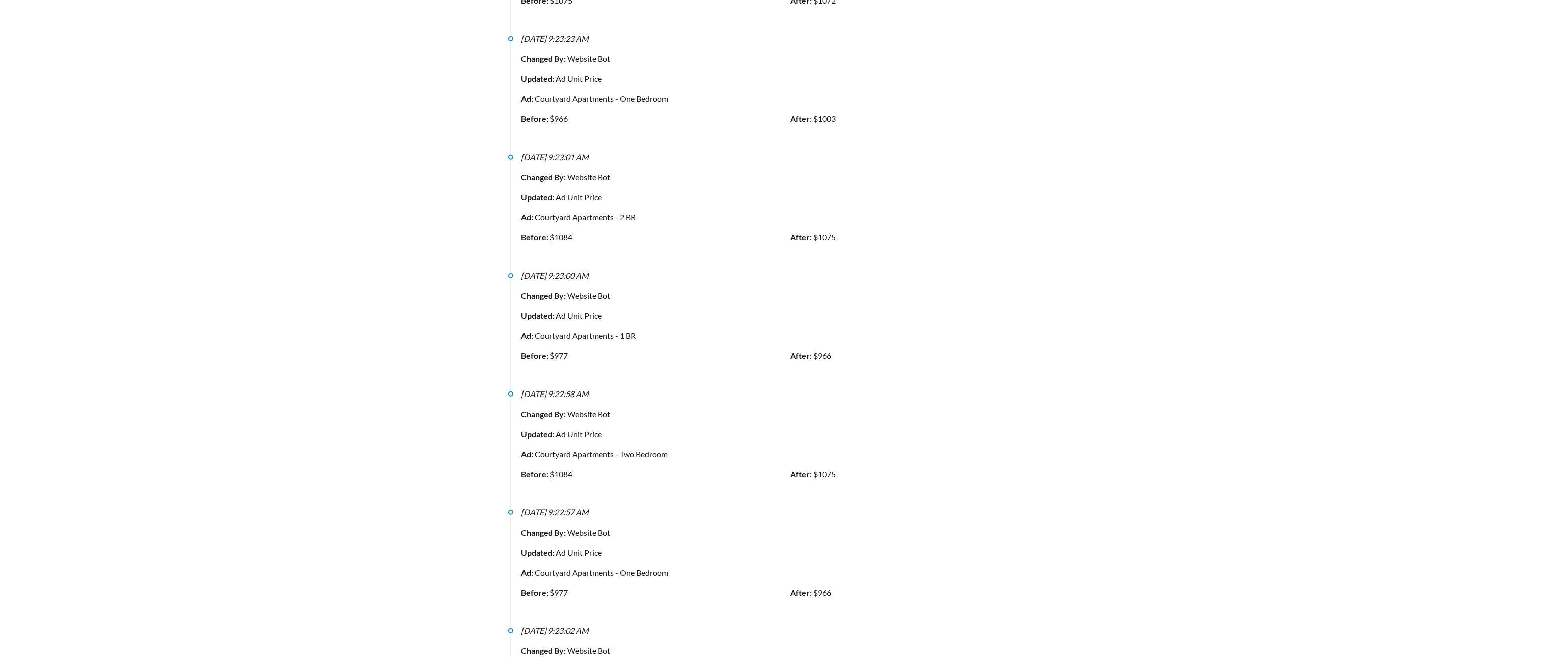
scroll to position [780, 0]
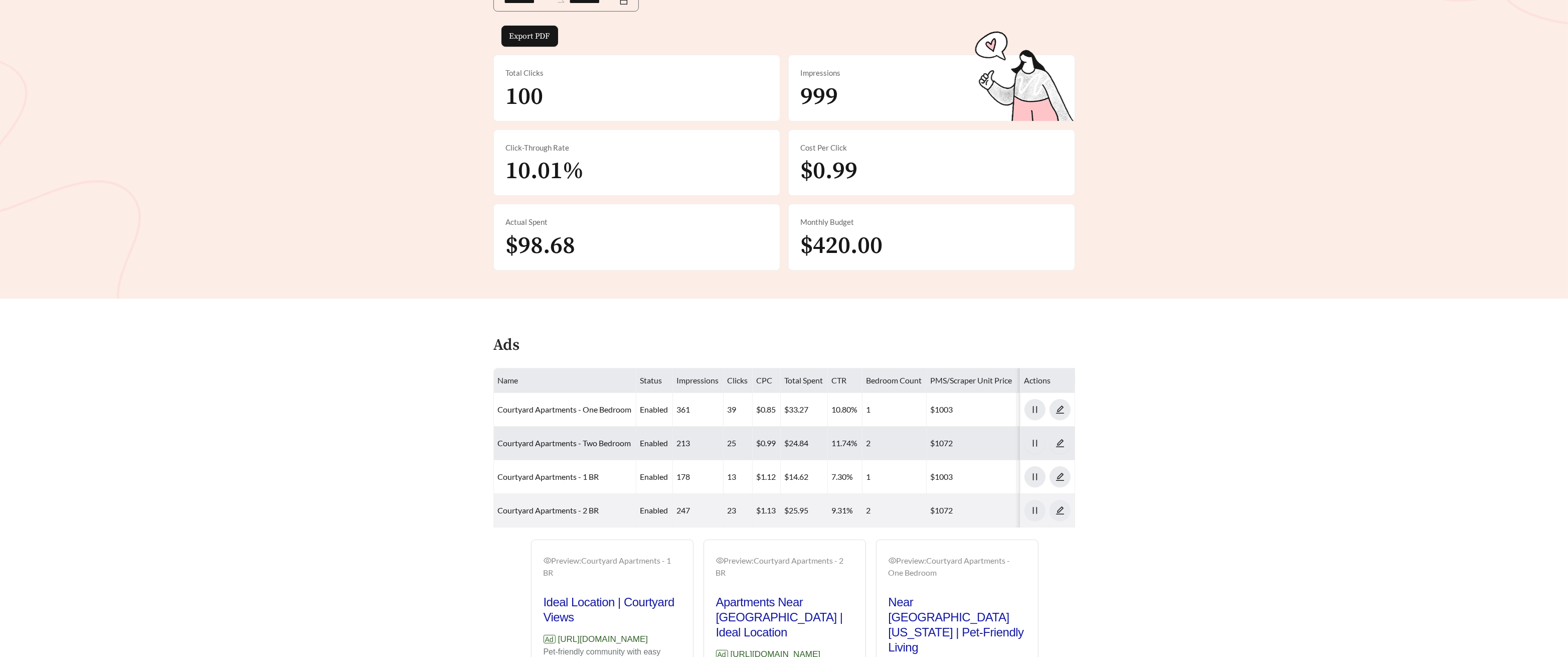
scroll to position [183, 0]
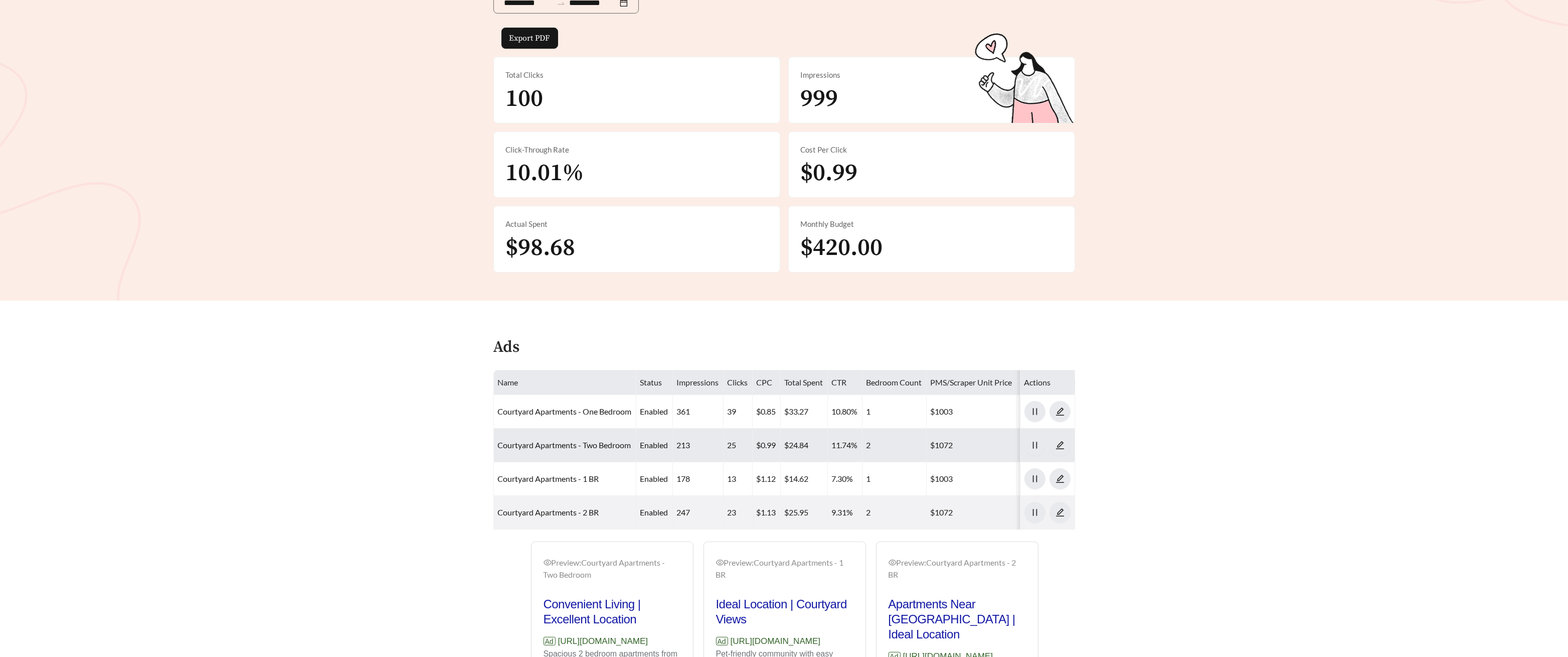
click at [703, 441] on td "213" at bounding box center [698, 445] width 50 height 34
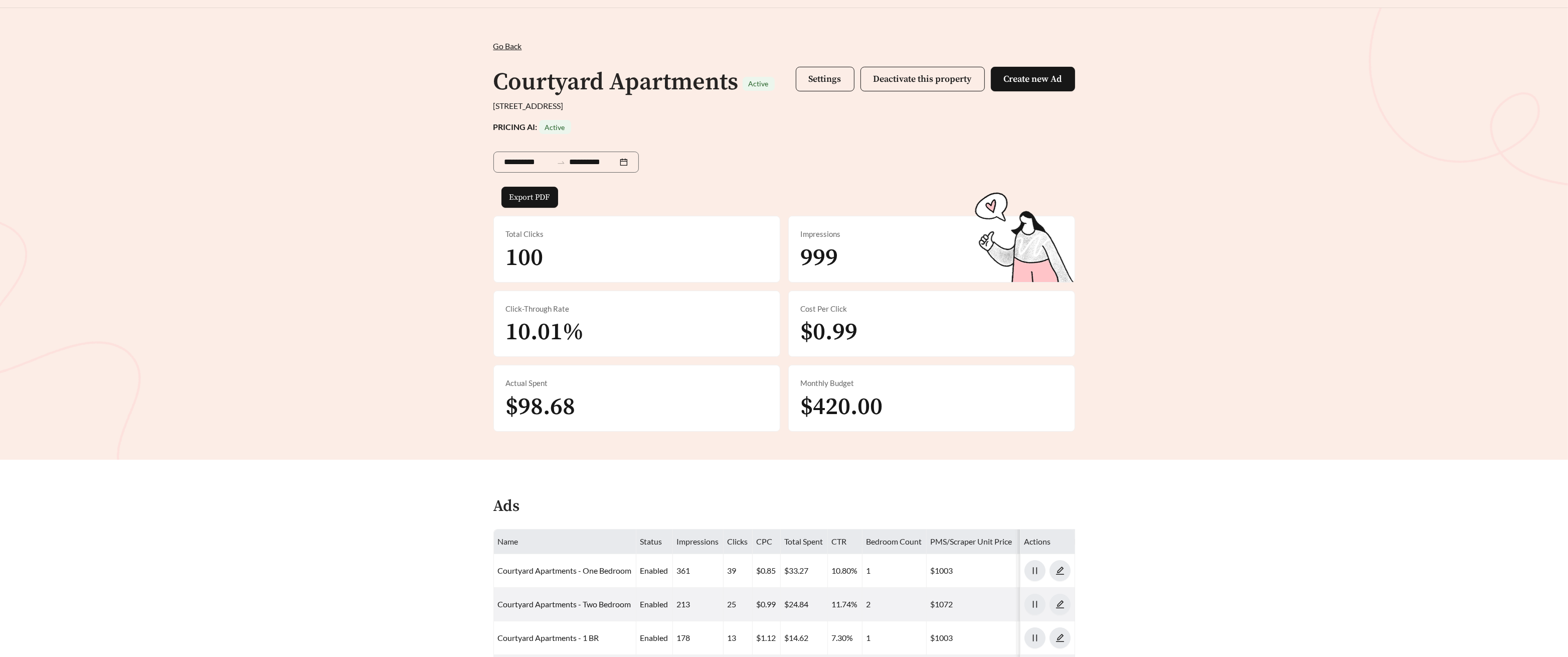
scroll to position [17, 0]
